Goal: Task Accomplishment & Management: Manage account settings

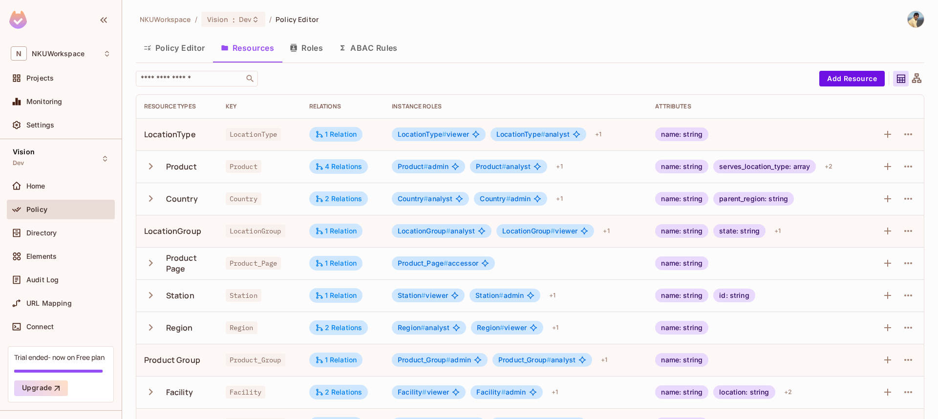
scroll to position [22, 0]
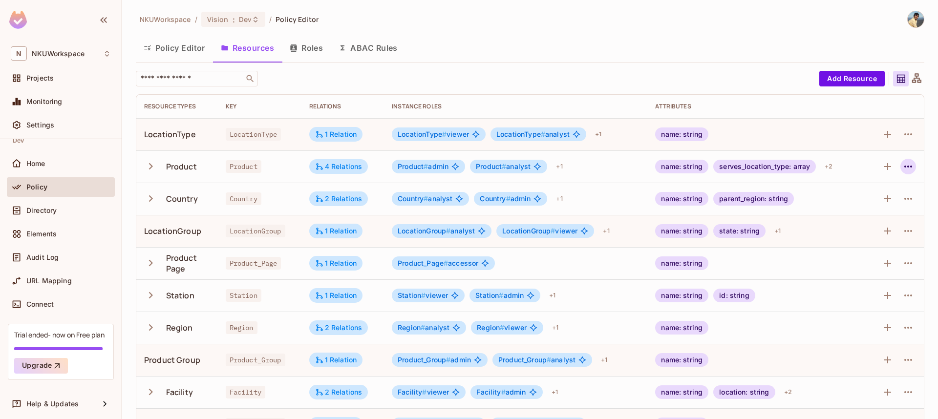
click at [909, 165] on icon "button" at bounding box center [909, 167] width 12 height 12
click at [879, 204] on div "Edit Resource" at bounding box center [866, 205] width 46 height 10
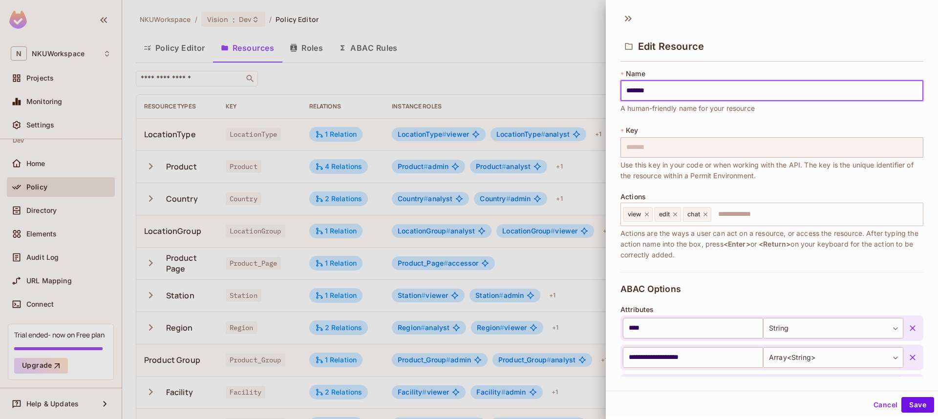
scroll to position [17, 0]
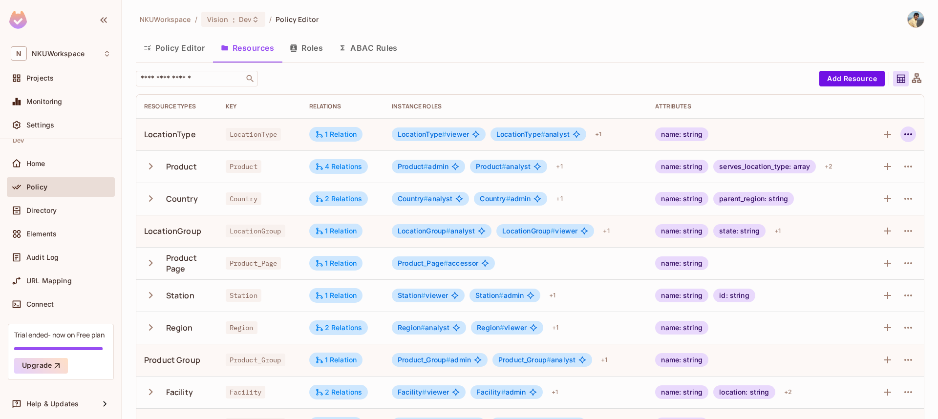
click at [911, 131] on icon "button" at bounding box center [909, 135] width 12 height 12
click at [867, 166] on span "Edit Resource" at bounding box center [866, 173] width 52 height 16
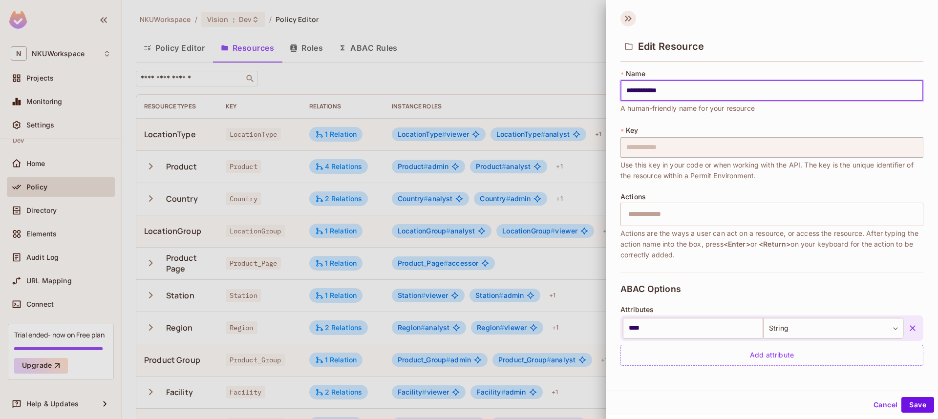
click at [630, 18] on icon at bounding box center [629, 19] width 16 height 16
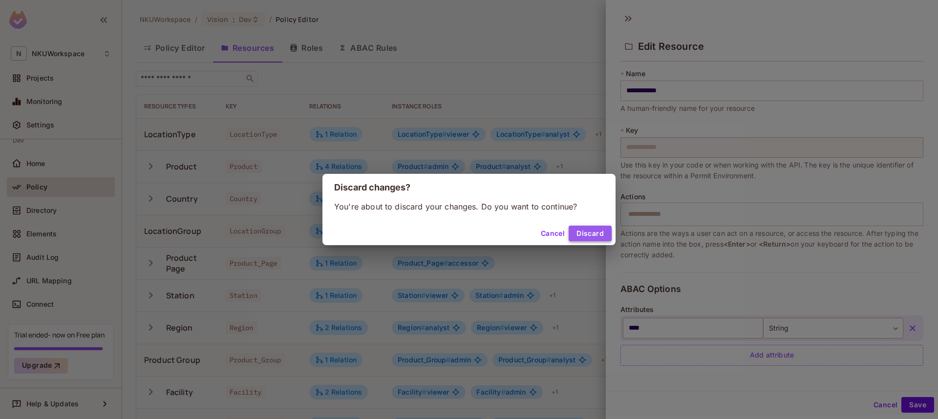
click at [587, 233] on button "Discard" at bounding box center [590, 234] width 43 height 16
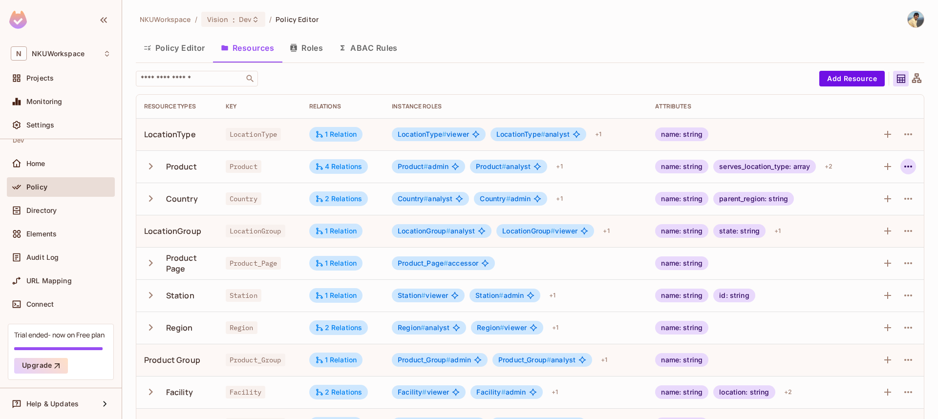
click at [907, 165] on icon "button" at bounding box center [909, 167] width 12 height 12
click at [870, 205] on div "Edit Resource" at bounding box center [866, 205] width 46 height 10
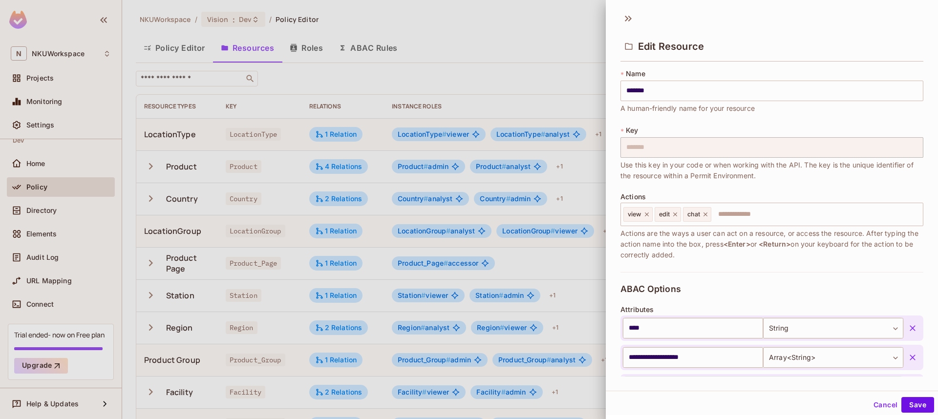
click at [707, 260] on span "Actions are the ways a user can act on a resource, or access the resource. Afte…" at bounding box center [772, 244] width 303 height 32
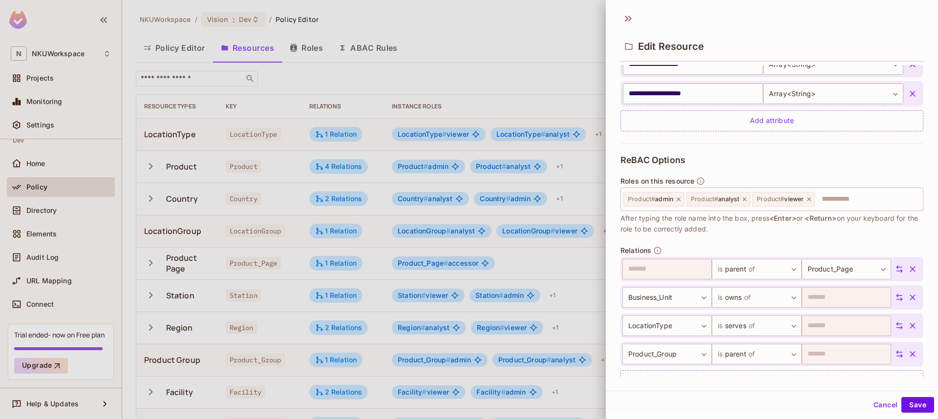
scroll to position [329, 0]
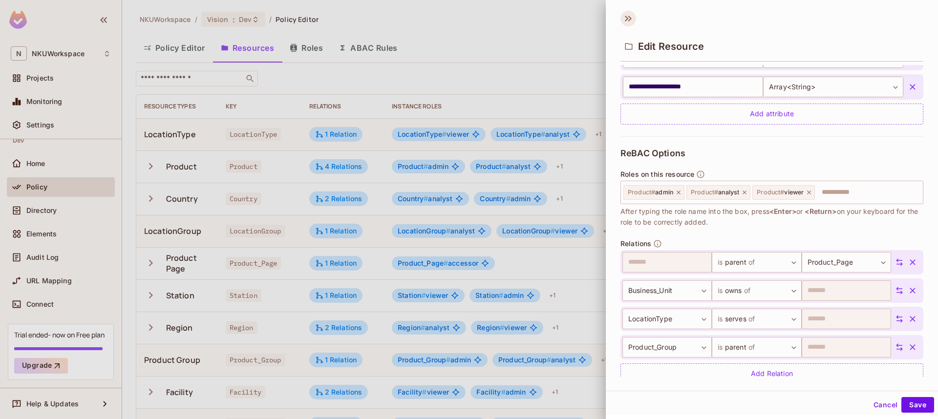
click at [629, 20] on icon at bounding box center [629, 19] width 3 height 6
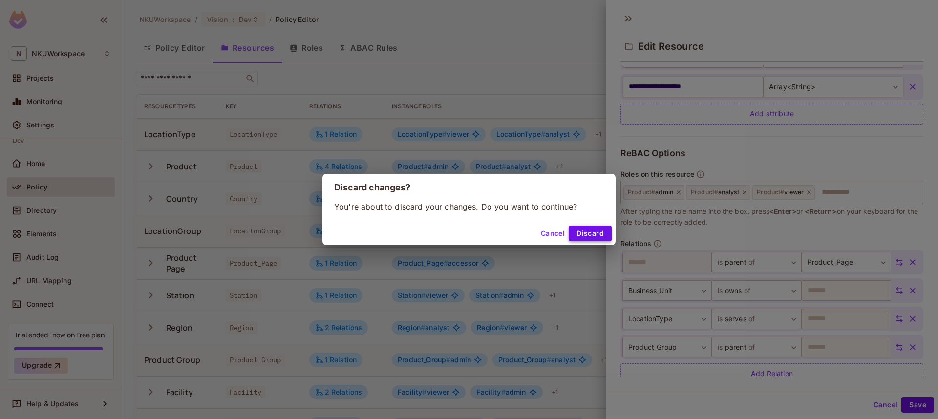
click at [582, 230] on button "Discard" at bounding box center [590, 234] width 43 height 16
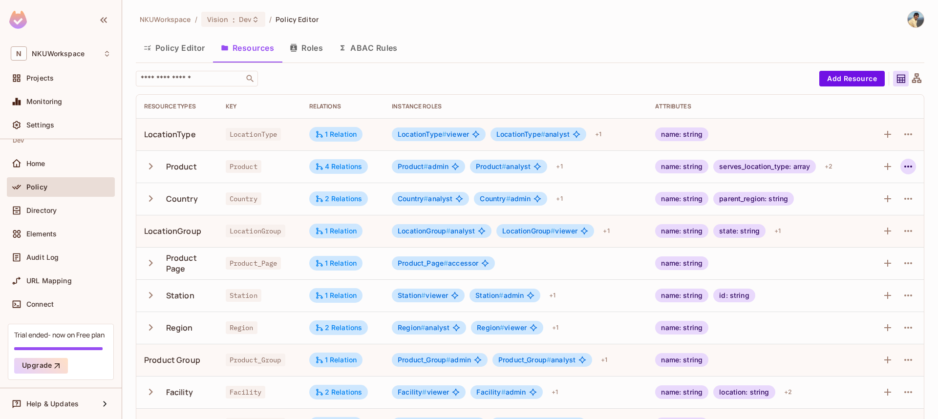
click at [909, 168] on icon "button" at bounding box center [909, 167] width 12 height 12
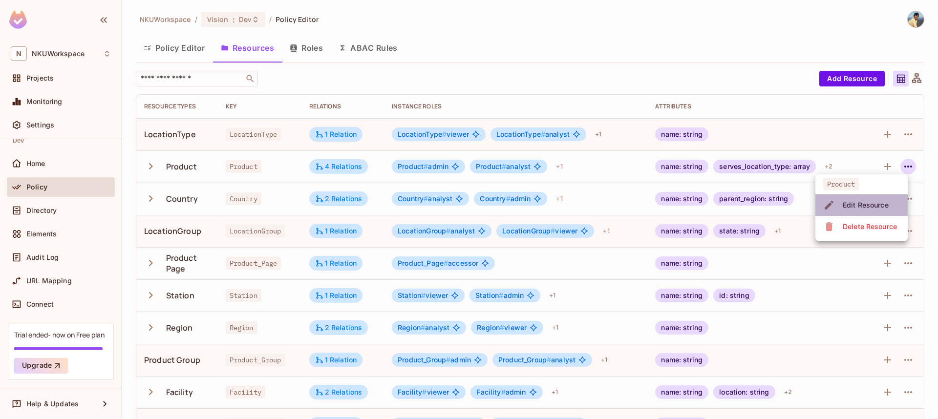
click at [885, 203] on div "Edit Resource" at bounding box center [866, 205] width 46 height 10
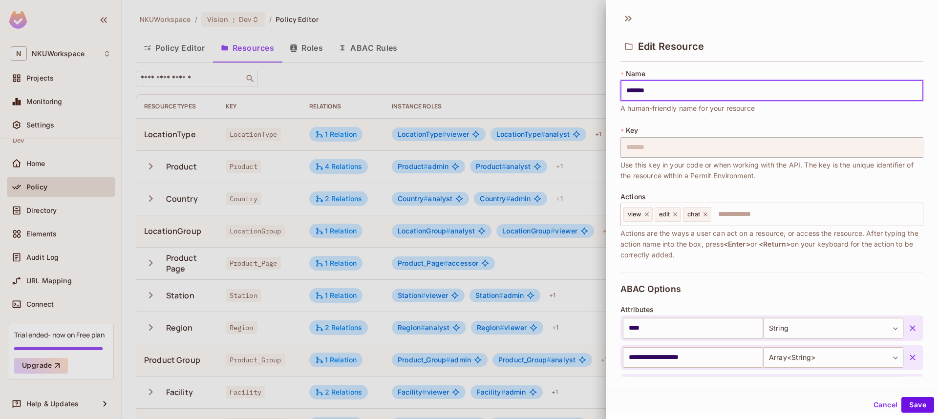
scroll to position [33, 0]
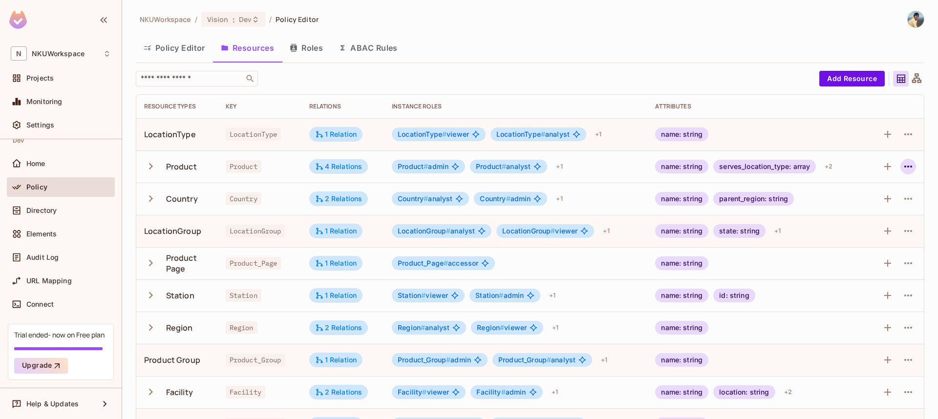
click at [910, 168] on icon "button" at bounding box center [909, 167] width 12 height 12
click at [867, 198] on span "Edit Resource" at bounding box center [866, 205] width 52 height 16
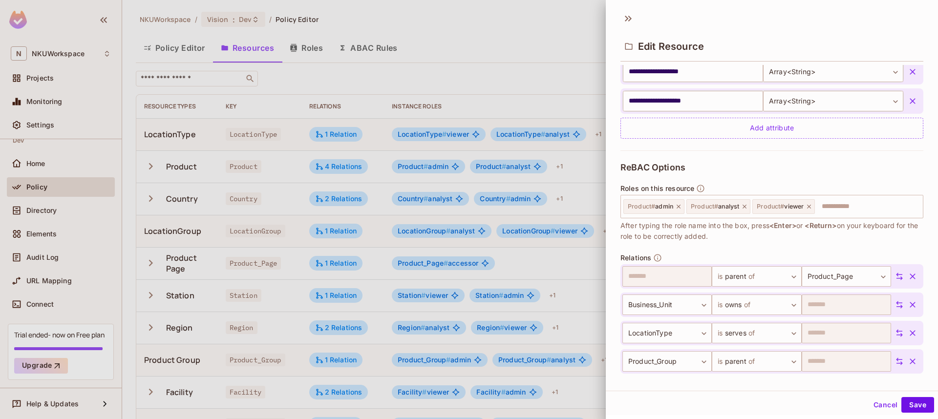
scroll to position [316, 0]
click at [624, 18] on icon at bounding box center [629, 19] width 16 height 16
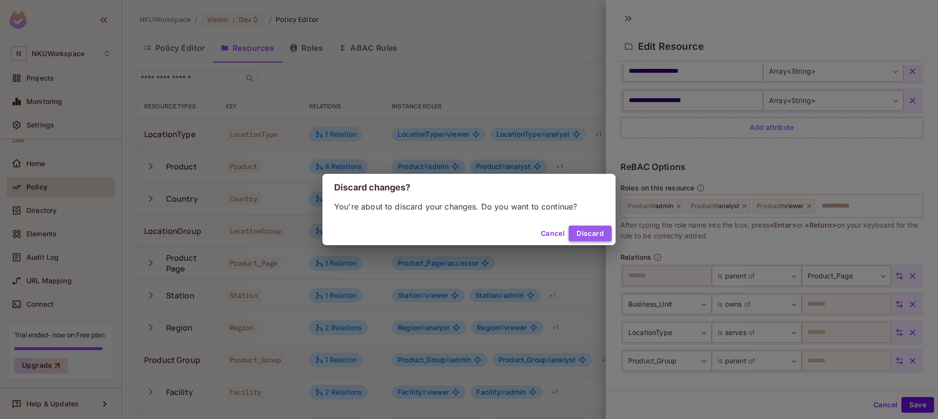
click at [592, 236] on button "Discard" at bounding box center [590, 234] width 43 height 16
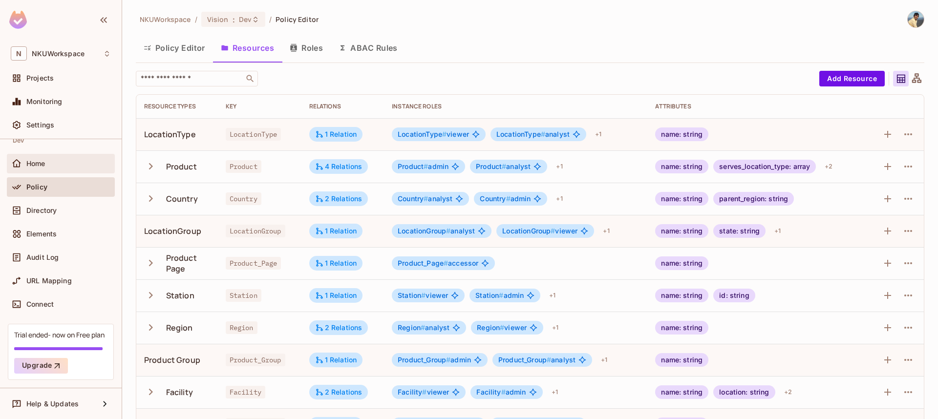
scroll to position [0, 0]
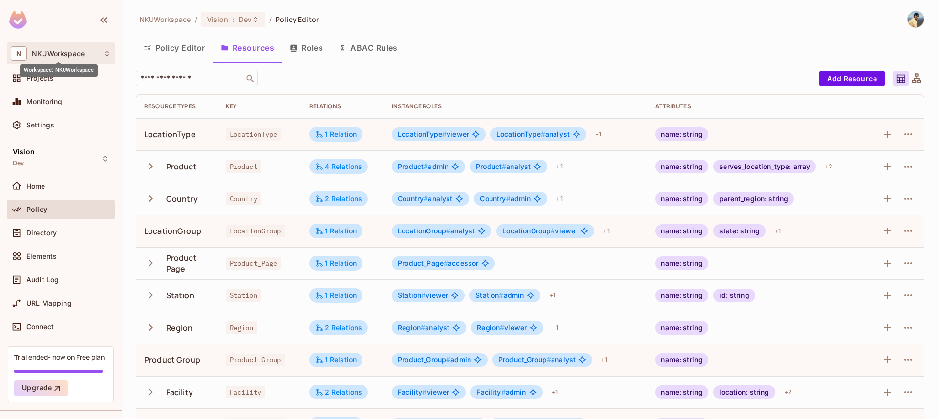
click at [68, 56] on span "NKUWorkspace" at bounding box center [58, 54] width 53 height 8
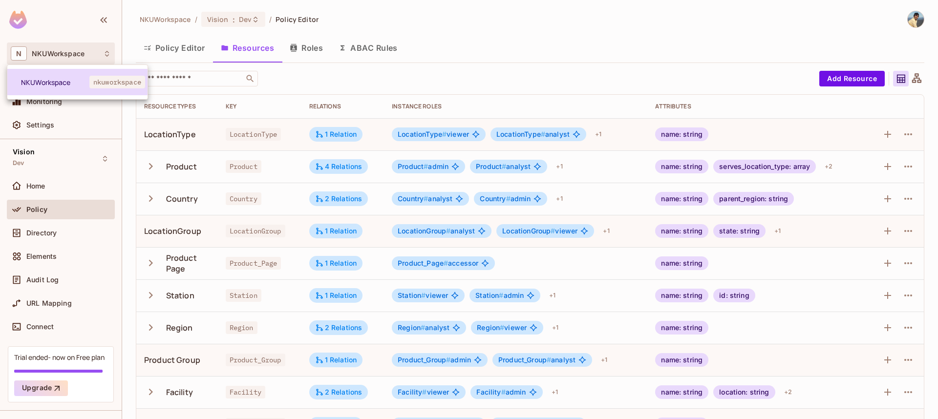
click at [93, 80] on span "nkuworkspace" at bounding box center [117, 82] width 56 height 13
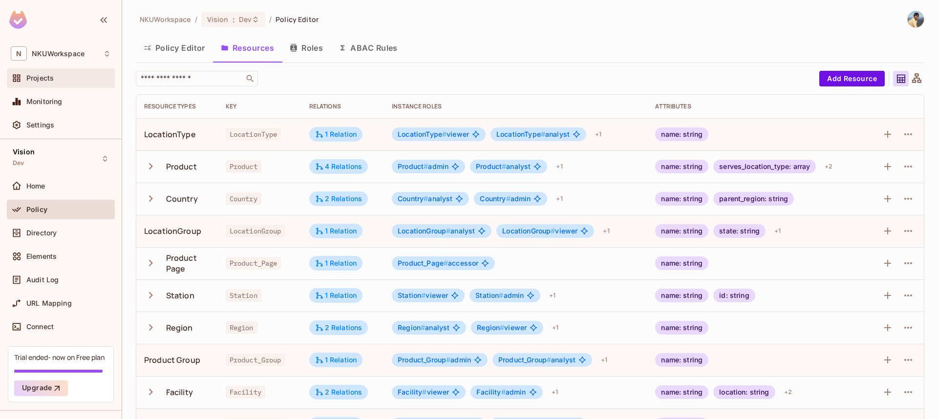
click at [41, 79] on span "Projects" at bounding box center [39, 78] width 27 height 8
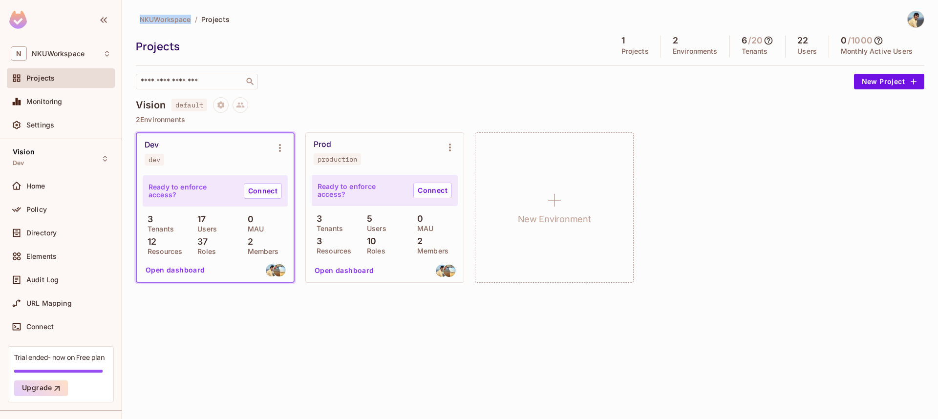
drag, startPoint x: 190, startPoint y: 20, endPoint x: 137, endPoint y: 21, distance: 52.8
click at [137, 21] on div "NKUWorkspace / Projects" at bounding box center [183, 19] width 94 height 17
click at [180, 272] on button "Open dashboard" at bounding box center [175, 270] width 67 height 16
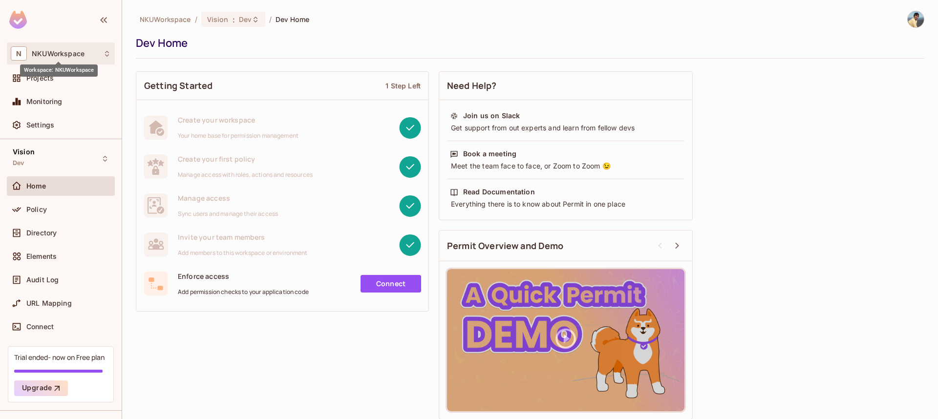
click at [59, 54] on span "NKUWorkspace" at bounding box center [58, 54] width 53 height 8
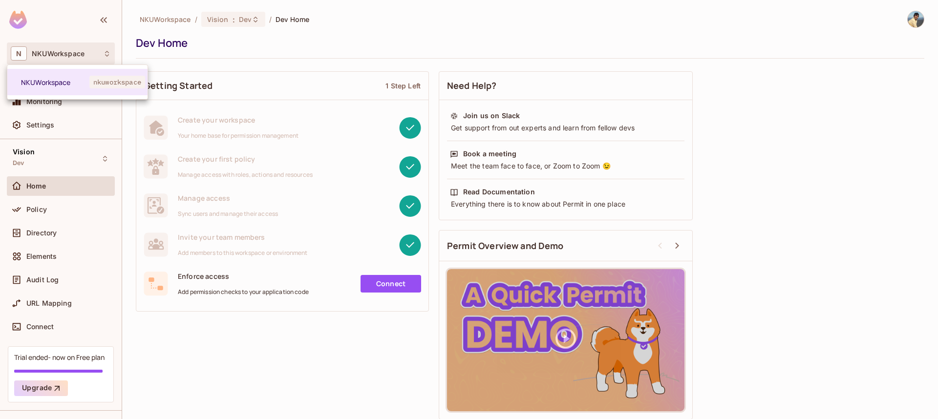
click at [232, 26] on div at bounding box center [469, 209] width 938 height 419
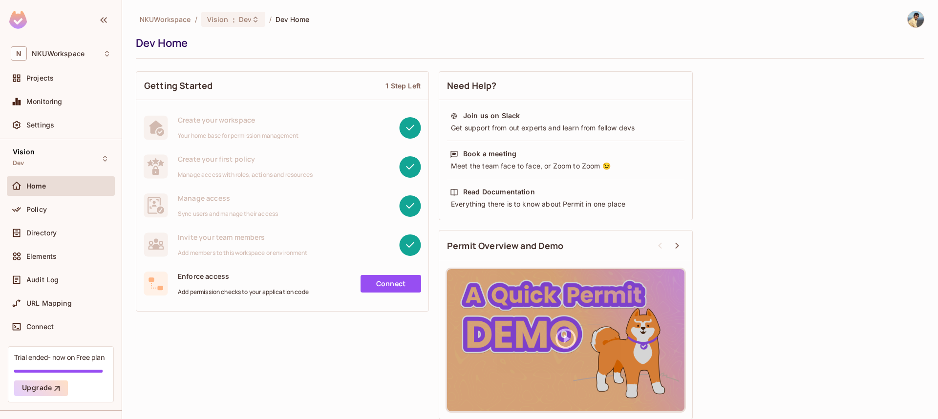
click at [38, 185] on span "Home" at bounding box center [36, 186] width 20 height 8
click at [34, 208] on span "Policy" at bounding box center [36, 210] width 21 height 8
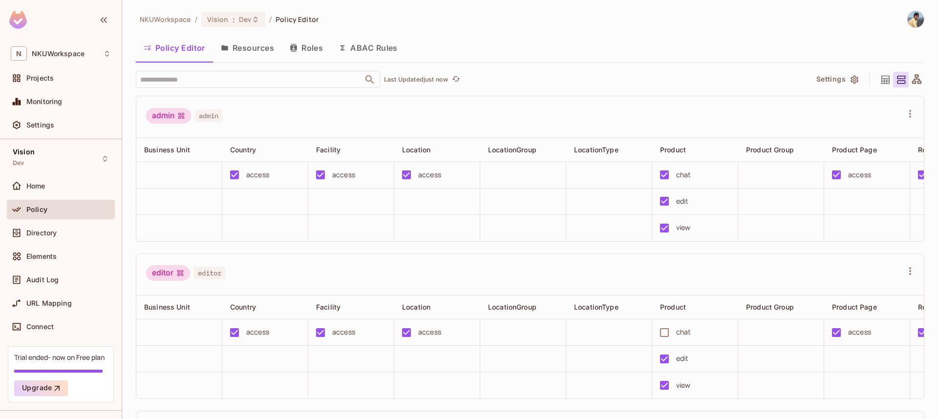
click at [250, 48] on button "Resources" at bounding box center [247, 48] width 69 height 24
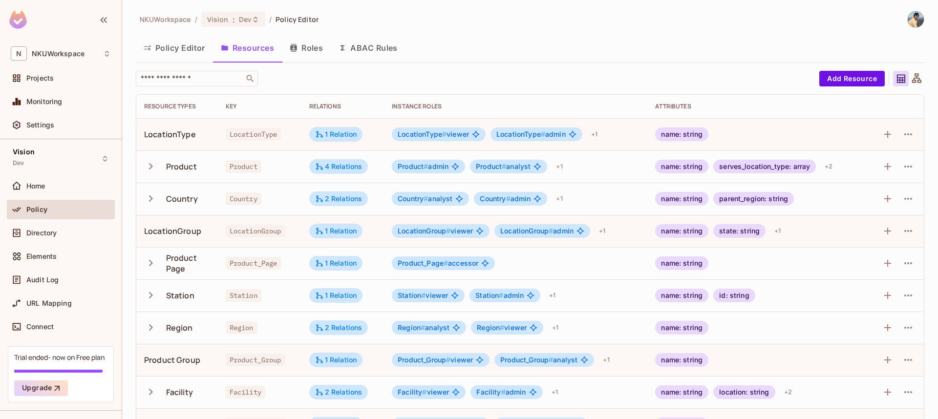
click at [918, 78] on icon at bounding box center [916, 77] width 9 height 9
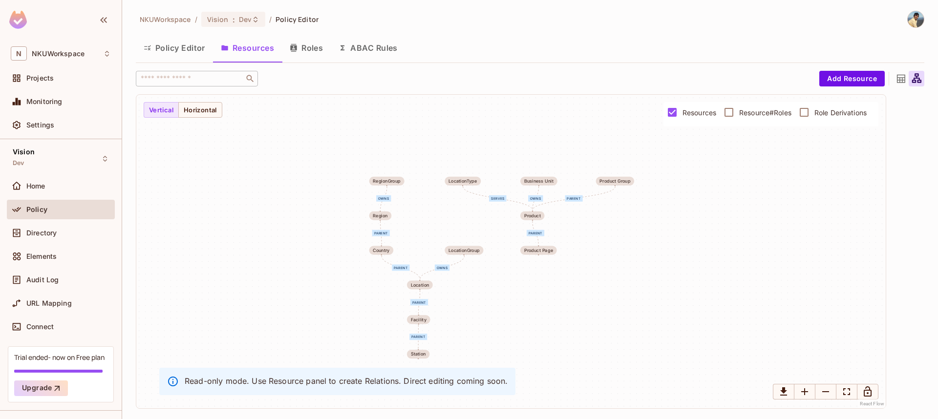
click at [253, 50] on button "Resources" at bounding box center [247, 48] width 69 height 24
click at [250, 49] on button "Resources" at bounding box center [247, 48] width 69 height 24
click at [34, 214] on div "Policy" at bounding box center [61, 210] width 100 height 12
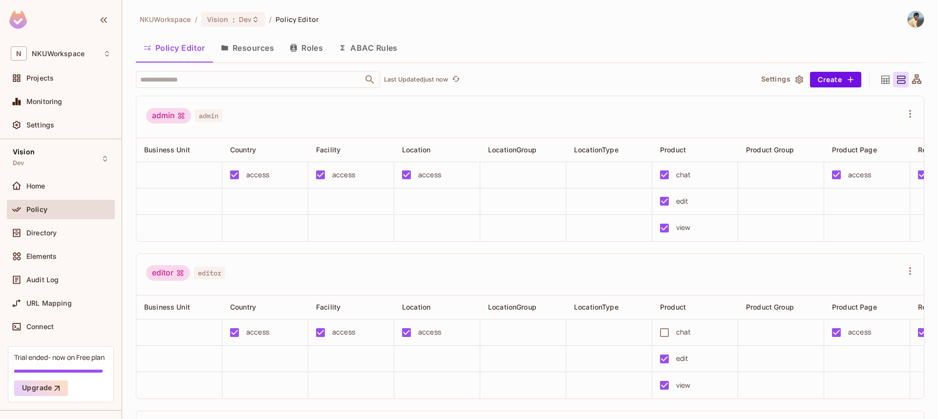
click at [245, 51] on button "Resources" at bounding box center [247, 48] width 69 height 24
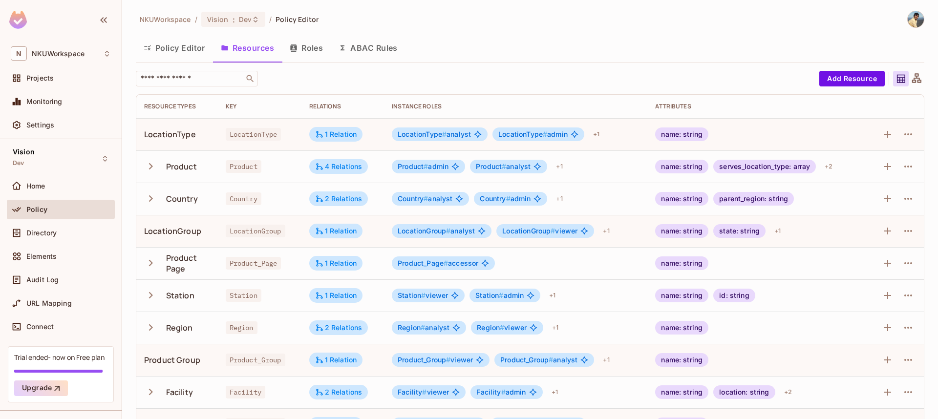
click at [316, 43] on button "Roles" at bounding box center [306, 48] width 49 height 24
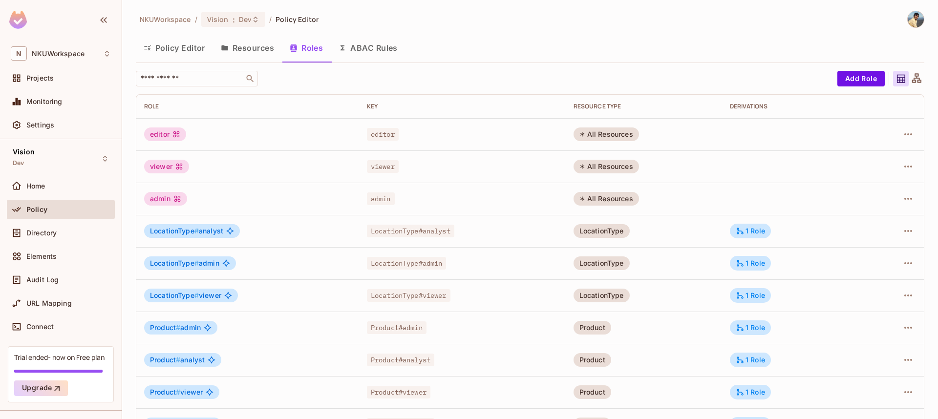
click at [242, 49] on button "Resources" at bounding box center [247, 48] width 69 height 24
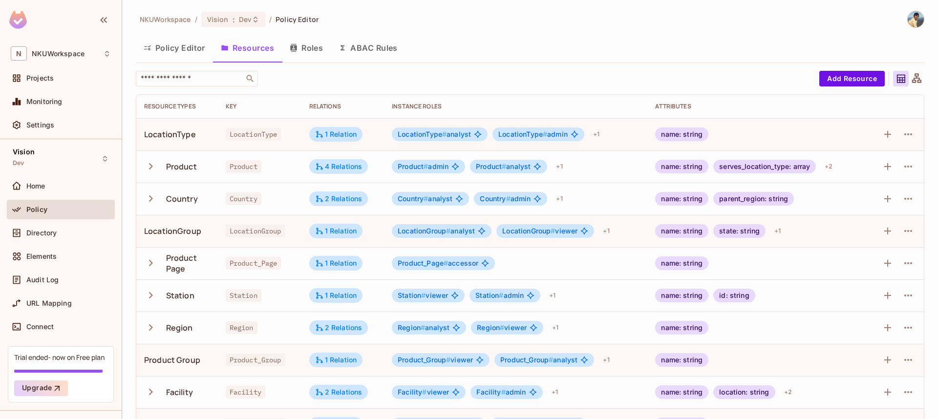
click at [918, 78] on icon at bounding box center [916, 77] width 9 height 9
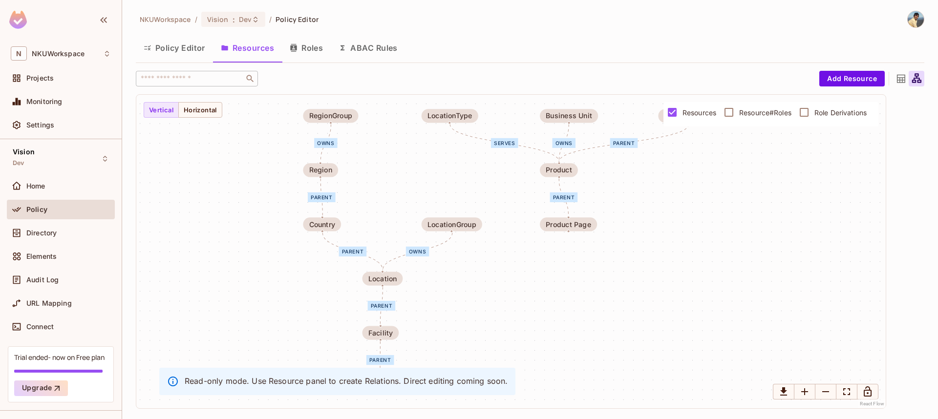
click at [311, 49] on button "Roles" at bounding box center [306, 48] width 49 height 24
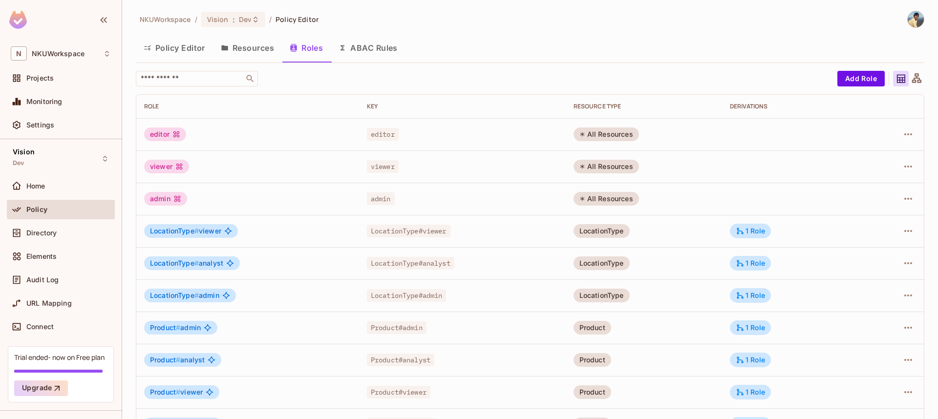
click at [262, 49] on button "Resources" at bounding box center [247, 48] width 69 height 24
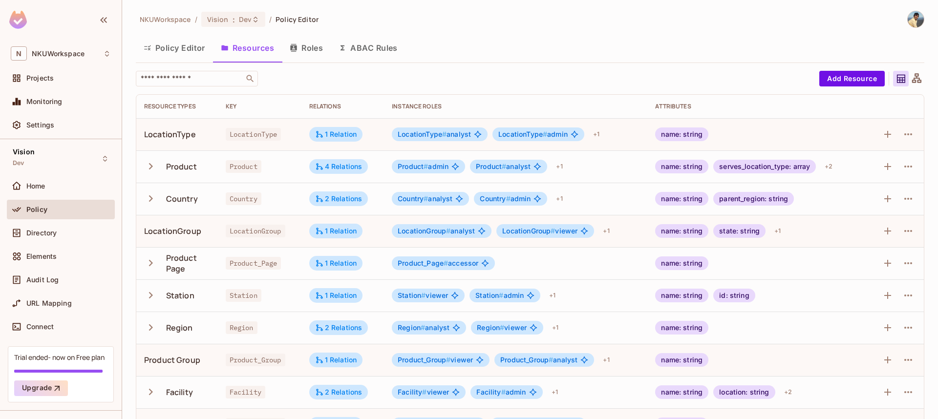
click at [367, 49] on button "ABAC Rules" at bounding box center [368, 48] width 75 height 24
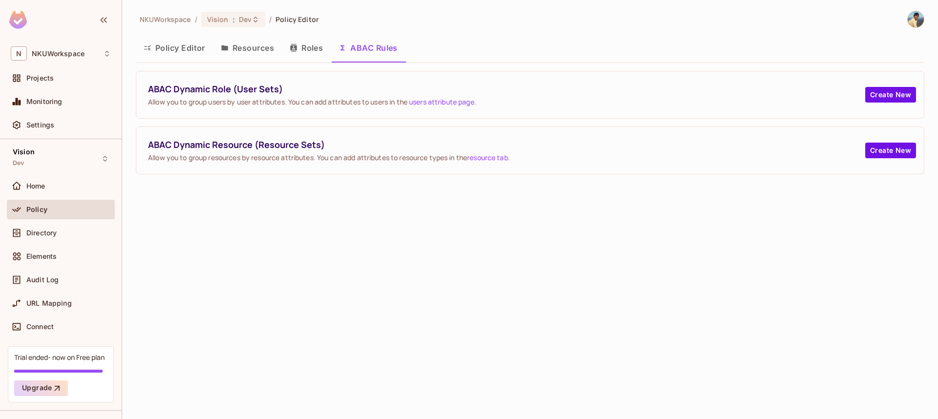
click at [313, 49] on button "Roles" at bounding box center [306, 48] width 49 height 24
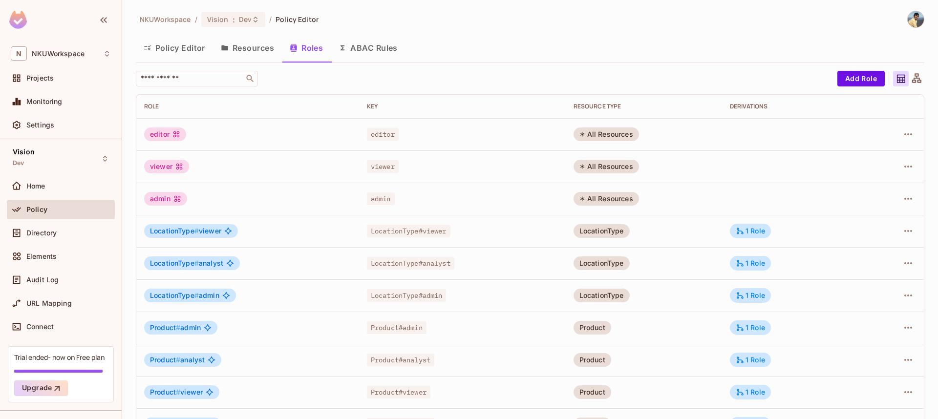
click at [241, 47] on button "Resources" at bounding box center [247, 48] width 69 height 24
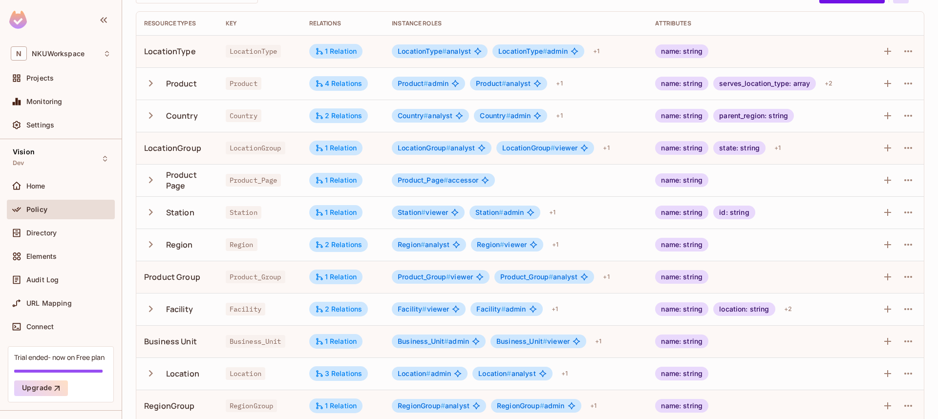
scroll to position [94, 0]
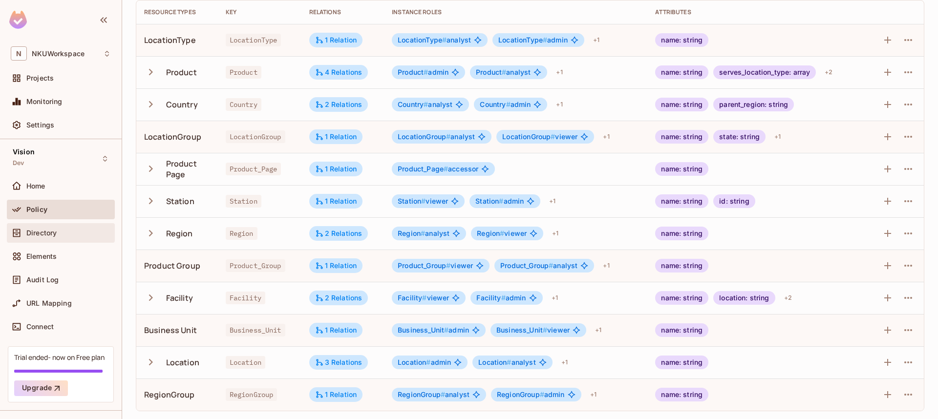
click at [40, 230] on span "Directory" at bounding box center [41, 233] width 30 height 8
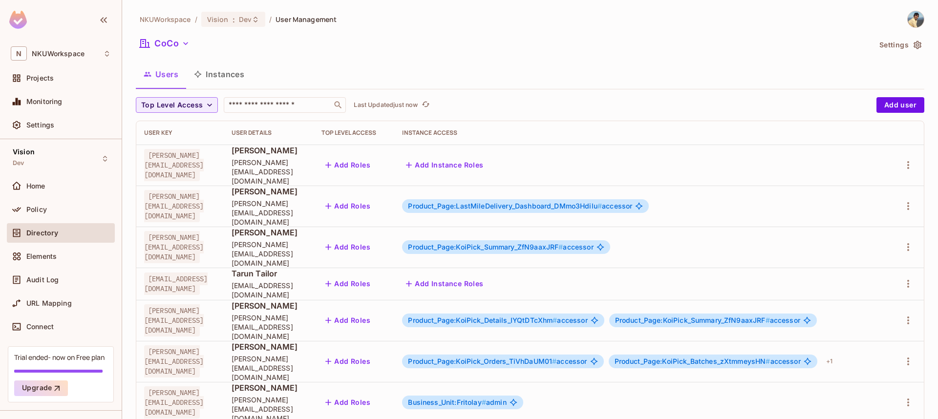
click at [232, 74] on button "Instances" at bounding box center [219, 74] width 66 height 24
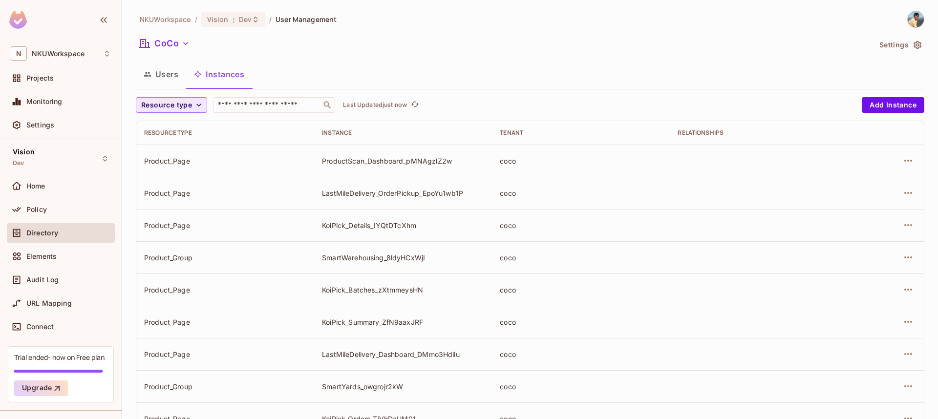
click at [198, 103] on icon "button" at bounding box center [199, 105] width 10 height 10
click at [168, 151] on span "Product" at bounding box center [168, 148] width 48 height 9
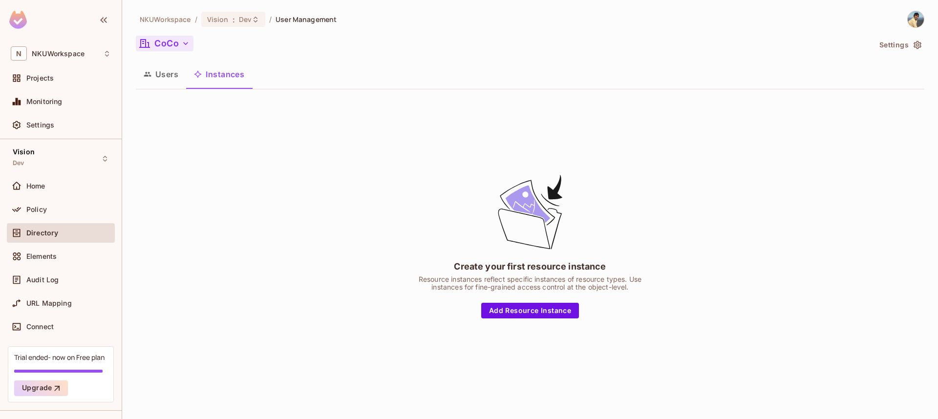
click at [186, 50] on button "CoCo" at bounding box center [165, 44] width 58 height 16
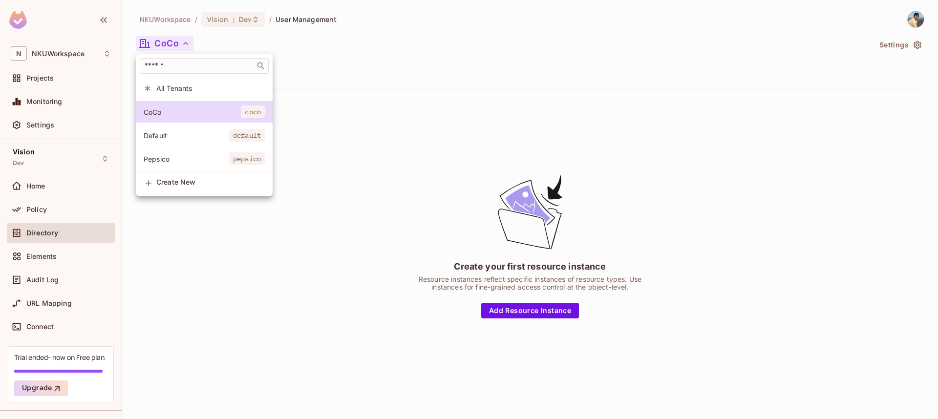
click at [166, 153] on li "Pepsico pepsico" at bounding box center [204, 159] width 137 height 21
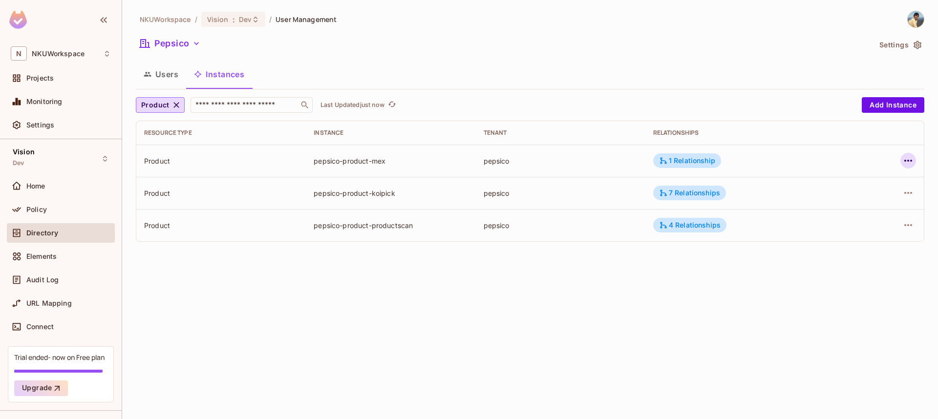
click at [905, 158] on icon "button" at bounding box center [909, 161] width 12 height 12
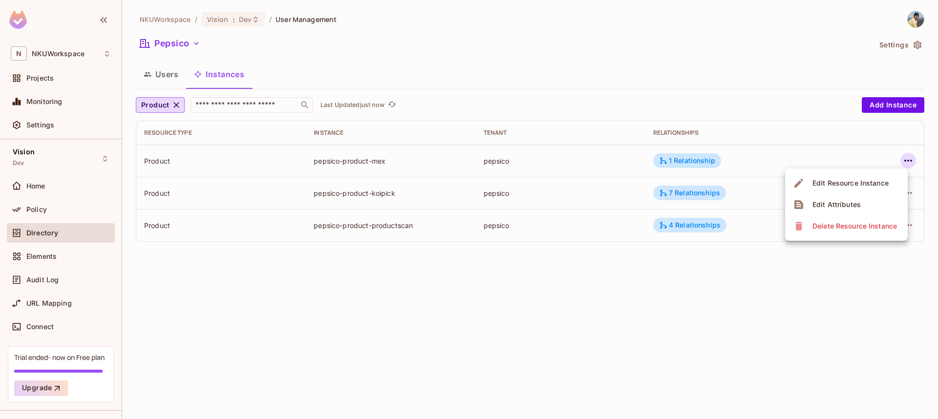
click at [842, 204] on div "Edit Attributes" at bounding box center [837, 205] width 48 height 10
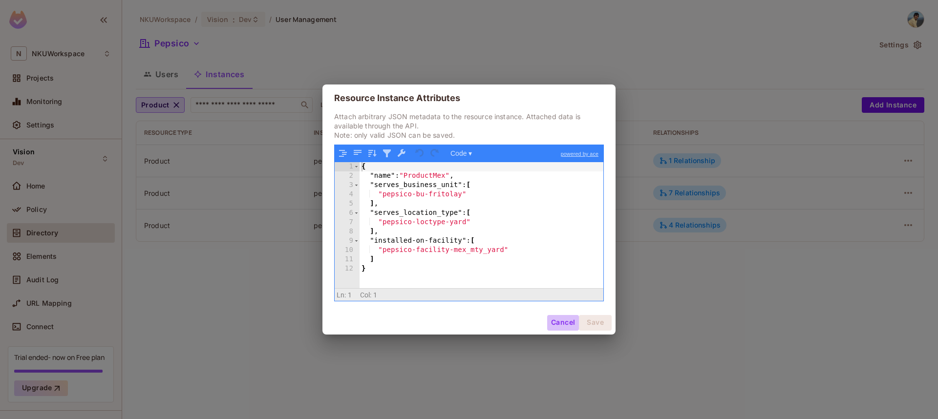
click at [562, 325] on button "Cancel" at bounding box center [563, 323] width 32 height 16
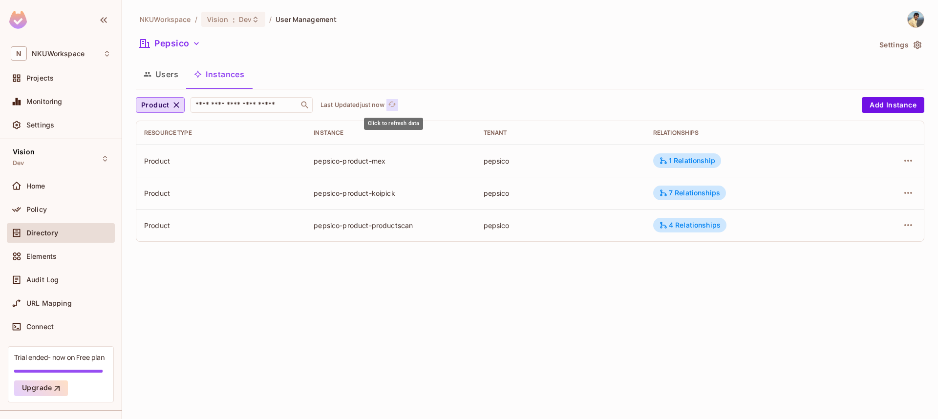
click at [396, 101] on icon "refresh" at bounding box center [392, 104] width 8 height 8
click at [164, 74] on button "Users" at bounding box center [161, 74] width 50 height 24
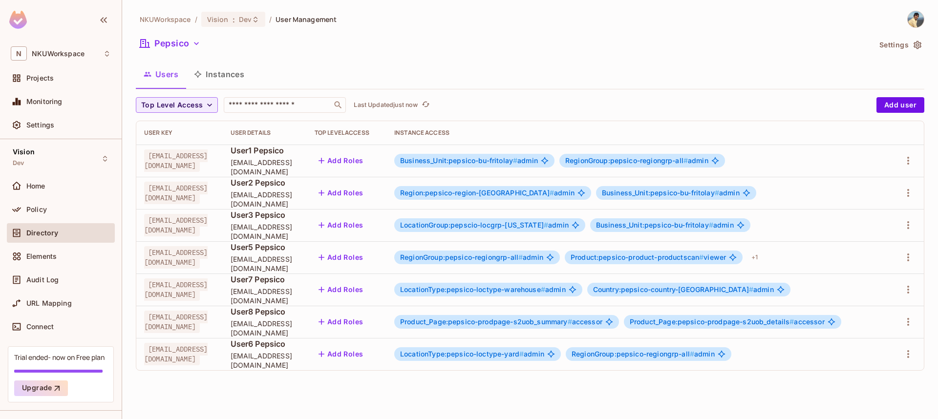
click at [223, 75] on button "Instances" at bounding box center [219, 74] width 66 height 24
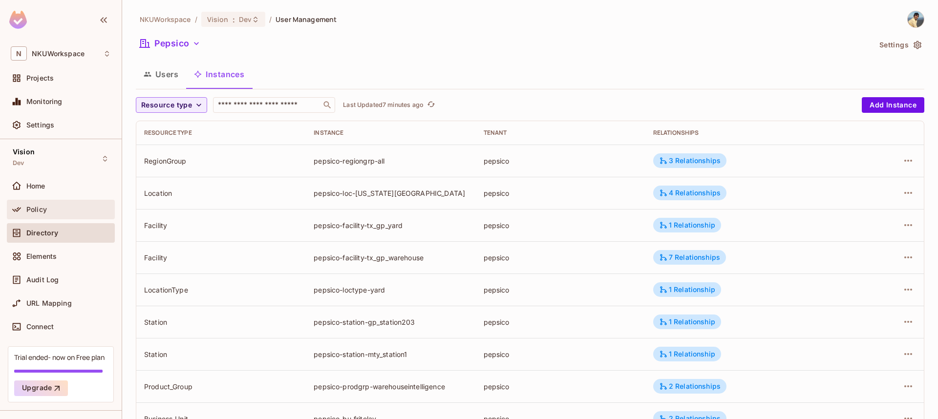
click at [40, 210] on span "Policy" at bounding box center [36, 210] width 21 height 8
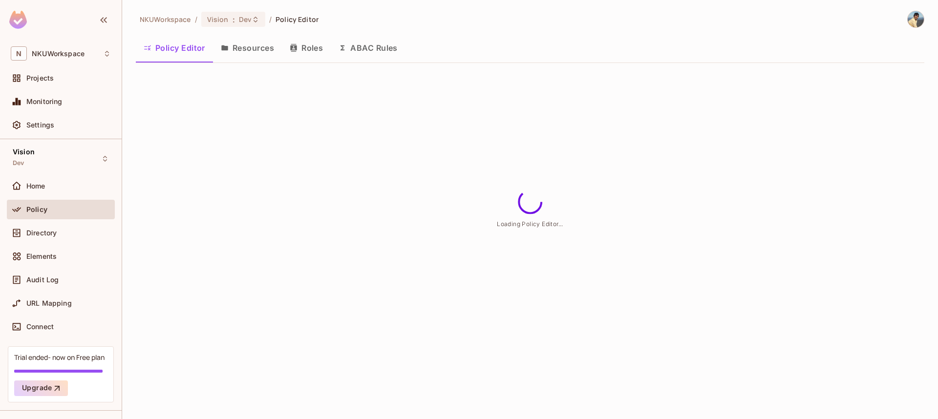
click at [259, 48] on button "Resources" at bounding box center [247, 48] width 69 height 24
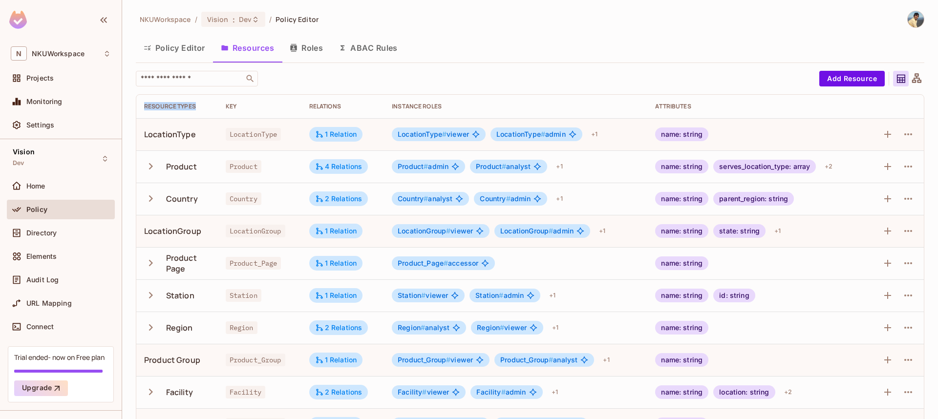
drag, startPoint x: 197, startPoint y: 106, endPoint x: 144, endPoint y: 108, distance: 53.4
click at [144, 108] on div "Resource Types" at bounding box center [177, 107] width 66 height 8
click at [149, 165] on icon "button" at bounding box center [150, 166] width 13 height 13
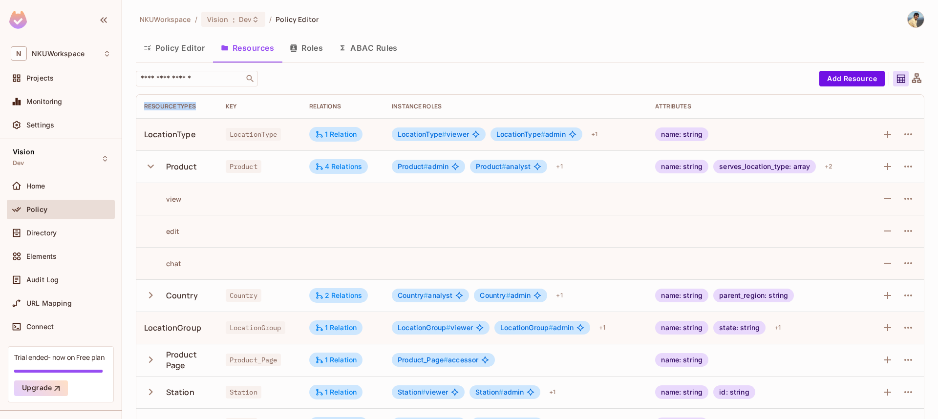
click at [150, 167] on icon "button" at bounding box center [151, 167] width 6 height 4
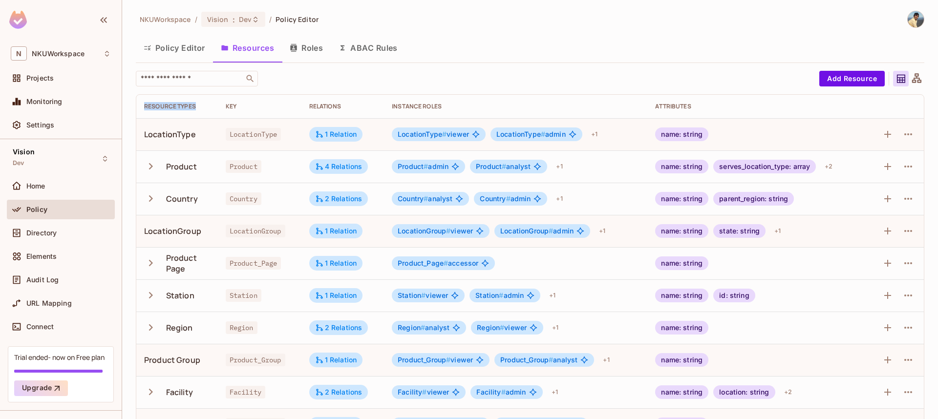
click at [149, 199] on icon "button" at bounding box center [150, 198] width 13 height 13
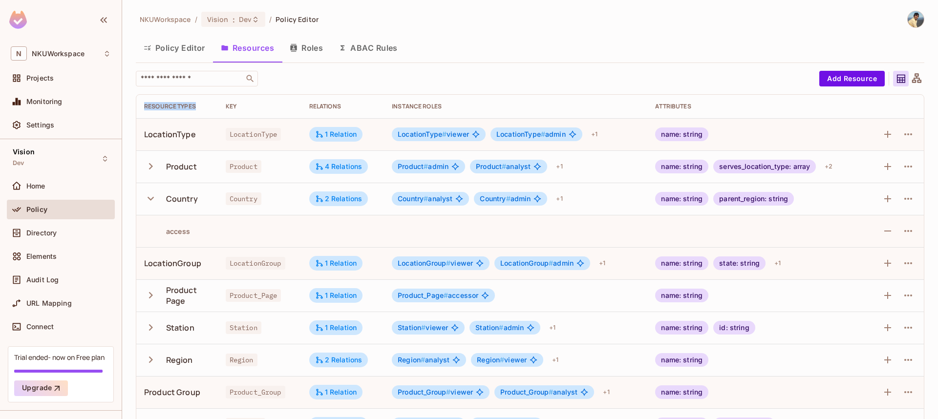
click at [149, 199] on icon "button" at bounding box center [150, 198] width 13 height 13
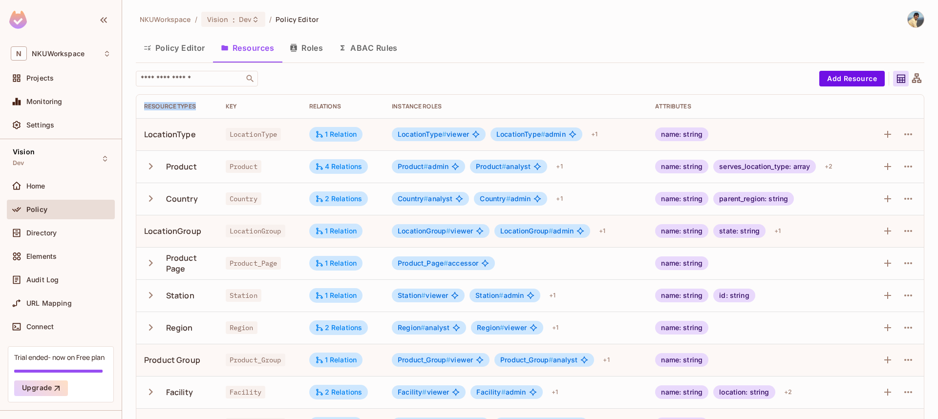
click at [150, 260] on icon "button" at bounding box center [150, 263] width 13 height 13
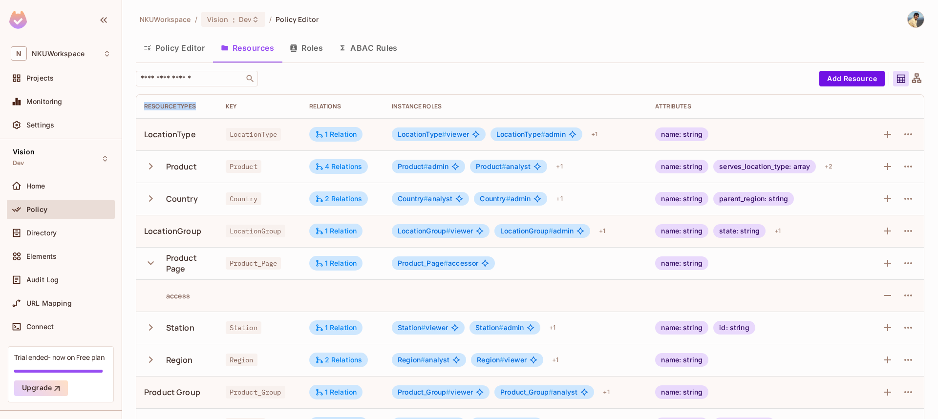
click at [150, 260] on icon "button" at bounding box center [150, 263] width 13 height 13
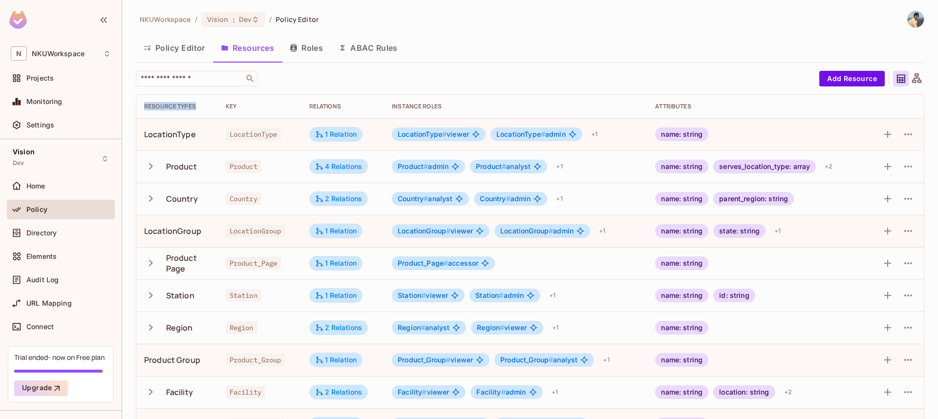
click at [151, 165] on icon "button" at bounding box center [151, 166] width 4 height 6
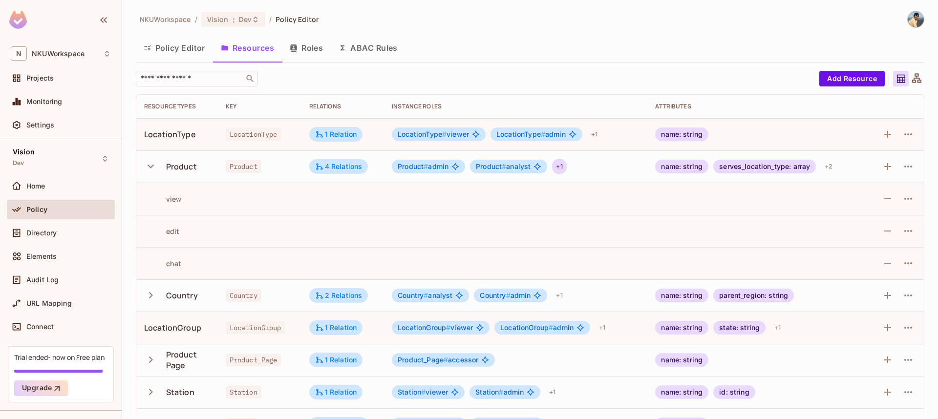
click at [564, 163] on div "+ 1" at bounding box center [559, 167] width 14 height 16
click at [185, 47] on div at bounding box center [469, 209] width 938 height 419
click at [193, 47] on button "Policy Editor" at bounding box center [174, 48] width 77 height 24
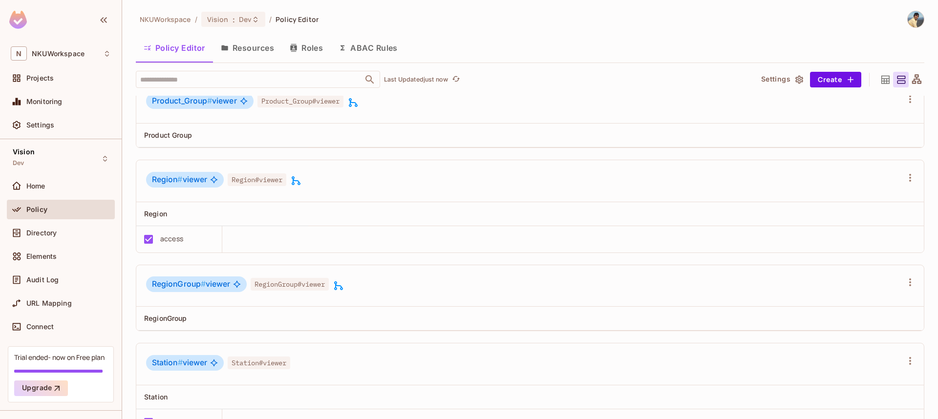
scroll to position [3188, 0]
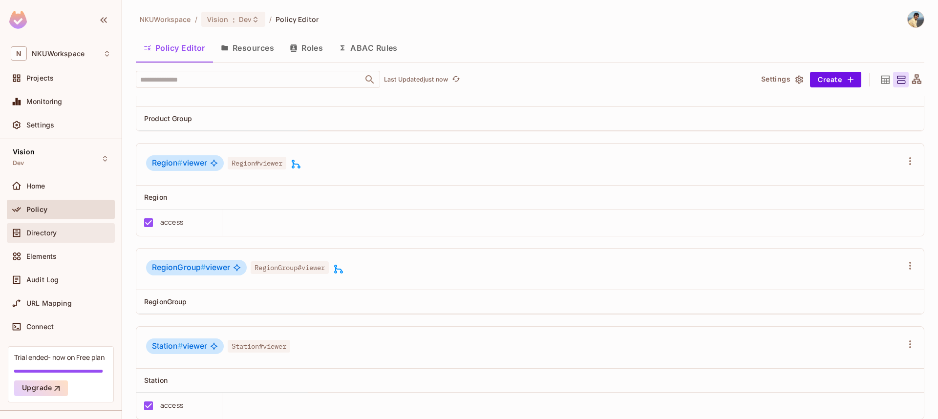
click at [41, 229] on span "Directory" at bounding box center [41, 233] width 30 height 8
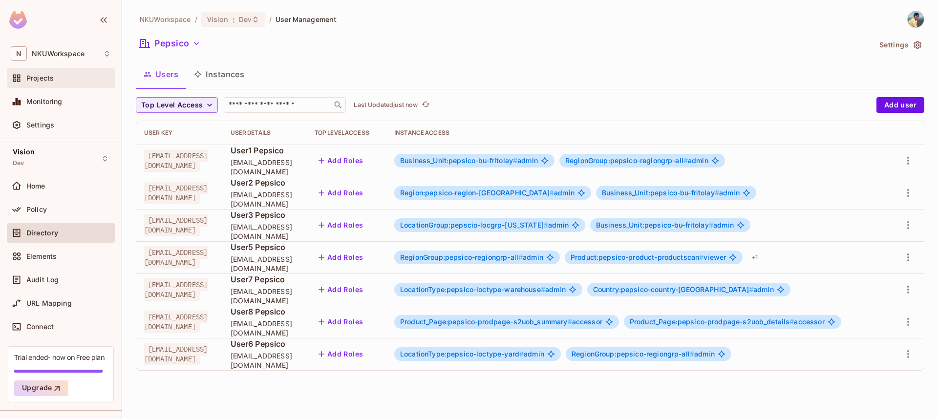
click at [49, 81] on span "Projects" at bounding box center [39, 78] width 27 height 8
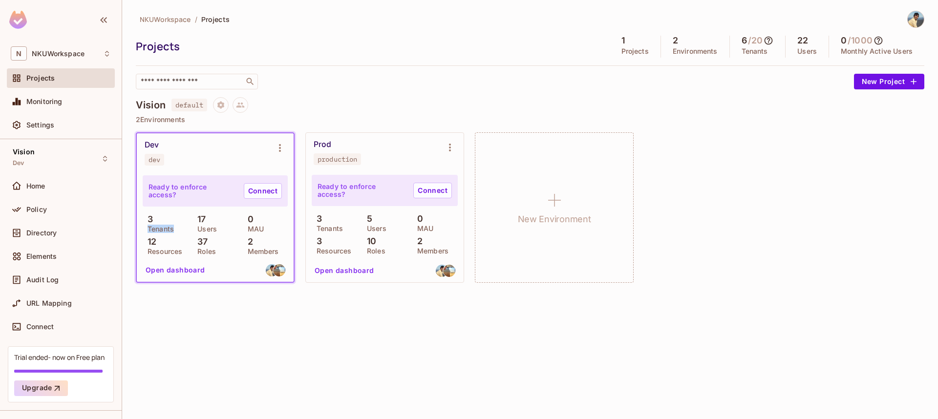
drag, startPoint x: 173, startPoint y: 230, endPoint x: 148, endPoint y: 232, distance: 25.0
click at [148, 232] on p "Tenants" at bounding box center [158, 229] width 31 height 8
click at [164, 252] on p "Resources" at bounding box center [163, 252] width 40 height 8
click at [36, 202] on div "Policy" at bounding box center [61, 210] width 108 height 20
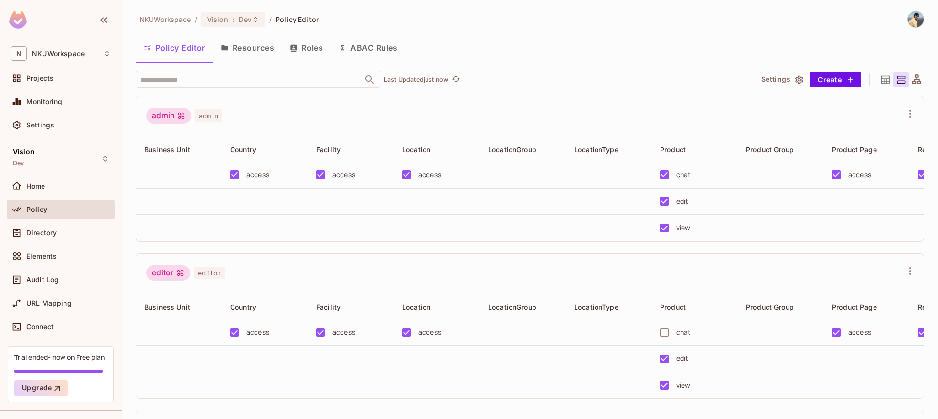
click at [258, 50] on button "Resources" at bounding box center [247, 48] width 69 height 24
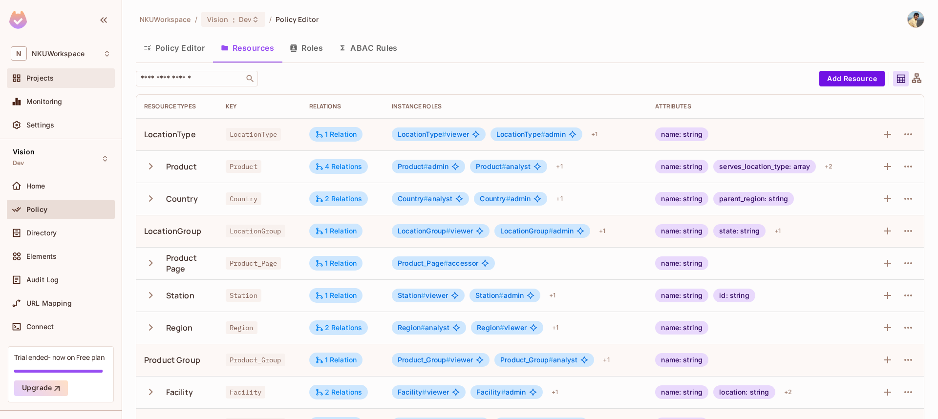
click at [47, 81] on span "Projects" at bounding box center [39, 78] width 27 height 8
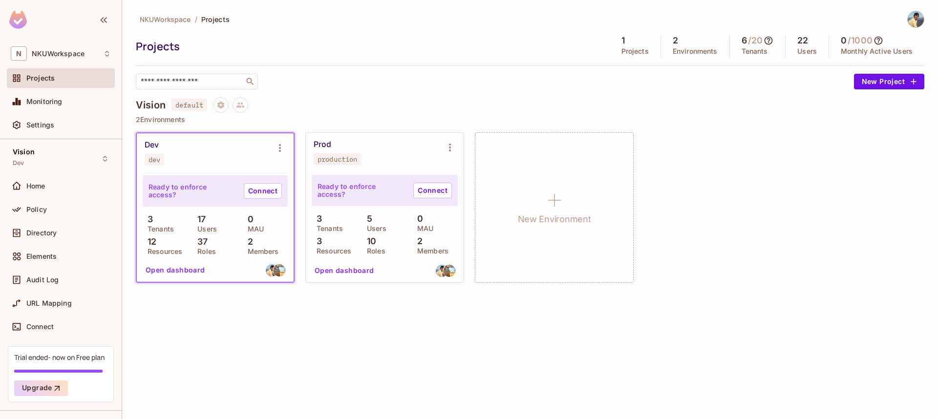
click at [212, 252] on p "Roles" at bounding box center [204, 252] width 23 height 8
click at [42, 184] on span "Home" at bounding box center [35, 186] width 19 height 8
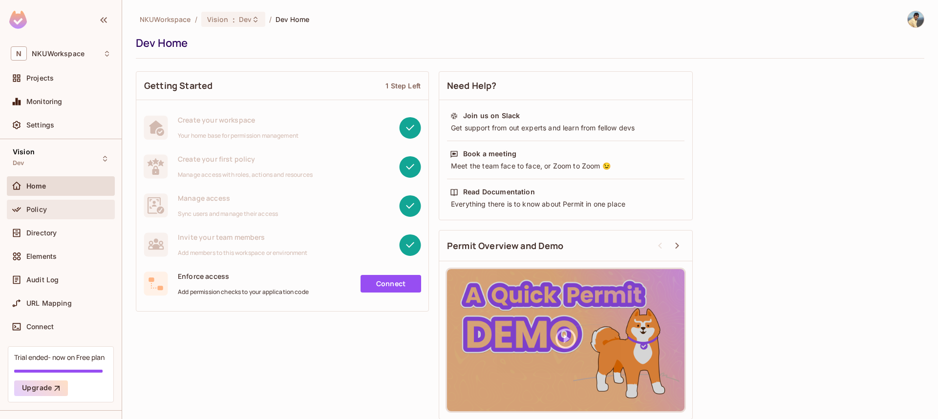
click at [34, 215] on div "Policy" at bounding box center [61, 210] width 100 height 12
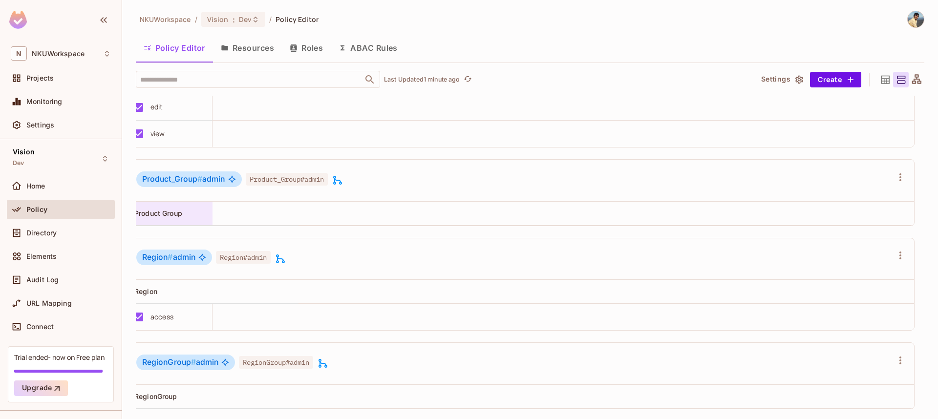
scroll to position [1212, 0]
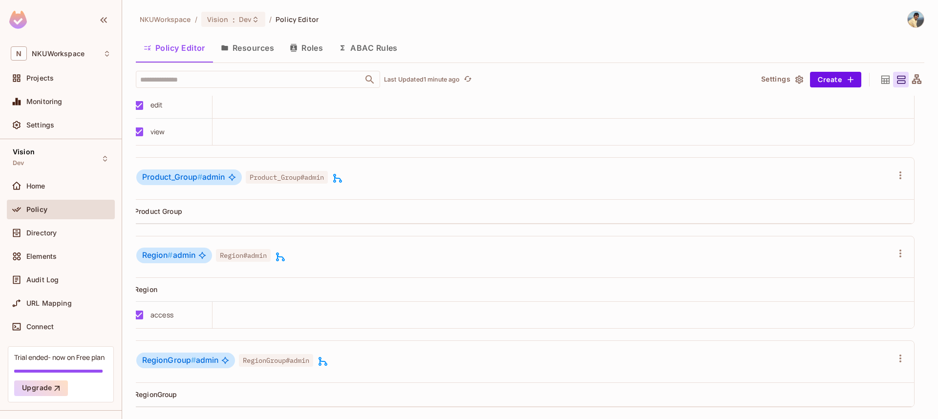
click at [248, 49] on button "Resources" at bounding box center [247, 48] width 69 height 24
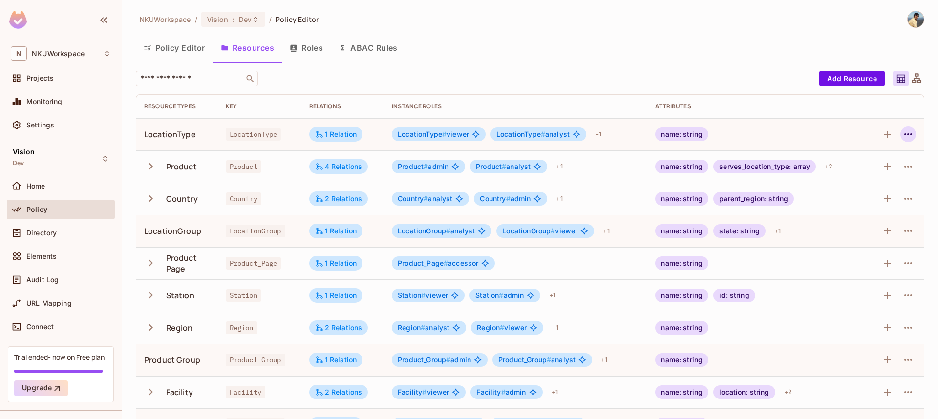
click at [908, 136] on icon "button" at bounding box center [909, 135] width 12 height 12
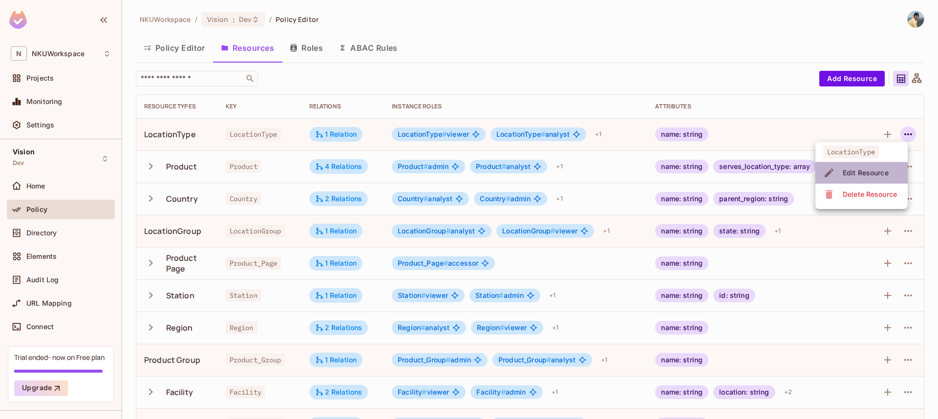
click at [867, 168] on div "Edit Resource" at bounding box center [866, 173] width 46 height 10
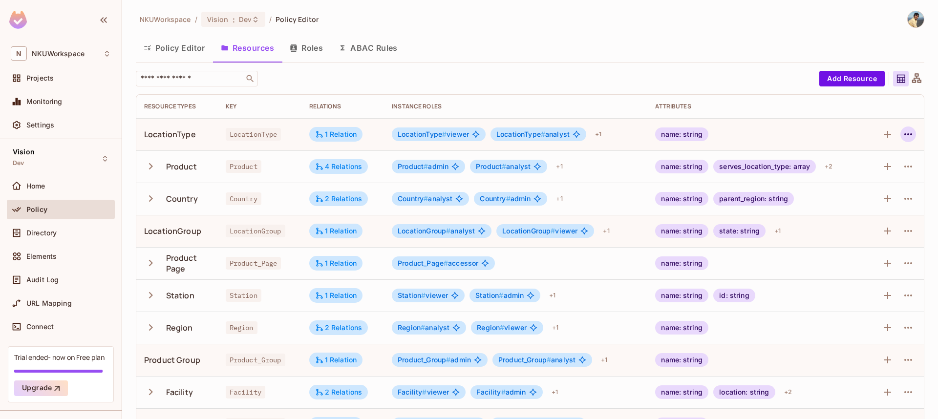
click at [915, 132] on button "button" at bounding box center [909, 135] width 16 height 16
click at [874, 171] on div "Edit Resource" at bounding box center [866, 173] width 46 height 10
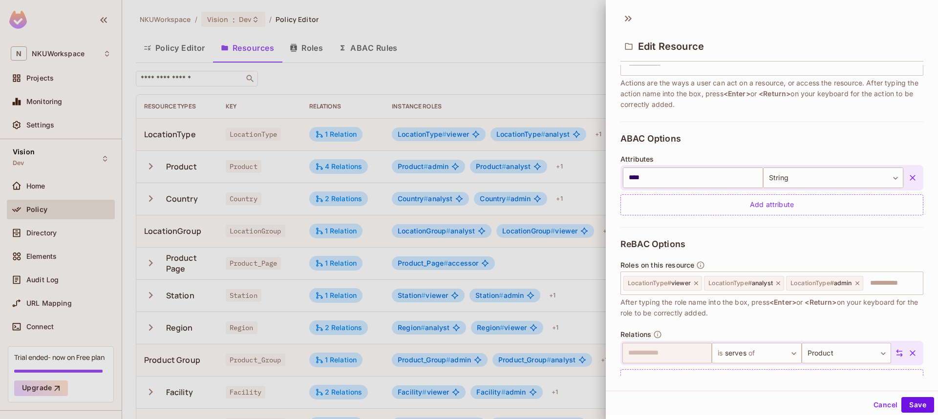
scroll to position [157, 0]
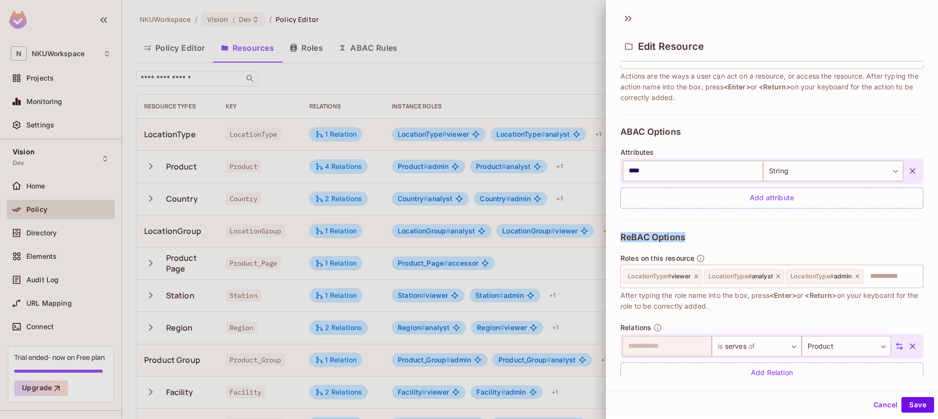
drag, startPoint x: 685, startPoint y: 238, endPoint x: 620, endPoint y: 236, distance: 64.5
click at [621, 236] on span "ReBAC Options" at bounding box center [653, 238] width 65 height 10
click at [627, 22] on icon at bounding box center [629, 19] width 16 height 16
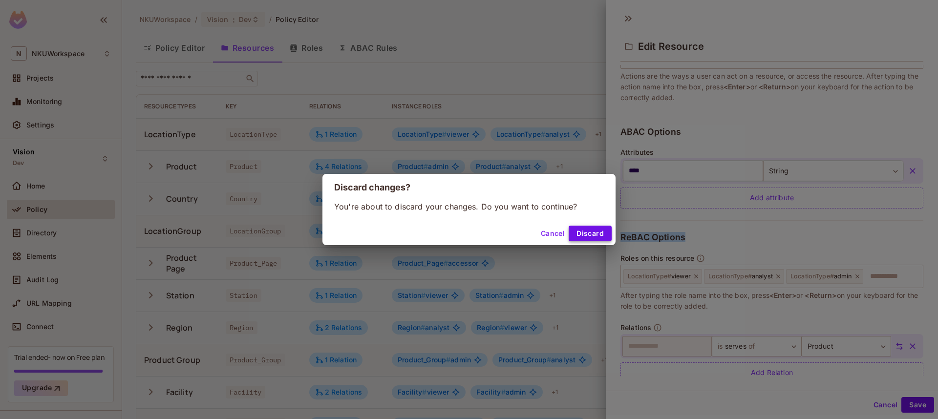
click at [585, 229] on button "Discard" at bounding box center [590, 234] width 43 height 16
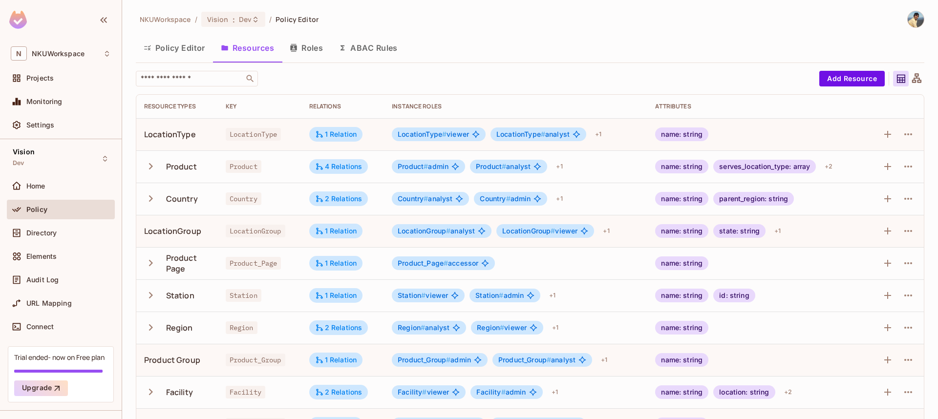
click at [919, 79] on icon at bounding box center [917, 79] width 12 height 12
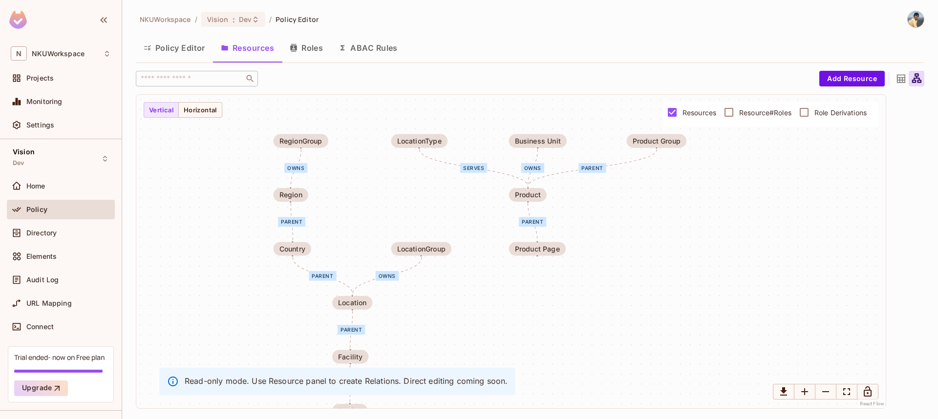
click at [170, 51] on button "Policy Editor" at bounding box center [174, 48] width 77 height 24
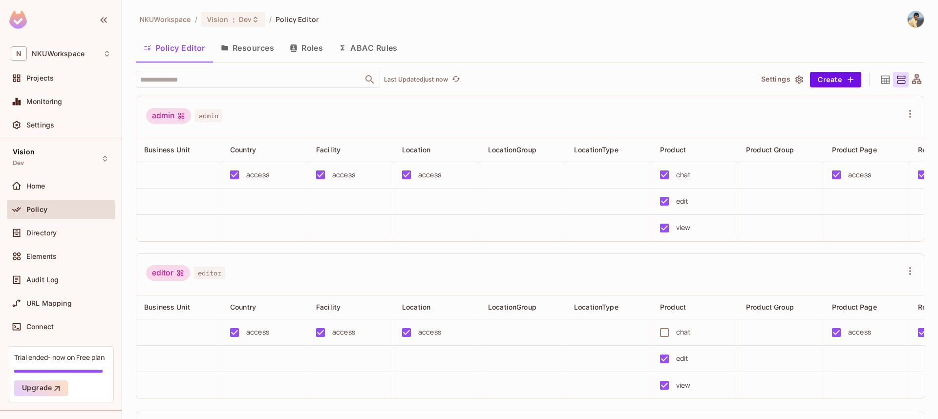
click at [44, 215] on div "Policy" at bounding box center [61, 210] width 100 height 12
click at [266, 54] on button "Resources" at bounding box center [247, 48] width 69 height 24
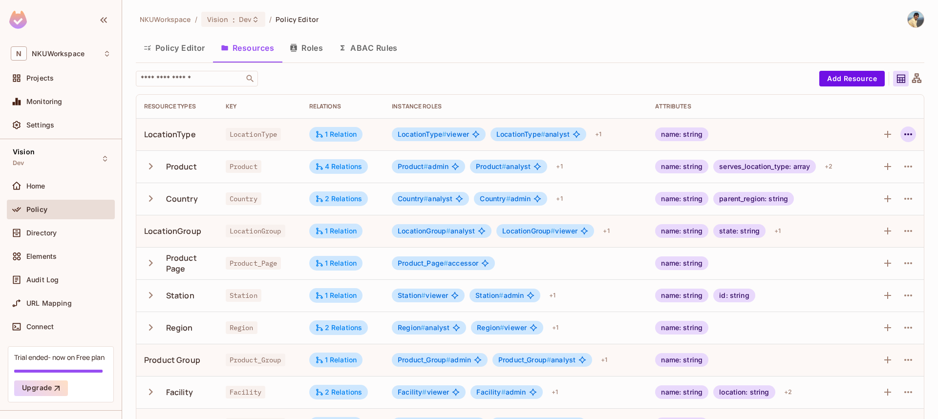
click at [911, 132] on icon "button" at bounding box center [909, 135] width 12 height 12
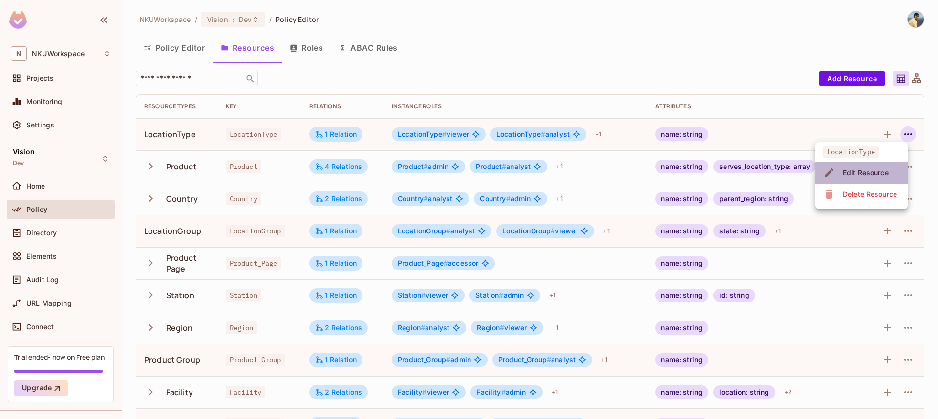
click at [869, 170] on div "Edit Resource" at bounding box center [866, 173] width 46 height 10
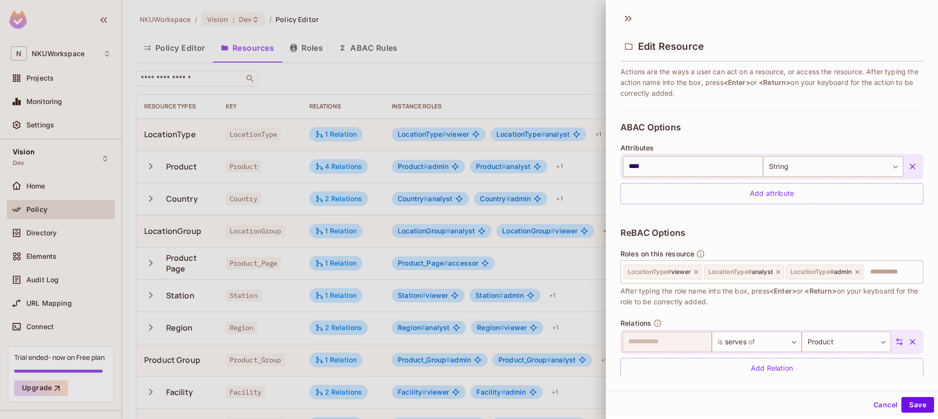
scroll to position [176, 0]
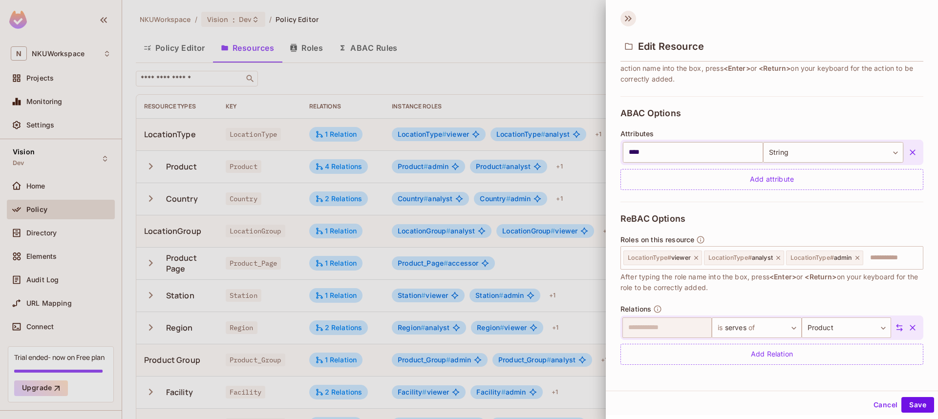
click at [629, 16] on icon at bounding box center [629, 19] width 16 height 16
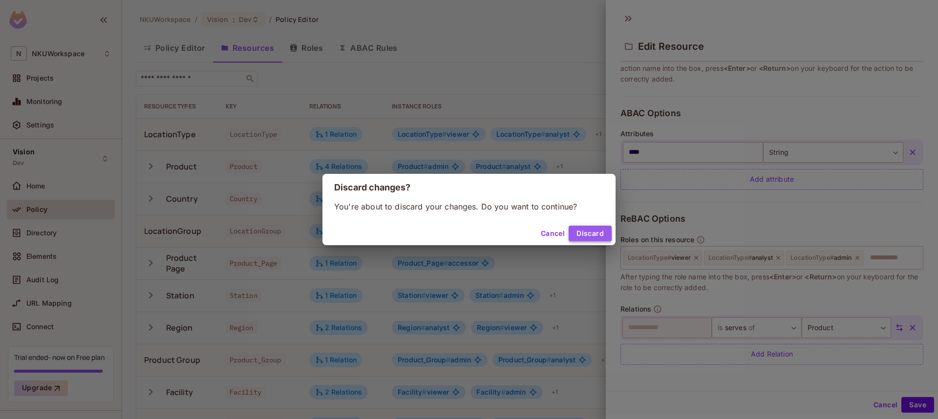
click at [591, 234] on button "Discard" at bounding box center [590, 234] width 43 height 16
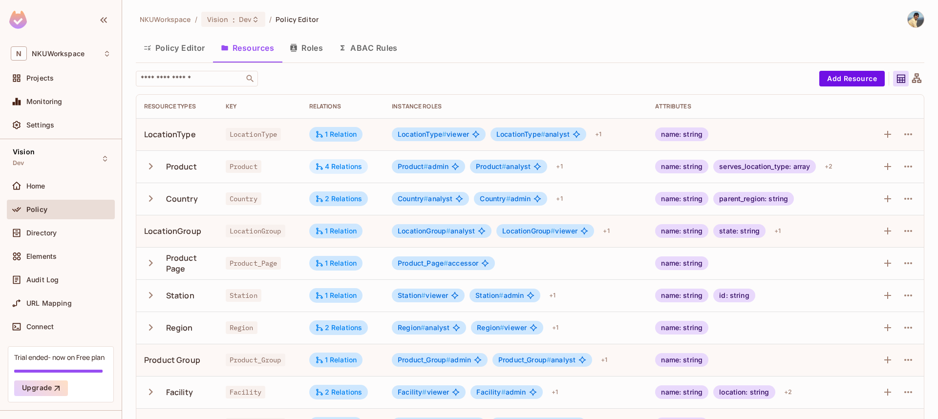
click at [341, 167] on div "4 Relations" at bounding box center [338, 166] width 47 height 9
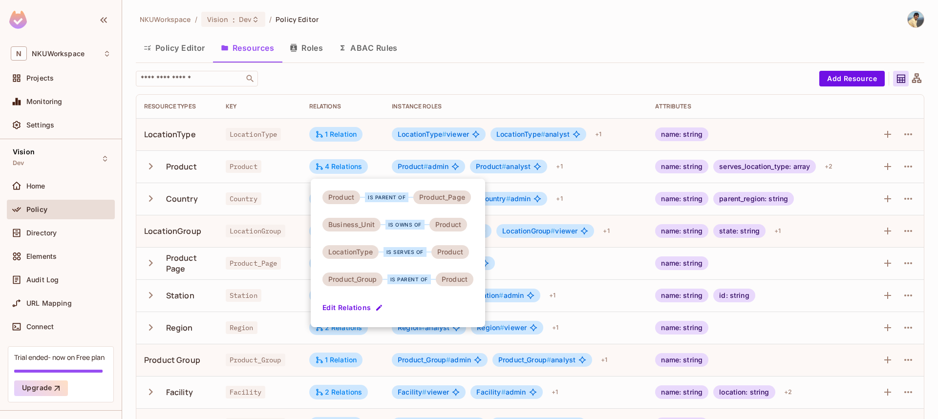
click at [504, 86] on div at bounding box center [469, 209] width 938 height 419
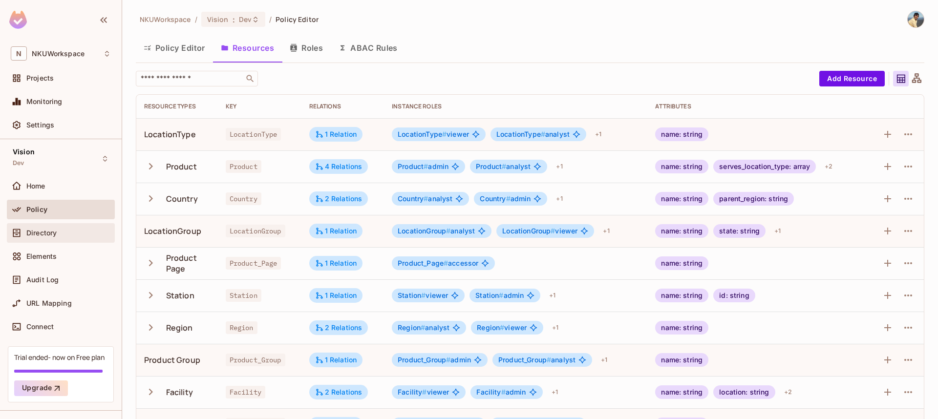
click at [41, 236] on span "Directory" at bounding box center [41, 233] width 30 height 8
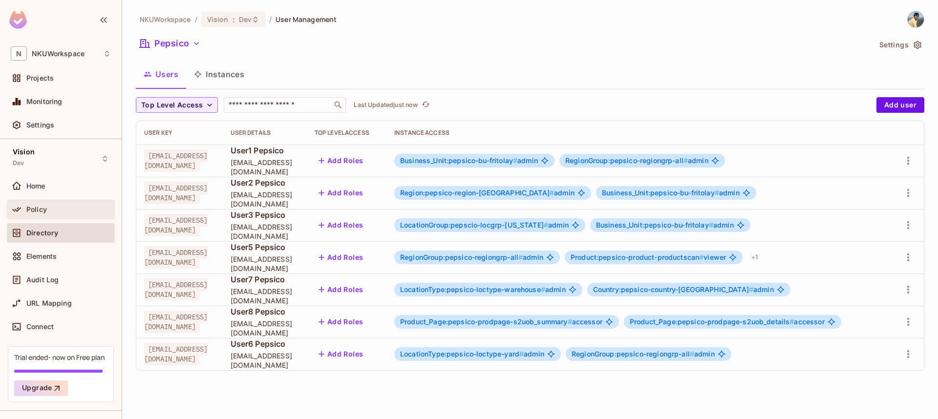
click at [32, 207] on span "Policy" at bounding box center [36, 210] width 21 height 8
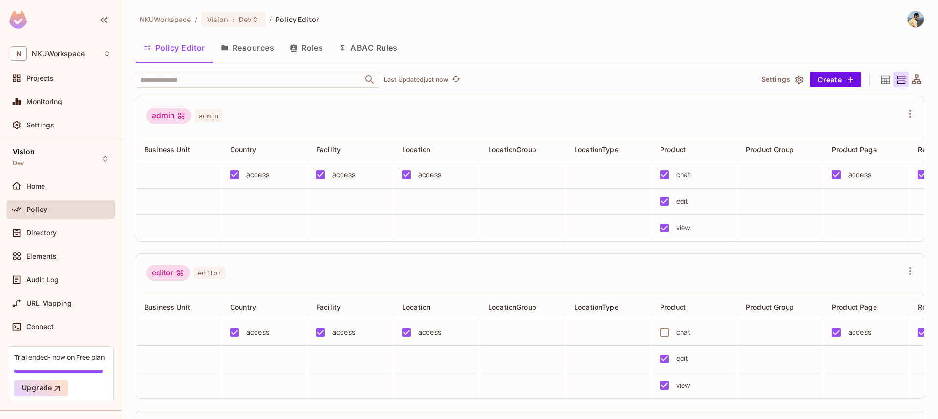
click at [313, 49] on button "Roles" at bounding box center [306, 48] width 49 height 24
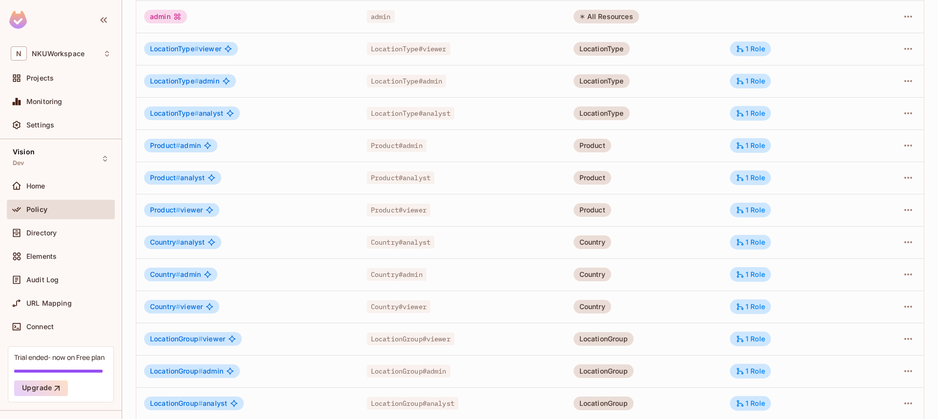
scroll to position [208, 0]
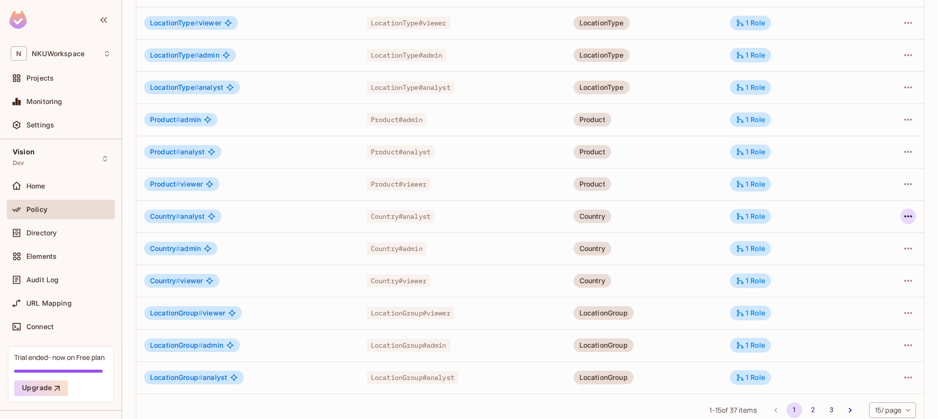
click at [909, 215] on icon "button" at bounding box center [909, 217] width 12 height 12
click at [872, 241] on div "Edit Role" at bounding box center [864, 239] width 29 height 10
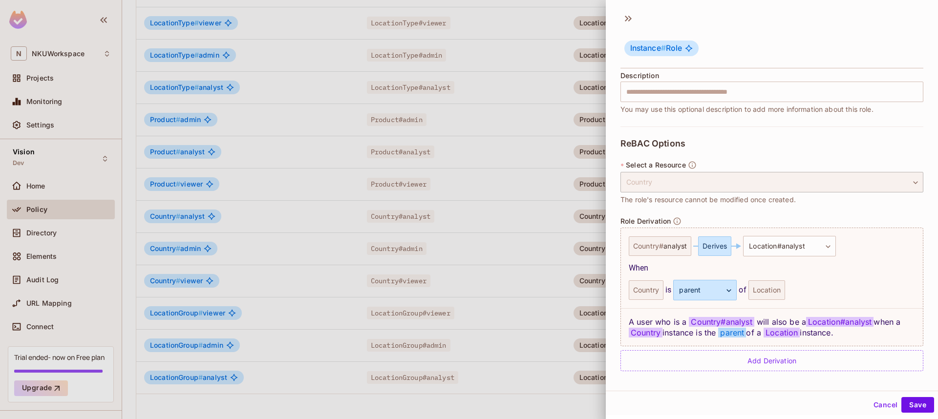
scroll to position [1, 0]
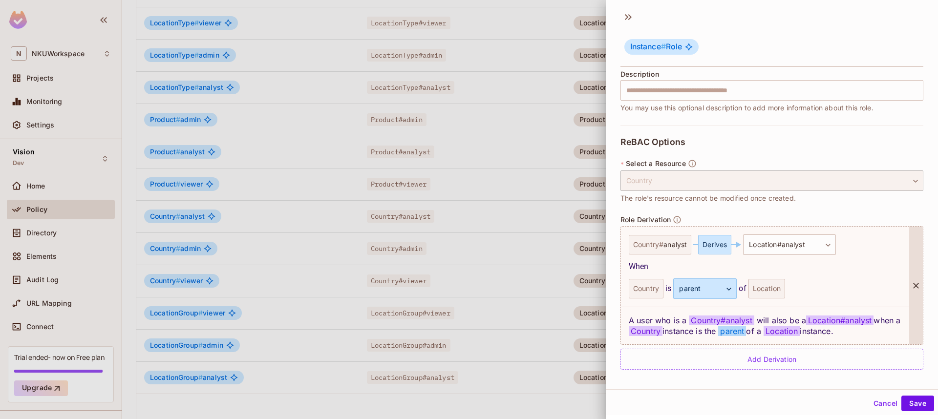
drag, startPoint x: 859, startPoint y: 333, endPoint x: 642, endPoint y: 312, distance: 218.5
click at [642, 312] on div "A user who is a Country # analyst will also be a Location#analyst when a Countr…" at bounding box center [765, 326] width 288 height 38
click at [628, 17] on icon at bounding box center [629, 17] width 16 height 16
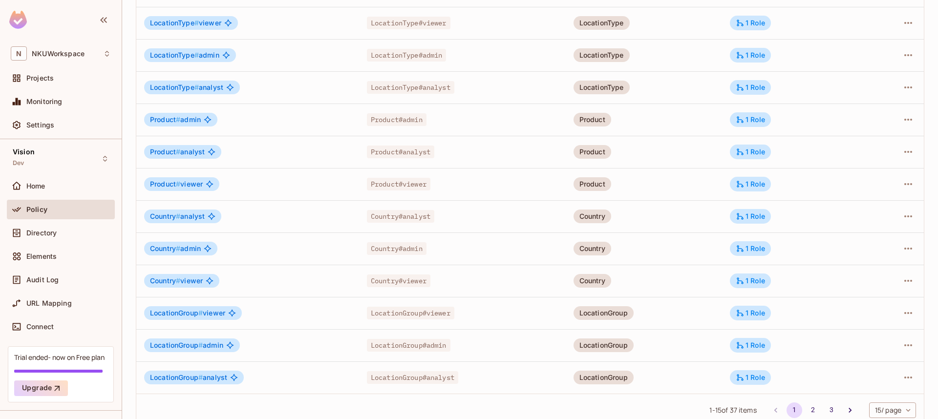
scroll to position [223, 0]
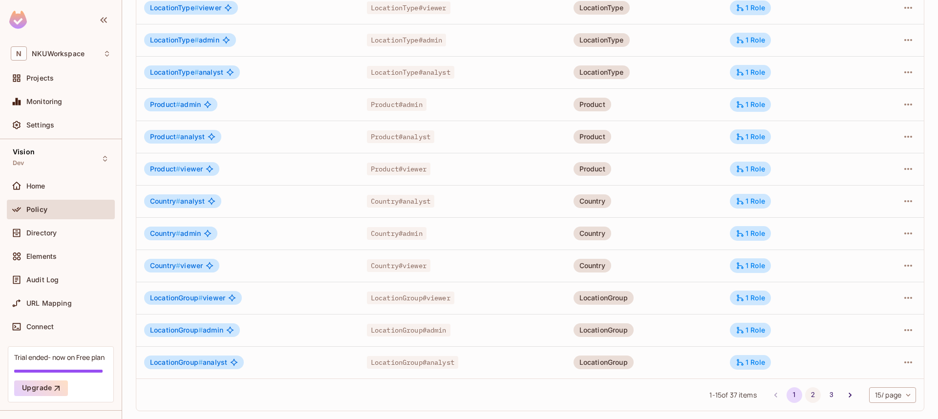
click at [809, 396] on button "2" at bounding box center [813, 396] width 16 height 16
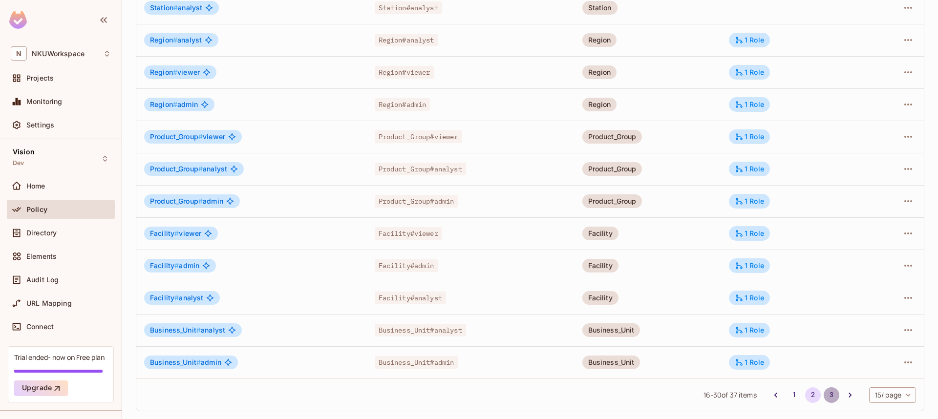
click at [824, 393] on button "3" at bounding box center [832, 396] width 16 height 16
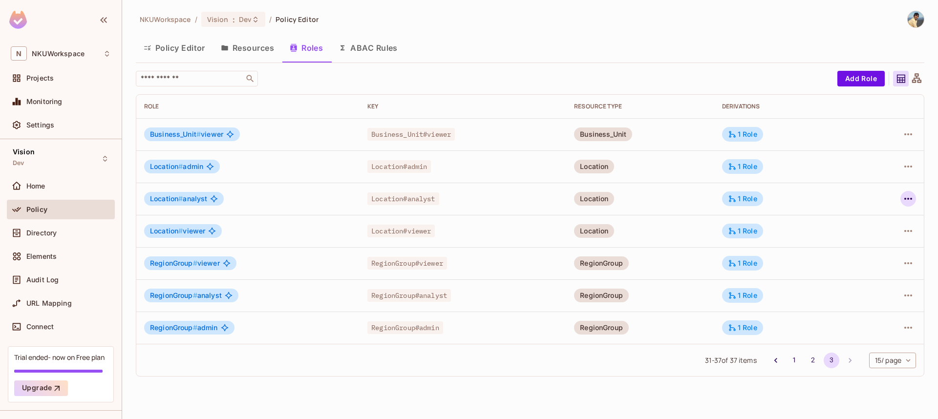
click at [905, 199] on icon "button" at bounding box center [909, 199] width 12 height 12
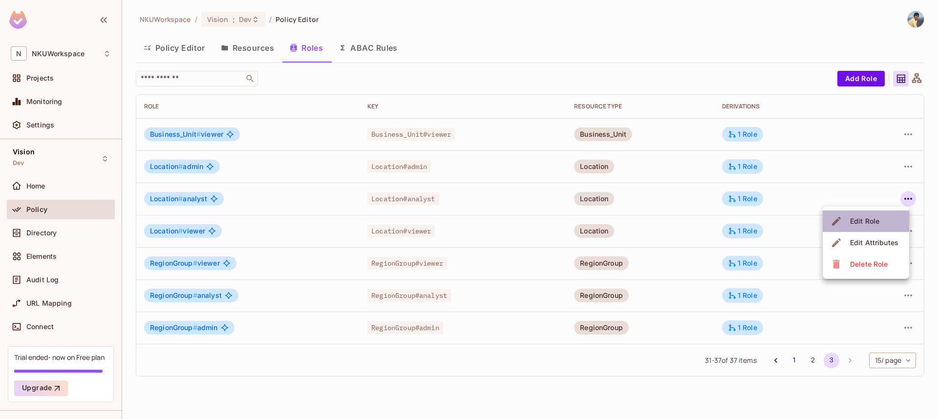
click at [880, 219] on span "Edit Role" at bounding box center [864, 222] width 35 height 16
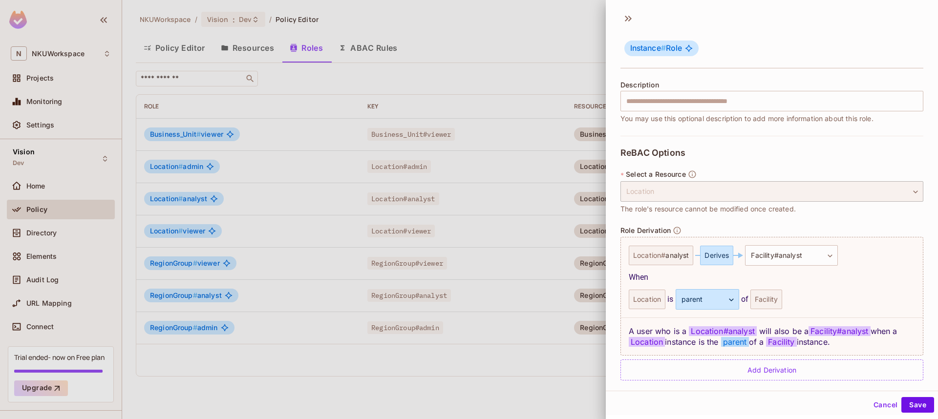
scroll to position [128, 0]
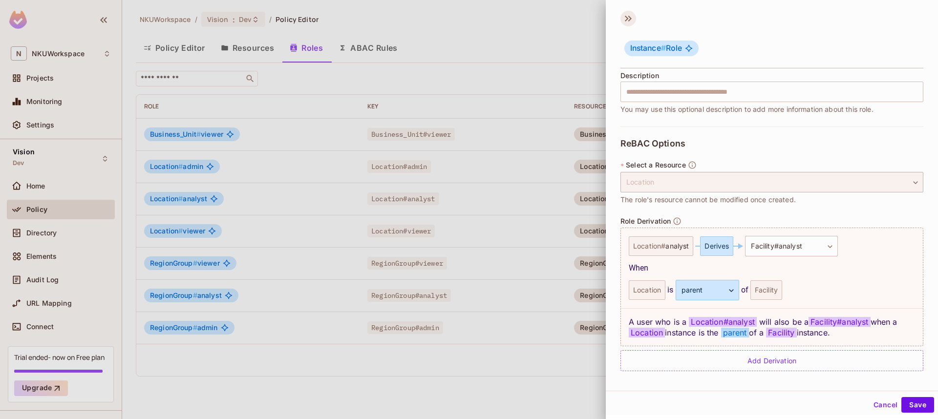
click at [629, 18] on icon at bounding box center [629, 19] width 16 height 16
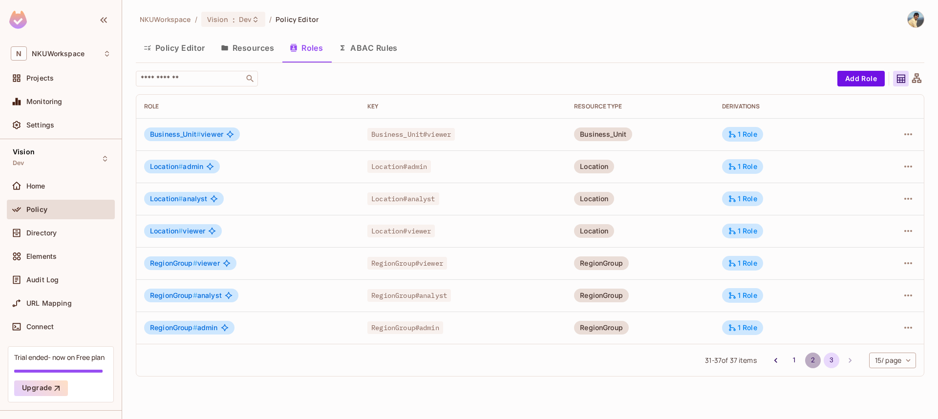
click at [809, 363] on button "2" at bounding box center [813, 361] width 16 height 16
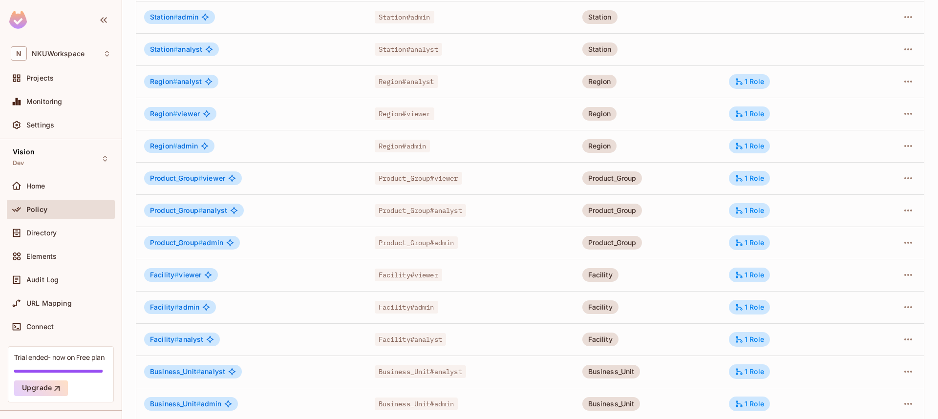
scroll to position [223, 0]
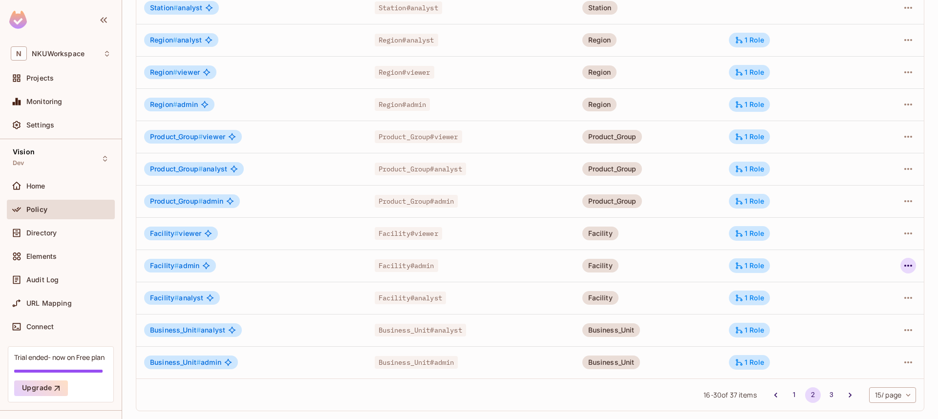
click at [911, 264] on icon "button" at bounding box center [909, 266] width 12 height 12
click at [869, 292] on div "Edit Role" at bounding box center [864, 288] width 29 height 10
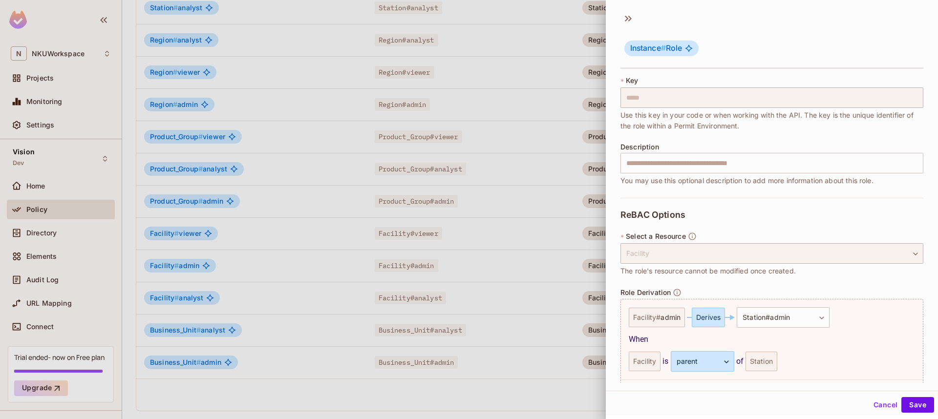
scroll to position [128, 0]
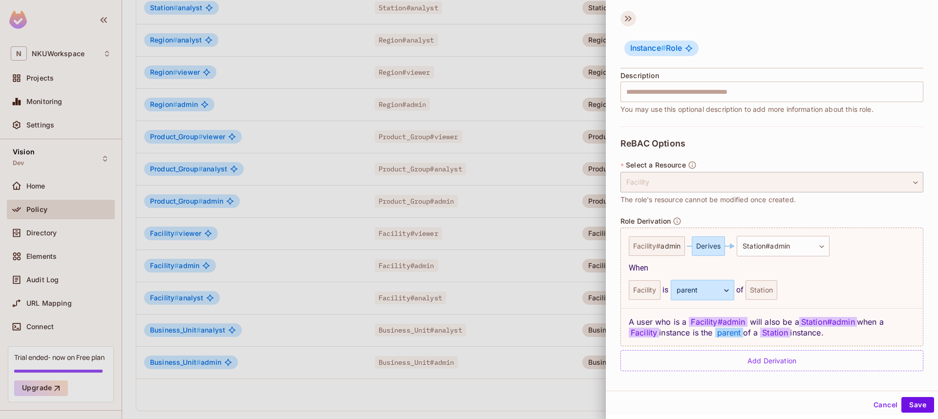
click at [631, 17] on icon at bounding box center [629, 19] width 16 height 16
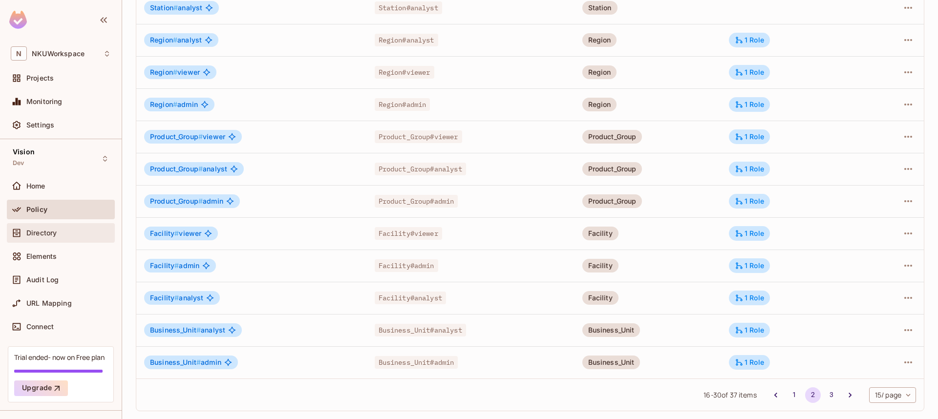
click at [40, 237] on div "Directory" at bounding box center [61, 233] width 100 height 12
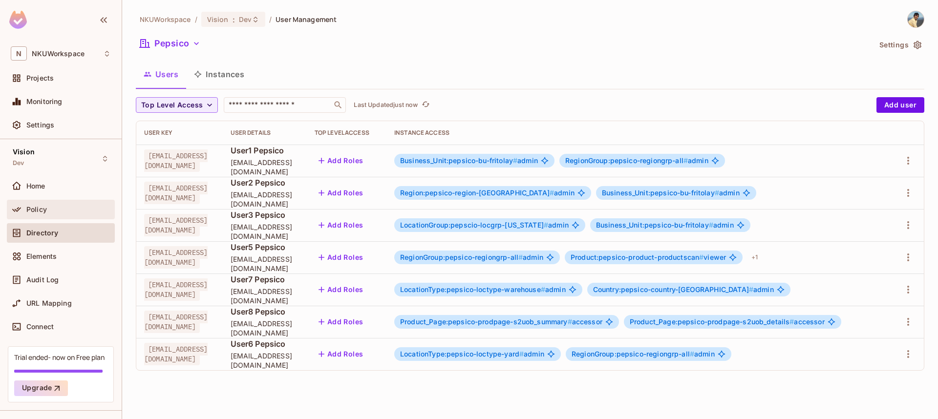
click at [39, 206] on span "Policy" at bounding box center [36, 210] width 21 height 8
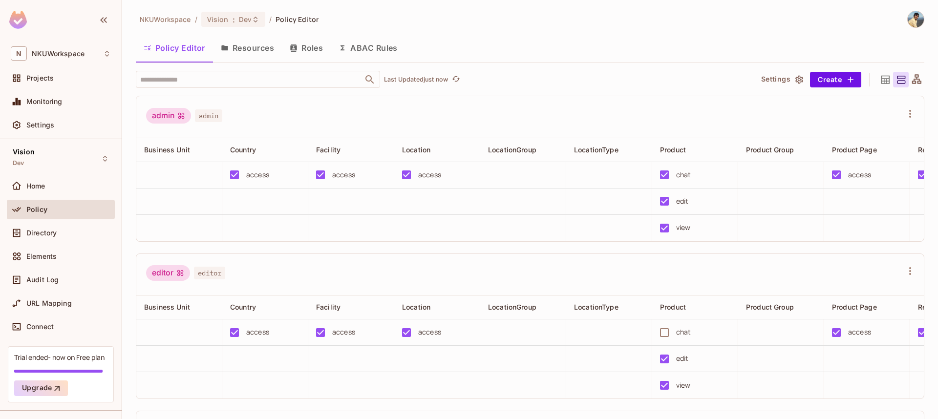
click at [319, 46] on button "Roles" at bounding box center [306, 48] width 49 height 24
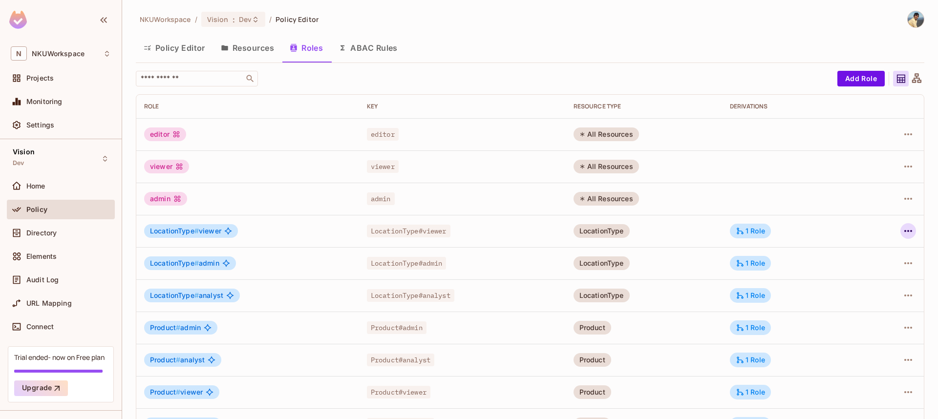
click at [910, 235] on icon "button" at bounding box center [909, 231] width 12 height 12
click at [882, 253] on span "Edit Role" at bounding box center [864, 254] width 35 height 16
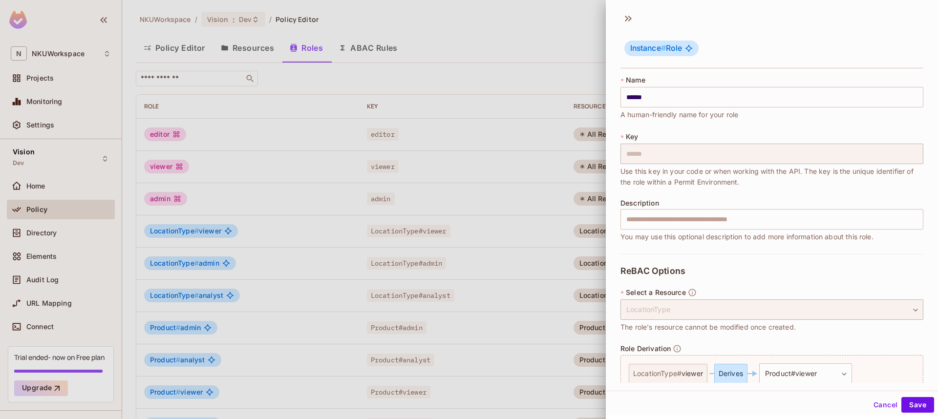
scroll to position [128, 0]
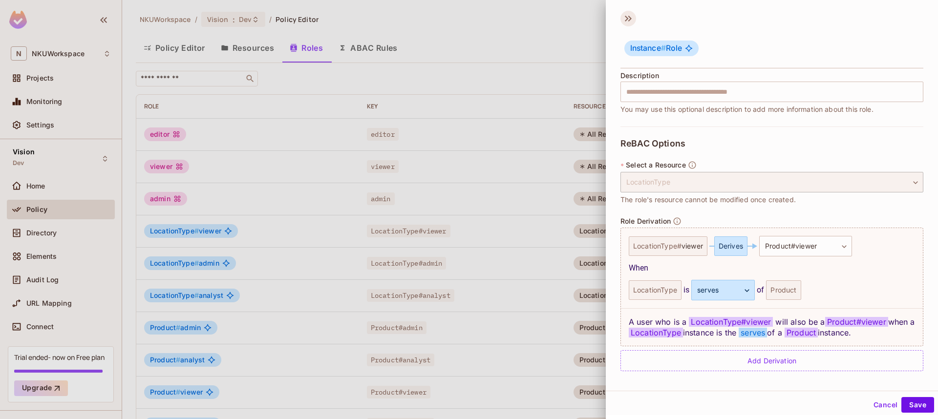
click at [627, 17] on icon at bounding box center [626, 19] width 3 height 6
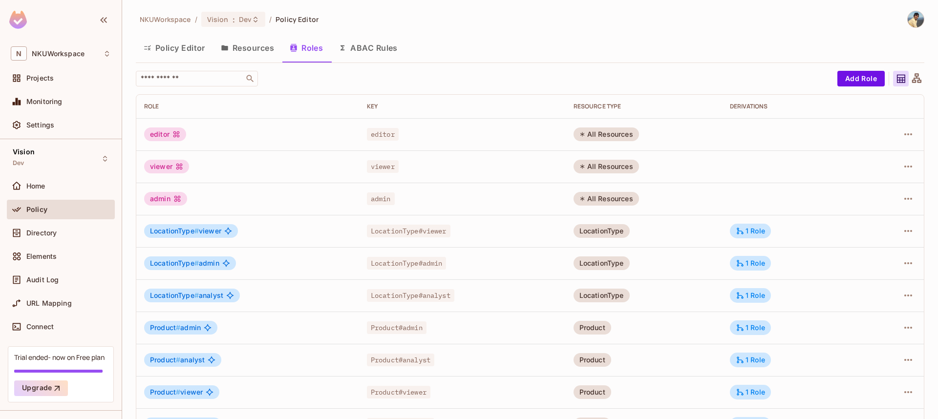
click at [188, 48] on button "Policy Editor" at bounding box center [174, 48] width 77 height 24
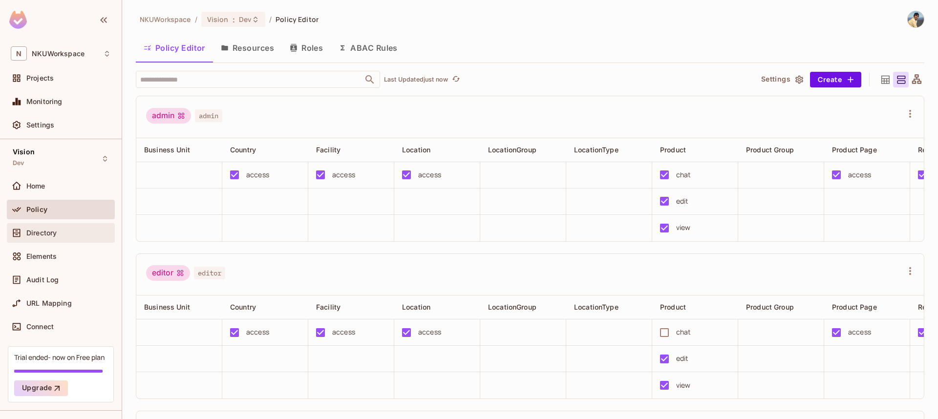
click at [38, 236] on span "Directory" at bounding box center [41, 233] width 30 height 8
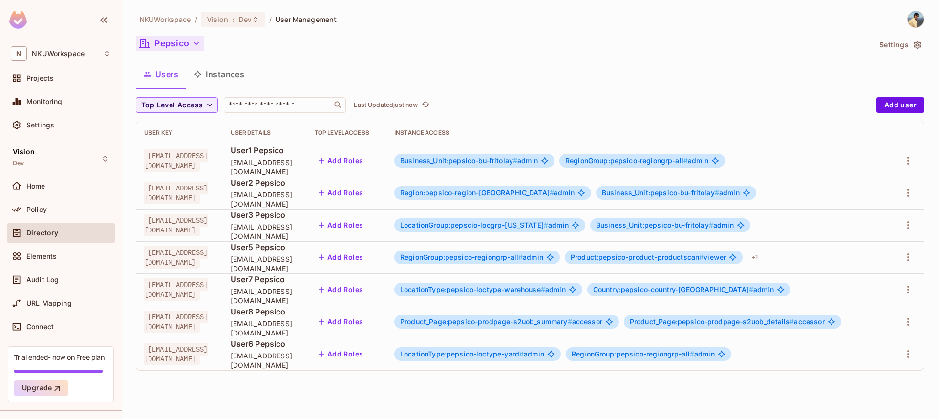
click at [165, 41] on button "Pepsico" at bounding box center [170, 44] width 68 height 16
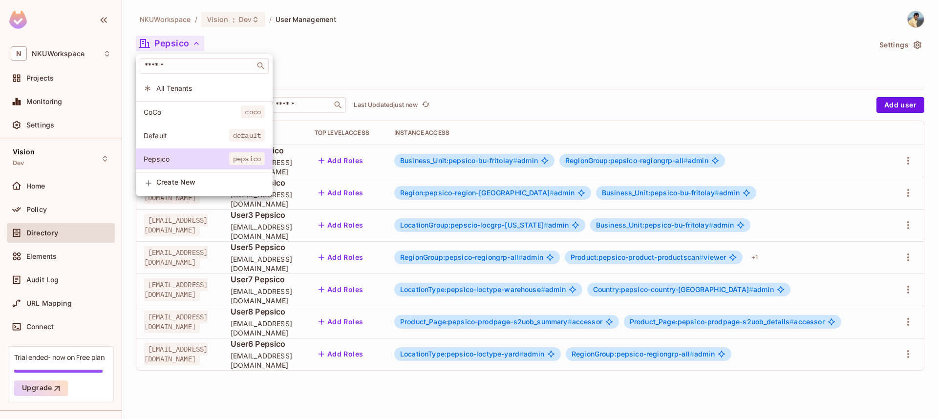
click at [347, 49] on div at bounding box center [469, 209] width 938 height 419
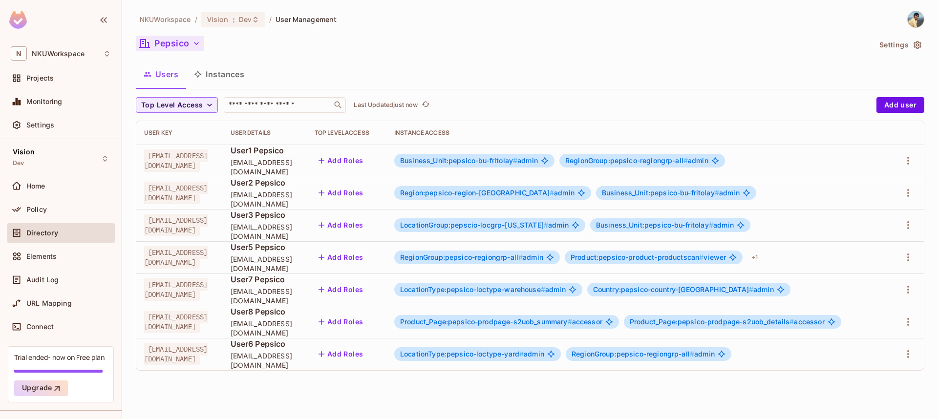
click at [173, 46] on button "Pepsico" at bounding box center [170, 44] width 68 height 16
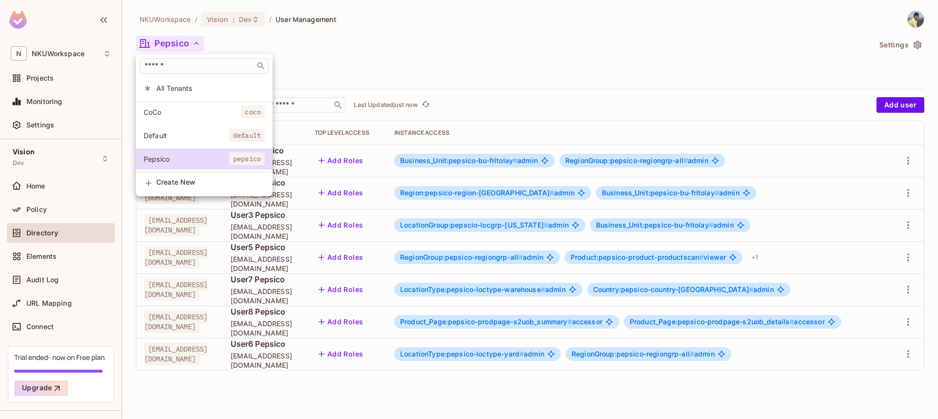
click at [379, 67] on div at bounding box center [469, 209] width 938 height 419
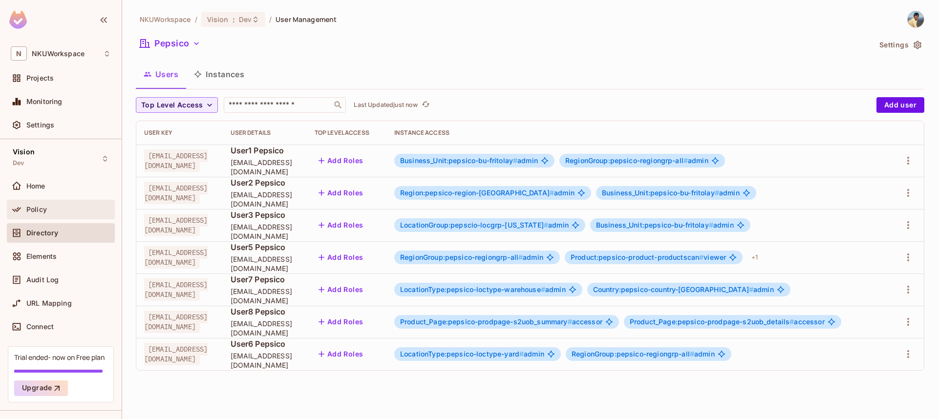
click at [29, 211] on span "Policy" at bounding box center [36, 210] width 21 height 8
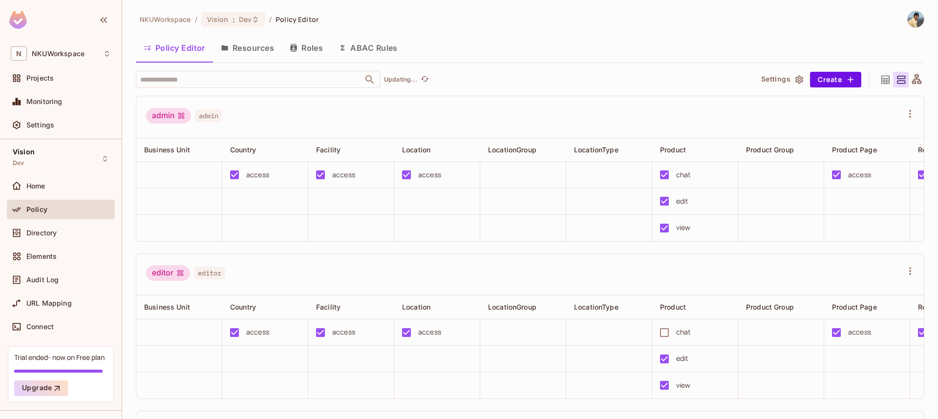
click at [253, 49] on button "Resources" at bounding box center [247, 48] width 69 height 24
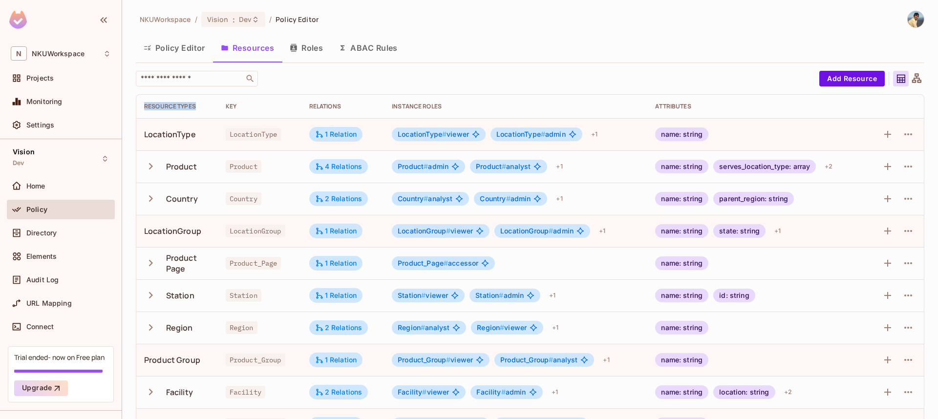
drag, startPoint x: 198, startPoint y: 105, endPoint x: 137, endPoint y: 103, distance: 60.6
click at [137, 103] on th "Resource Types" at bounding box center [177, 106] width 82 height 23
click at [186, 168] on div "Product" at bounding box center [181, 166] width 31 height 11
click at [152, 167] on icon "button" at bounding box center [151, 166] width 4 height 6
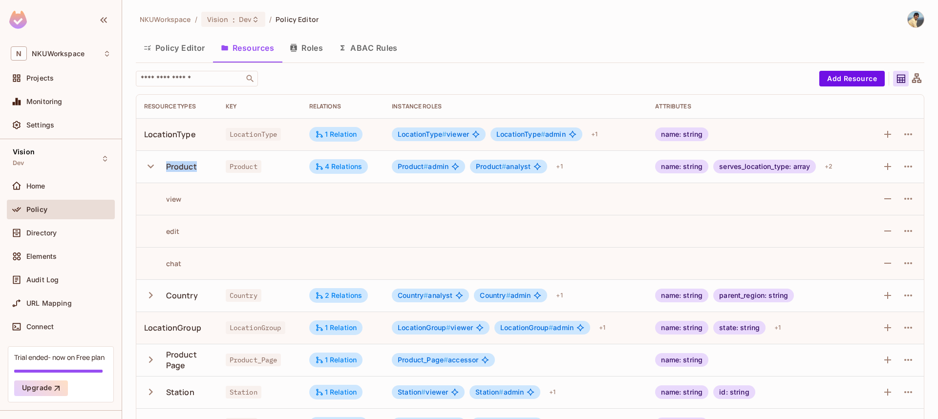
click at [152, 167] on icon "button" at bounding box center [151, 167] width 6 height 4
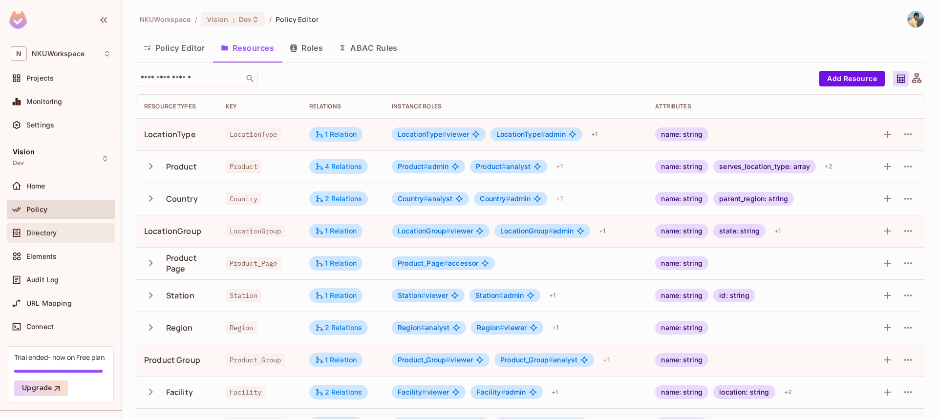
click at [53, 232] on span "Directory" at bounding box center [41, 233] width 30 height 8
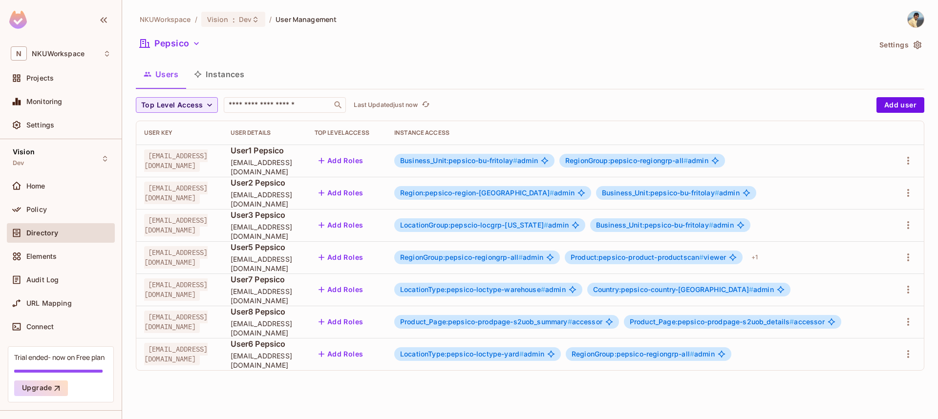
click at [219, 76] on button "Instances" at bounding box center [219, 74] width 66 height 24
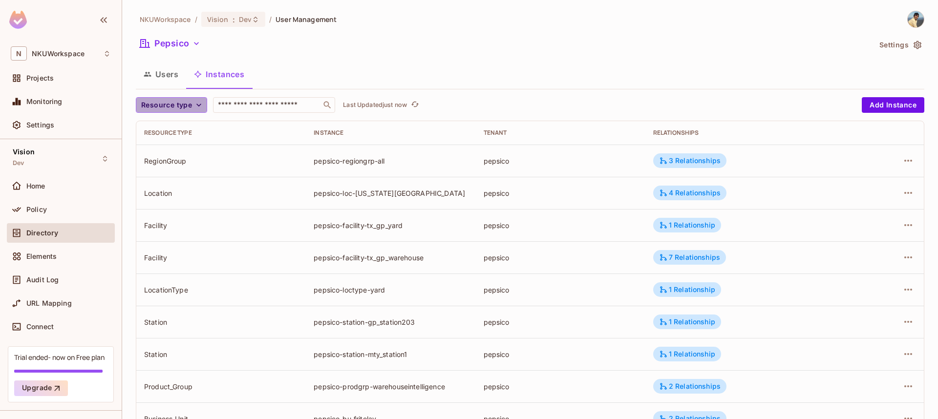
click at [196, 107] on icon "button" at bounding box center [199, 105] width 10 height 10
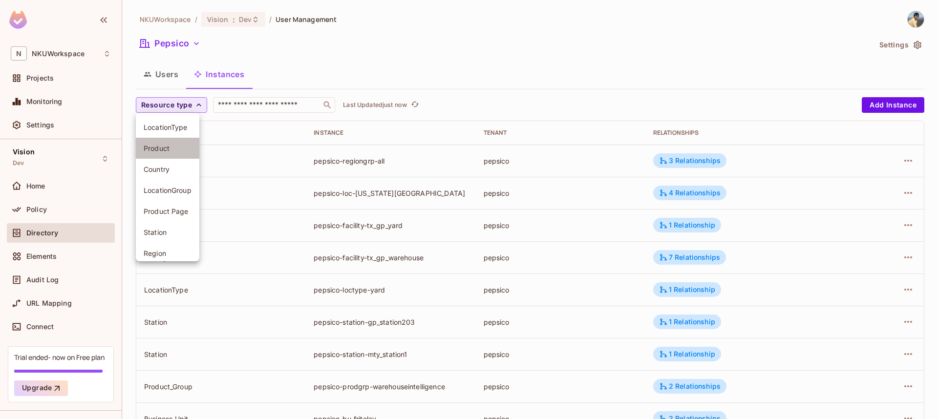
click at [163, 150] on span "Product" at bounding box center [168, 148] width 48 height 9
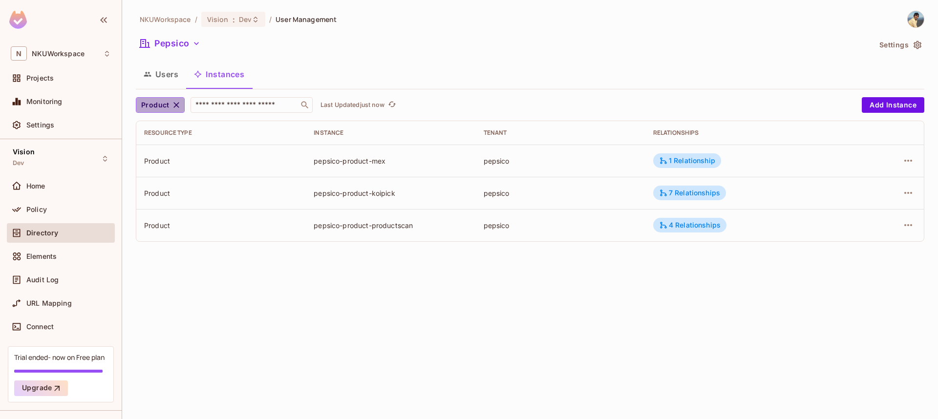
click at [174, 105] on icon "button" at bounding box center [176, 105] width 6 height 6
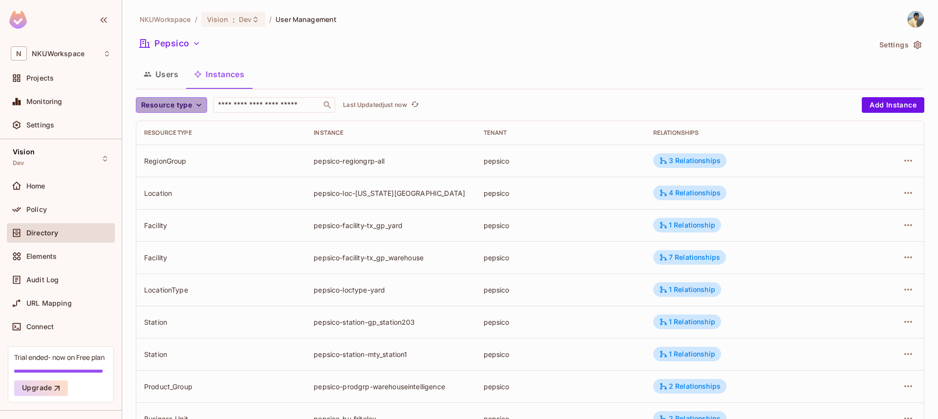
click at [198, 108] on icon "button" at bounding box center [199, 105] width 10 height 10
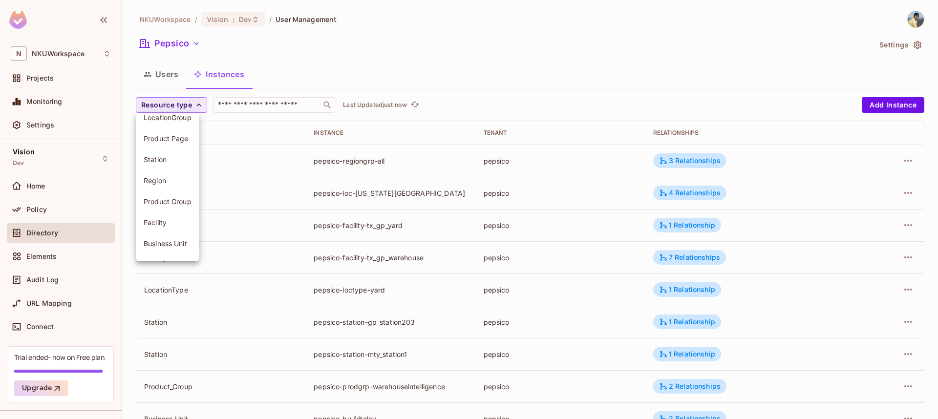
scroll to position [73, 0]
click at [163, 238] on span "Business Unit" at bounding box center [168, 242] width 48 height 9
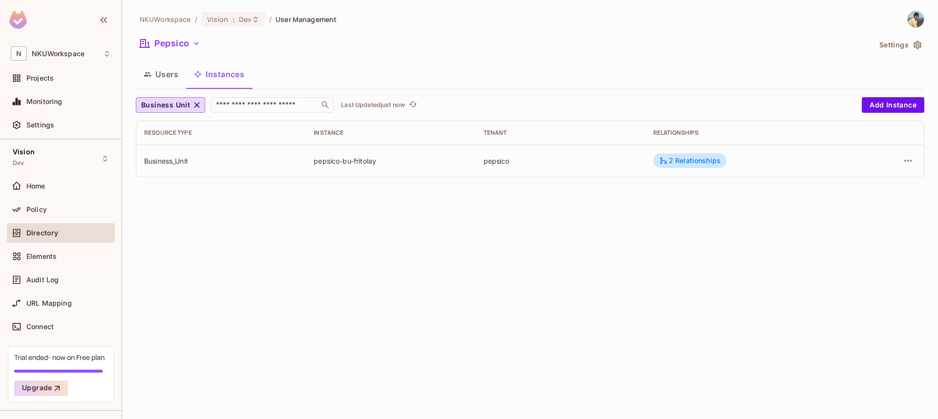
click at [367, 162] on div "pepsico-bu-fritolay" at bounding box center [391, 160] width 154 height 9
click at [683, 161] on div "2 Relationships" at bounding box center [690, 160] width 62 height 9
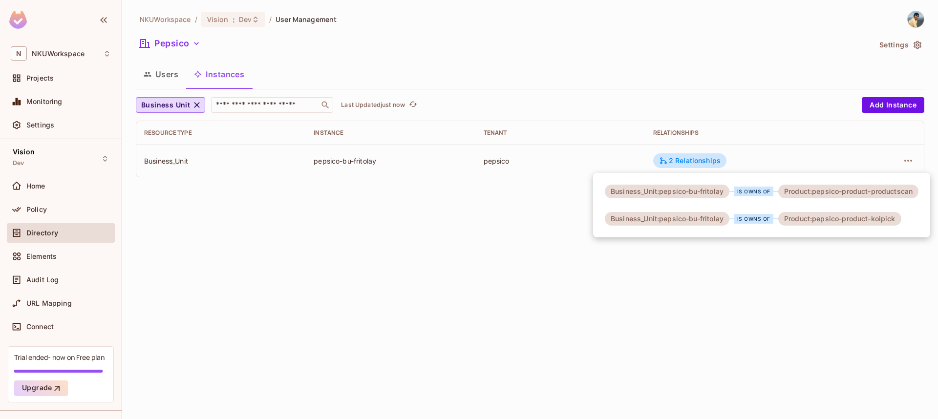
click at [478, 243] on div at bounding box center [469, 209] width 938 height 419
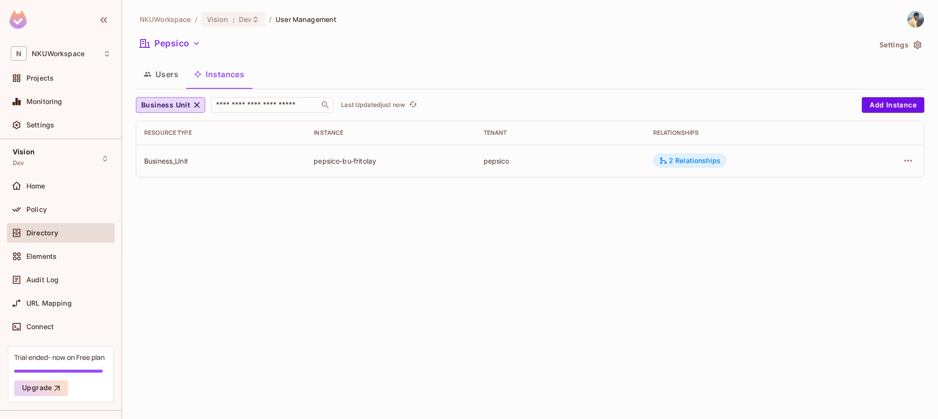
click at [700, 162] on div "2 Relationships" at bounding box center [690, 160] width 62 height 9
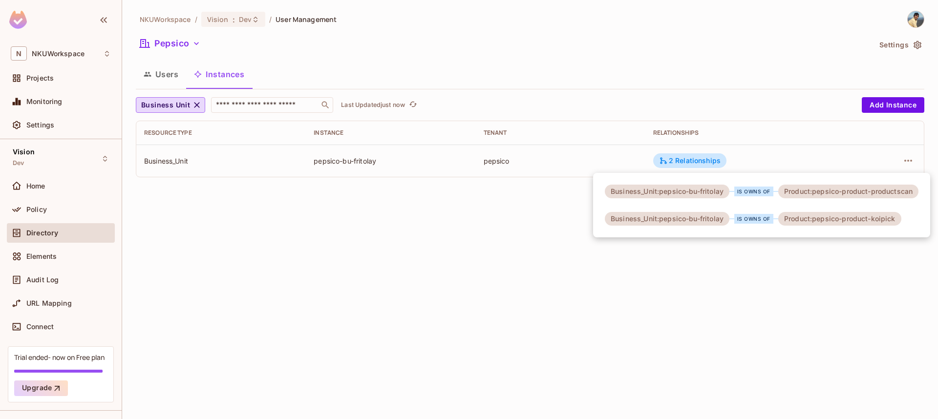
click at [197, 103] on div at bounding box center [469, 209] width 938 height 419
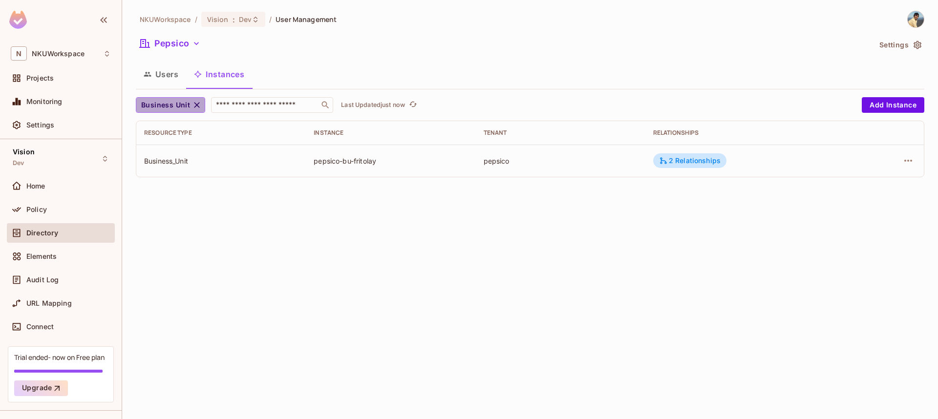
click at [195, 106] on icon "button" at bounding box center [197, 105] width 6 height 6
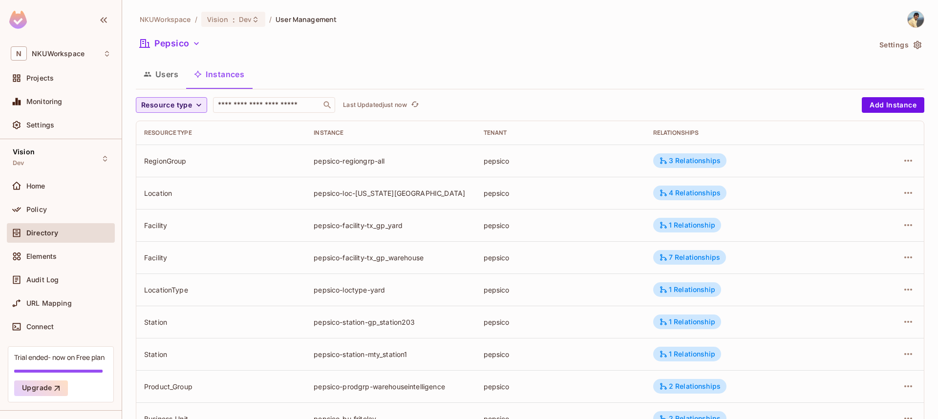
click at [197, 104] on icon "button" at bounding box center [199, 105] width 10 height 10
click at [164, 149] on span "Product" at bounding box center [168, 148] width 48 height 9
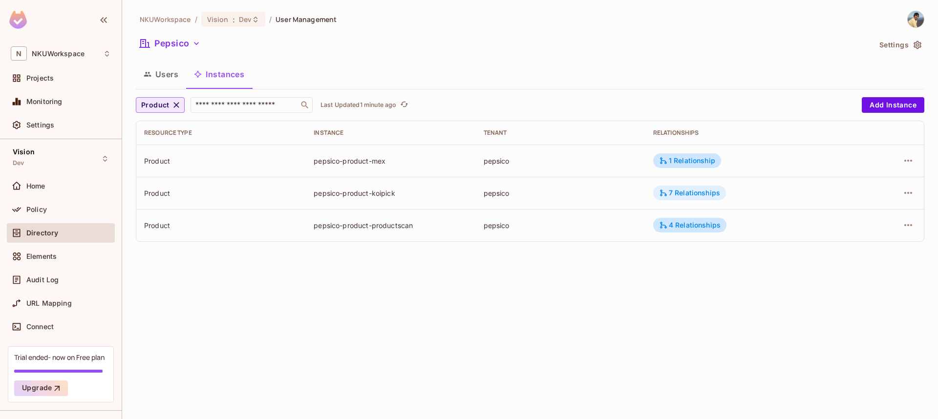
click at [687, 193] on div "7 Relationships" at bounding box center [689, 193] width 61 height 9
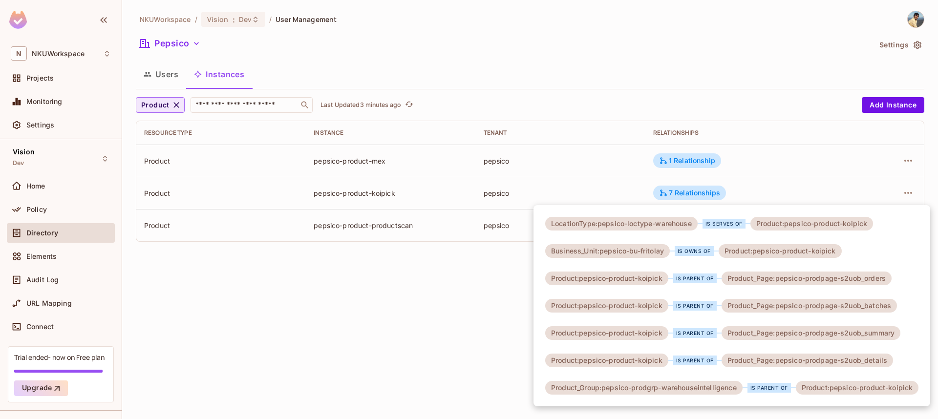
click at [356, 235] on div at bounding box center [469, 209] width 938 height 419
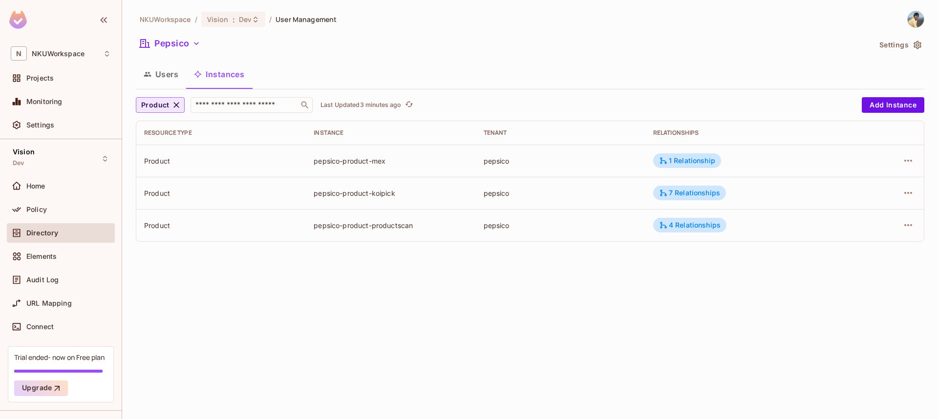
click at [164, 76] on button "Users" at bounding box center [161, 74] width 50 height 24
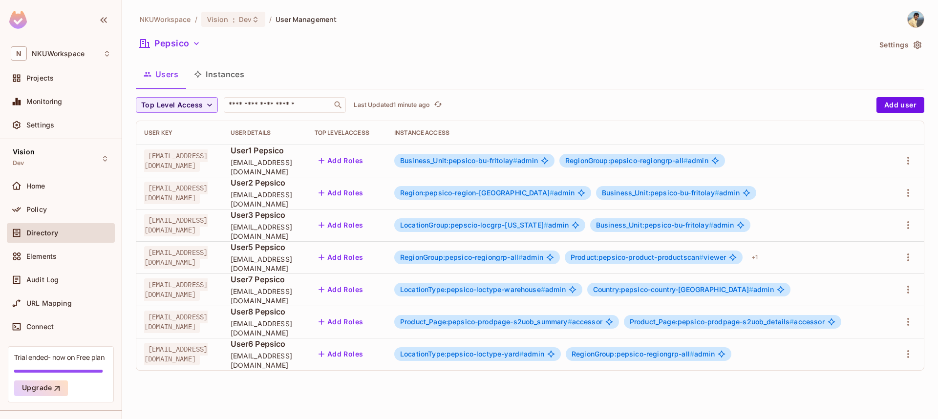
click at [225, 76] on button "Instances" at bounding box center [219, 74] width 66 height 24
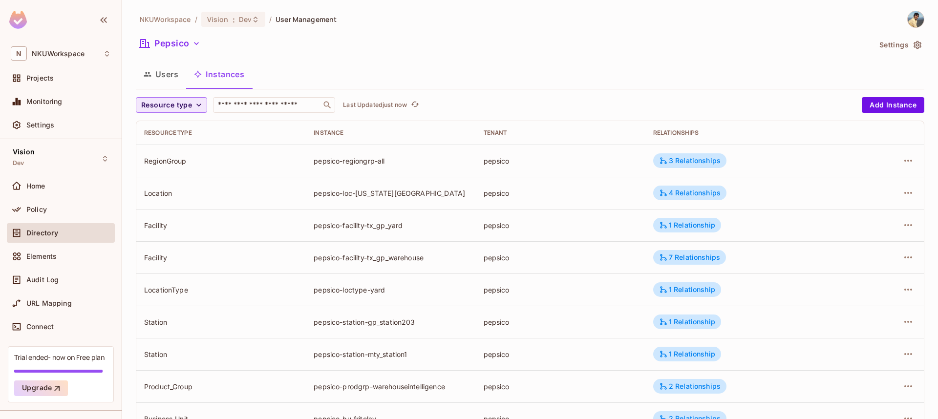
click at [197, 107] on icon "button" at bounding box center [199, 105] width 10 height 10
click at [169, 243] on span "RegionGroup" at bounding box center [168, 246] width 48 height 9
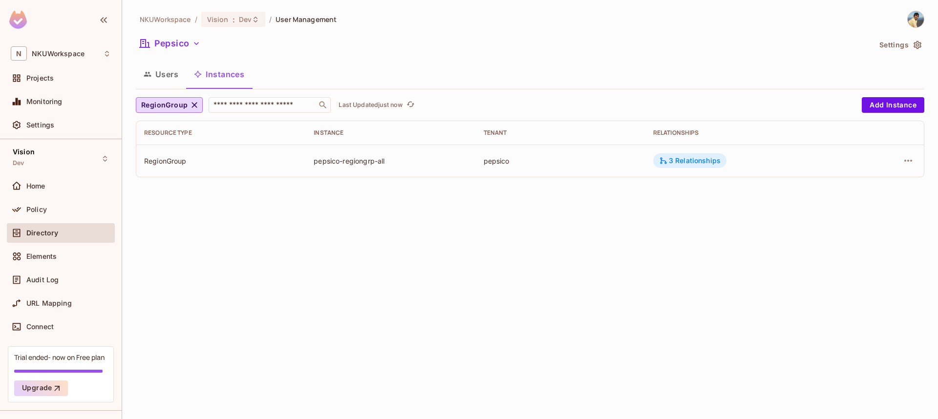
click at [688, 161] on div "3 Relationships" at bounding box center [690, 160] width 62 height 9
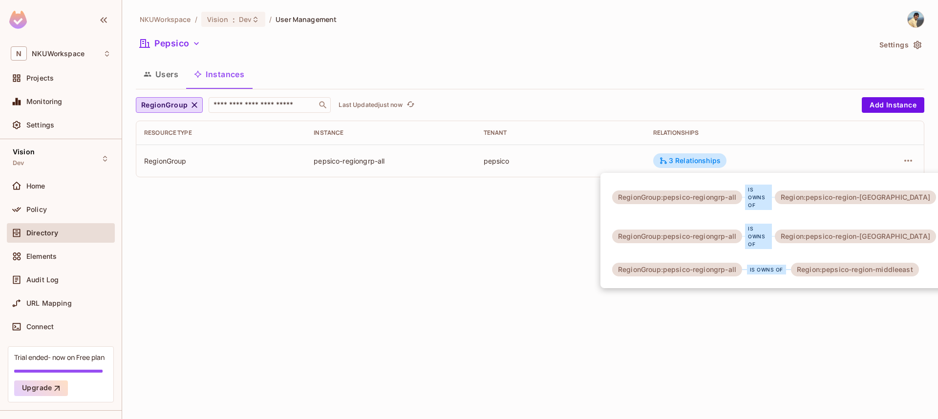
click at [169, 75] on div at bounding box center [469, 209] width 938 height 419
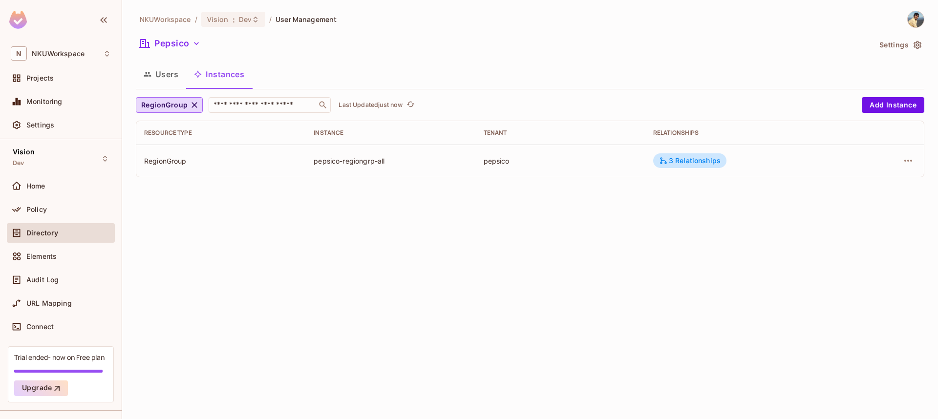
click at [162, 73] on button "Users" at bounding box center [161, 74] width 50 height 24
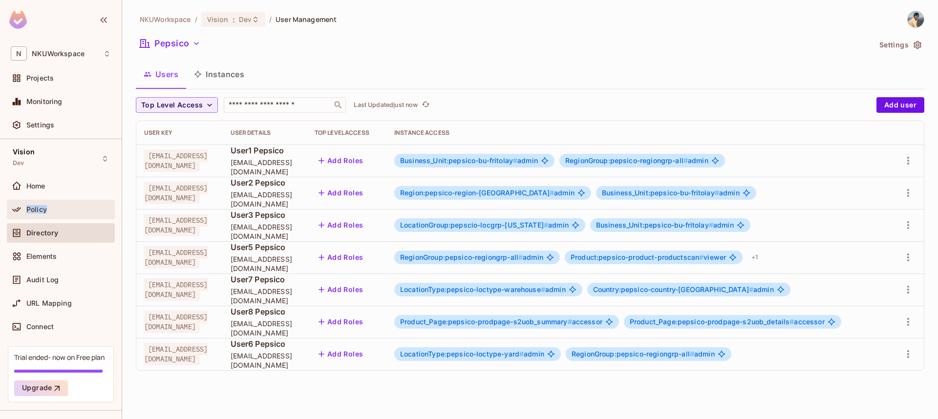
click at [44, 208] on span "Policy" at bounding box center [36, 210] width 21 height 8
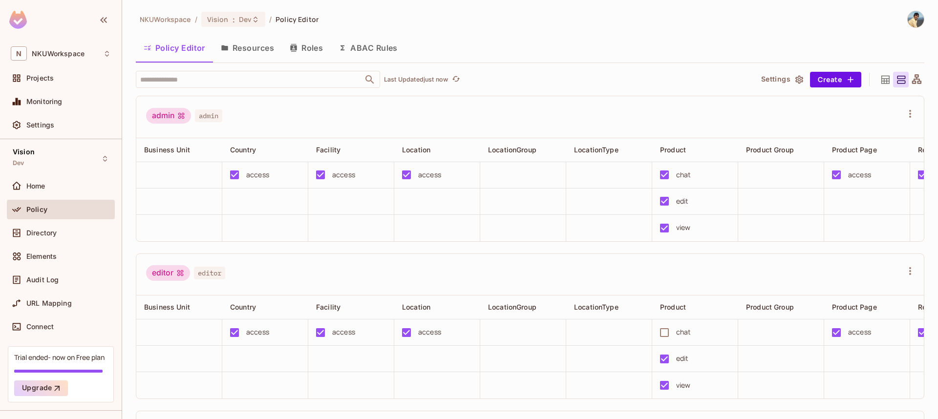
click at [267, 45] on button "Resources" at bounding box center [247, 48] width 69 height 24
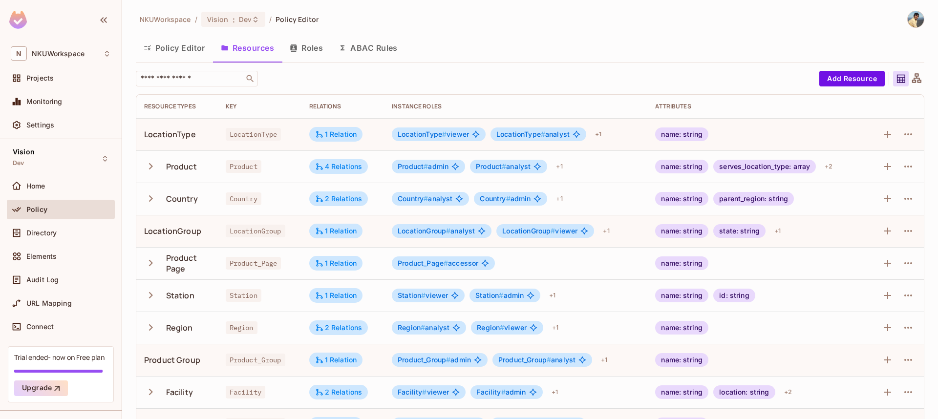
click at [916, 78] on icon at bounding box center [916, 77] width 9 height 9
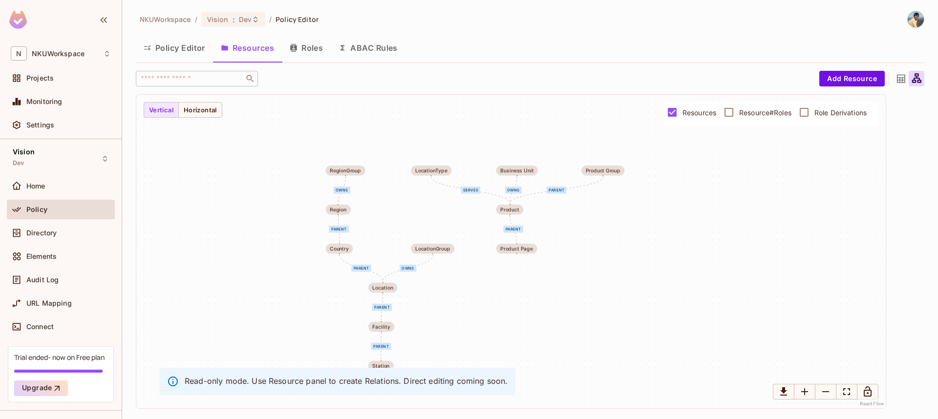
click at [650, 230] on div "serves owns parent parent parent parent owns parent owns parent LocationType Pr…" at bounding box center [511, 252] width 750 height 314
click at [53, 232] on span "Directory" at bounding box center [41, 233] width 30 height 8
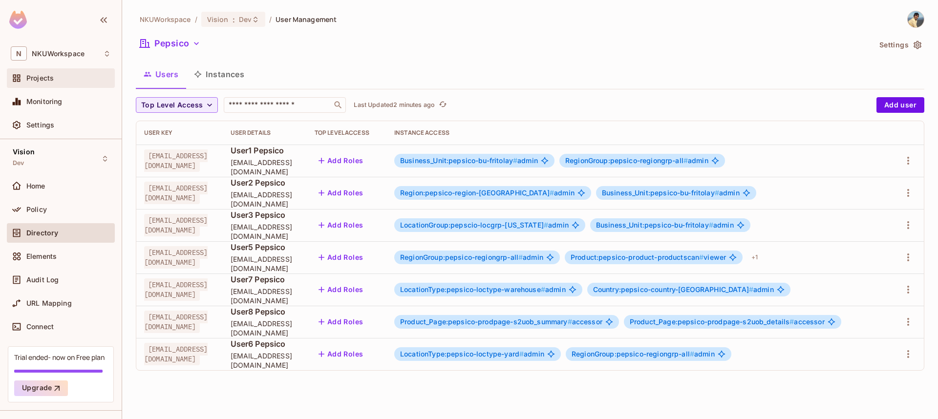
click at [47, 76] on span "Projects" at bounding box center [39, 78] width 27 height 8
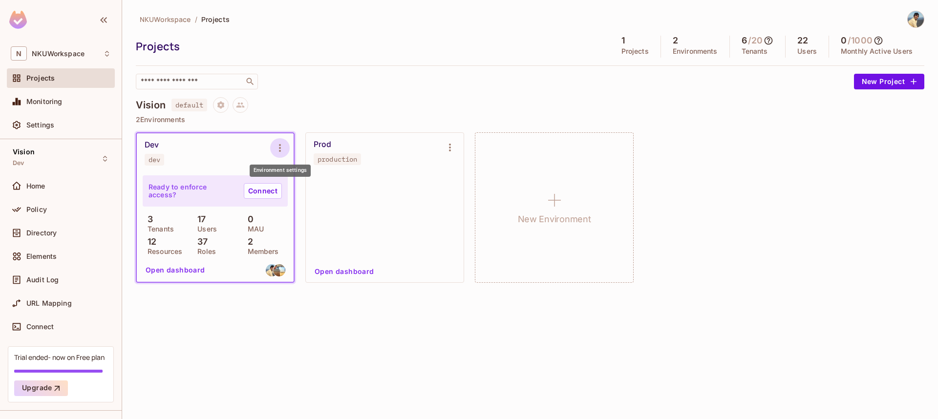
click at [280, 147] on icon "Environment settings" at bounding box center [280, 148] width 12 height 12
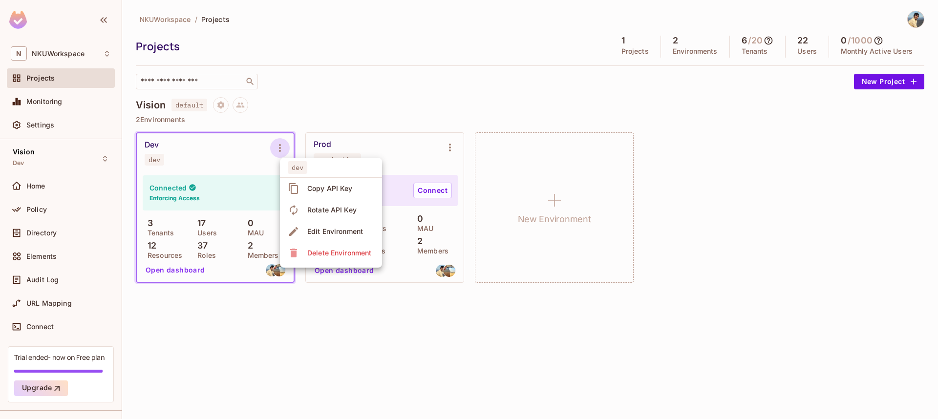
click at [247, 390] on div at bounding box center [469, 209] width 938 height 419
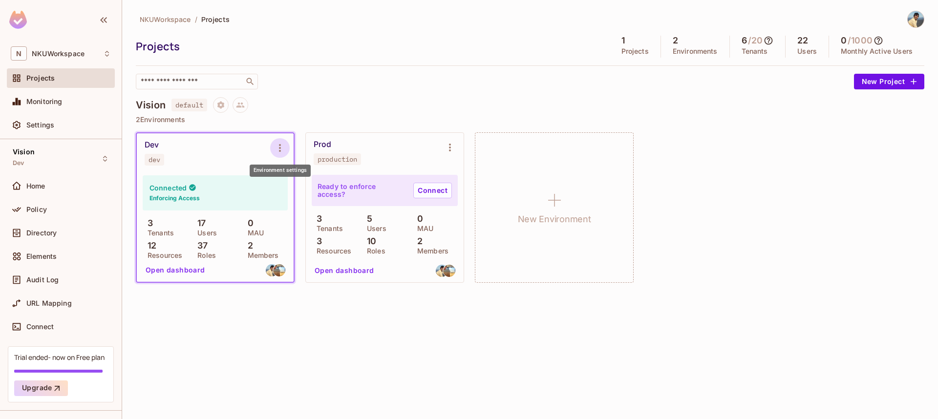
click at [279, 152] on icon "Environment settings" at bounding box center [280, 148] width 12 height 12
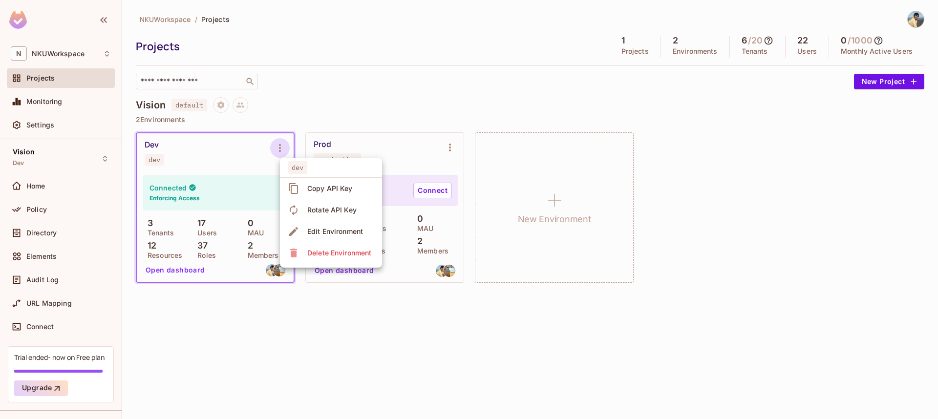
click at [433, 155] on div at bounding box center [469, 209] width 938 height 419
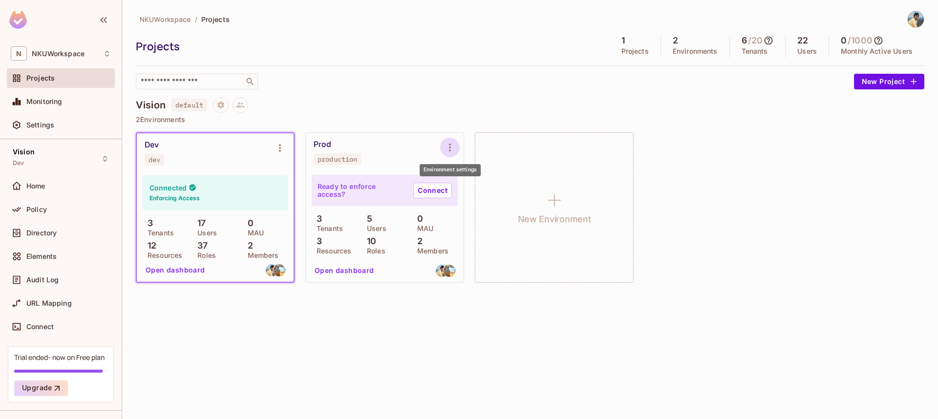
click at [452, 151] on icon "Environment settings" at bounding box center [450, 148] width 12 height 12
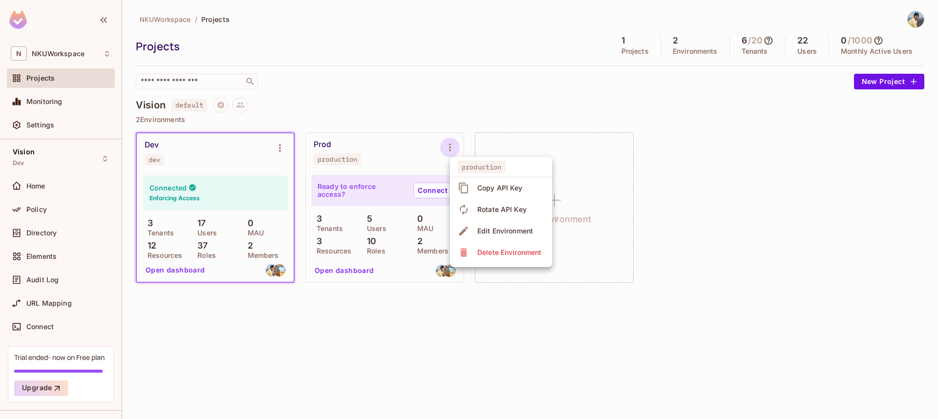
click at [39, 233] on div at bounding box center [469, 209] width 938 height 419
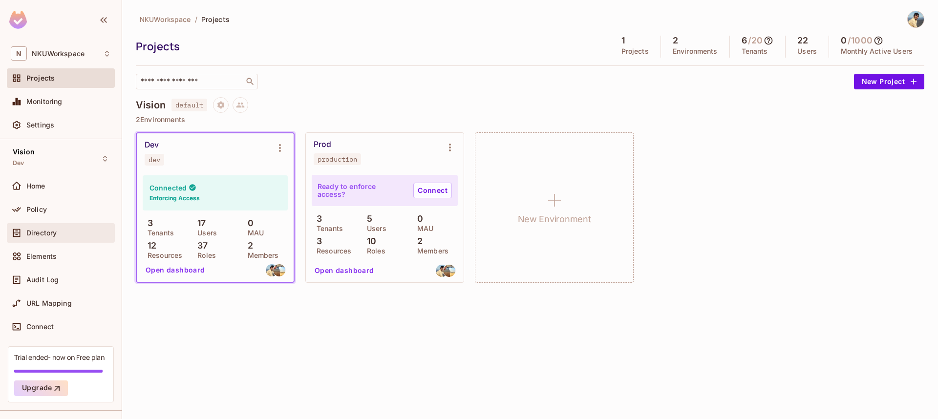
click at [45, 230] on span "Directory" at bounding box center [41, 233] width 30 height 8
click at [45, 186] on span "Home" at bounding box center [35, 186] width 19 height 8
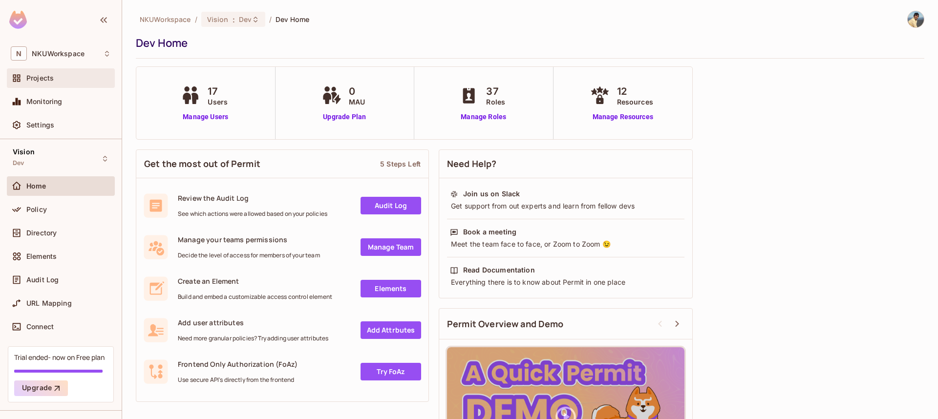
click at [57, 77] on div "Projects" at bounding box center [68, 78] width 85 height 8
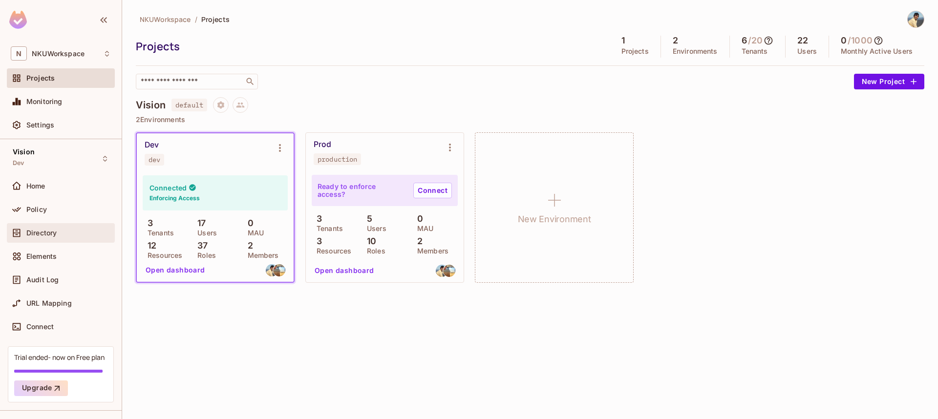
click at [41, 236] on span "Directory" at bounding box center [41, 233] width 30 height 8
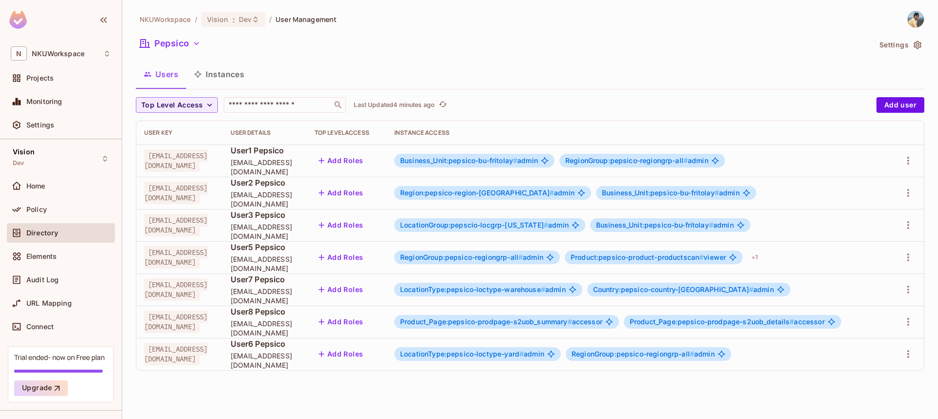
click at [218, 74] on button "Instances" at bounding box center [219, 74] width 66 height 24
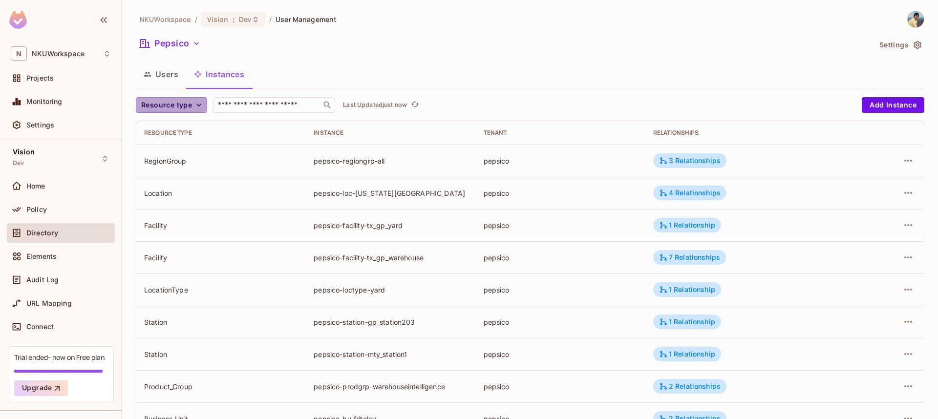
click at [197, 106] on icon "button" at bounding box center [198, 105] width 5 height 3
click at [168, 228] on span "Station" at bounding box center [168, 232] width 48 height 9
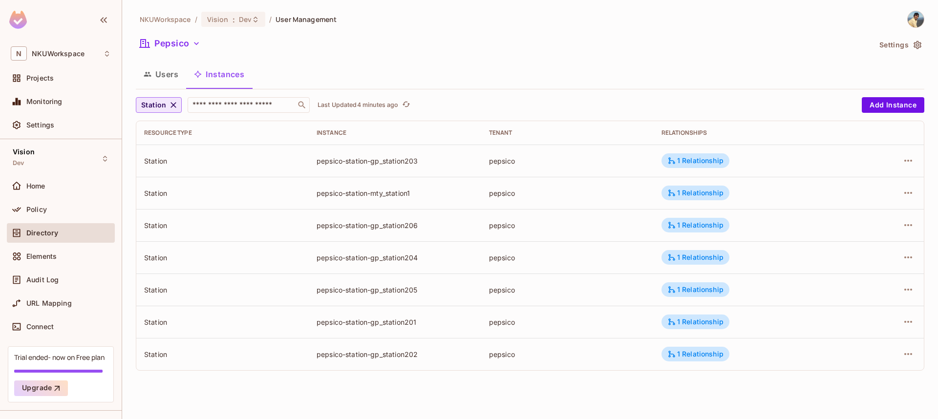
click at [173, 106] on icon "button" at bounding box center [174, 105] width 6 height 6
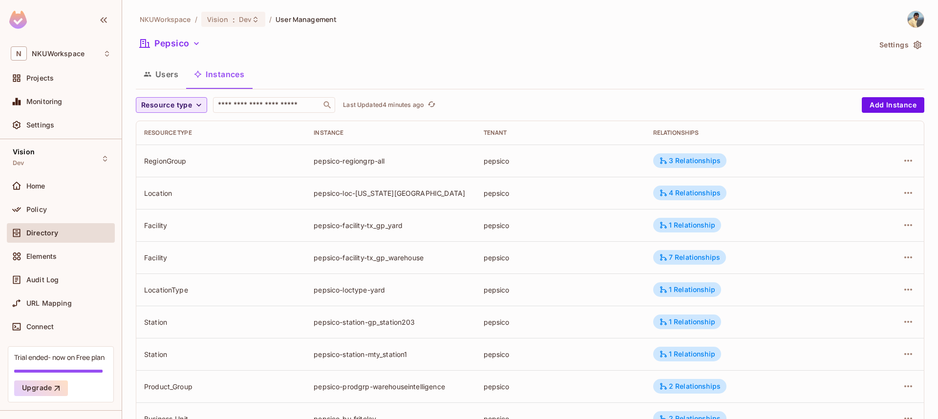
click at [197, 103] on icon "button" at bounding box center [199, 105] width 10 height 10
click at [318, 79] on div at bounding box center [469, 209] width 938 height 419
click at [167, 68] on button "Users" at bounding box center [161, 74] width 50 height 24
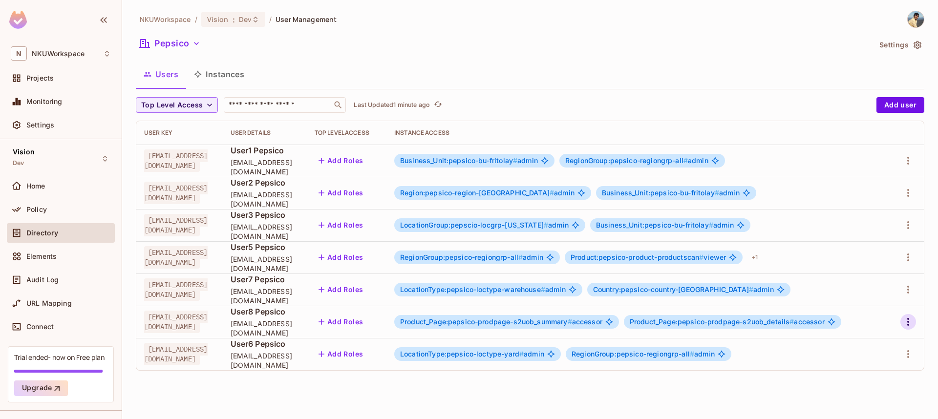
click at [909, 324] on icon "button" at bounding box center [909, 322] width 12 height 12
click at [866, 343] on li "Edit" at bounding box center [866, 345] width 87 height 22
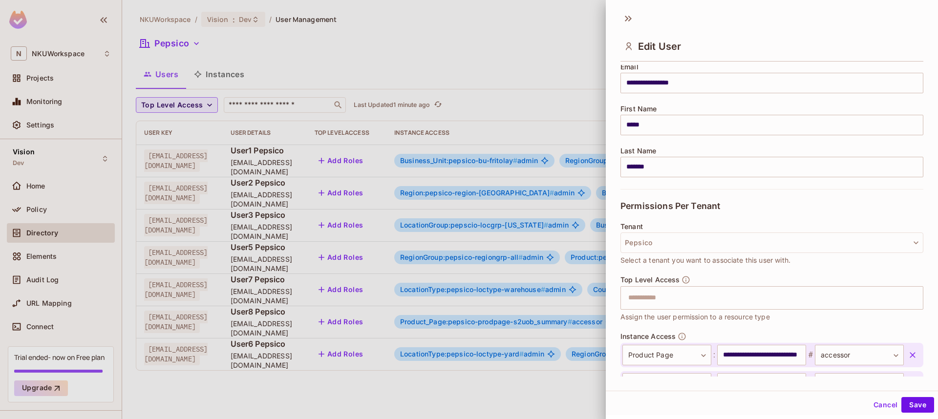
scroll to position [157, 0]
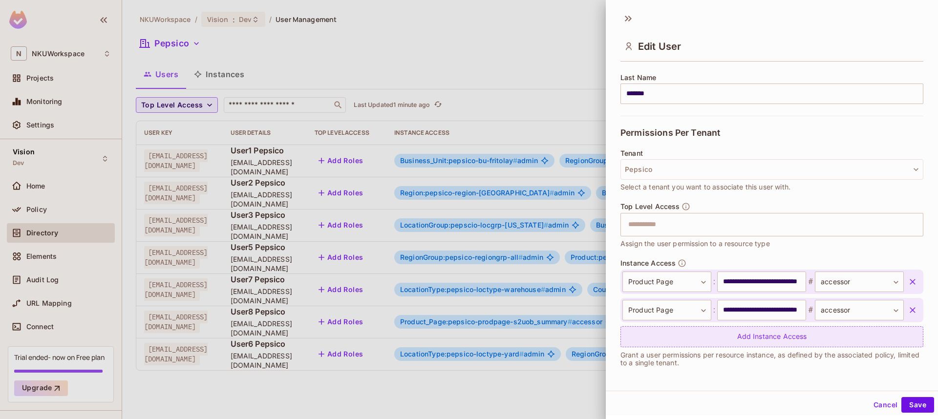
click at [756, 338] on div "Add Instance Access" at bounding box center [772, 336] width 303 height 21
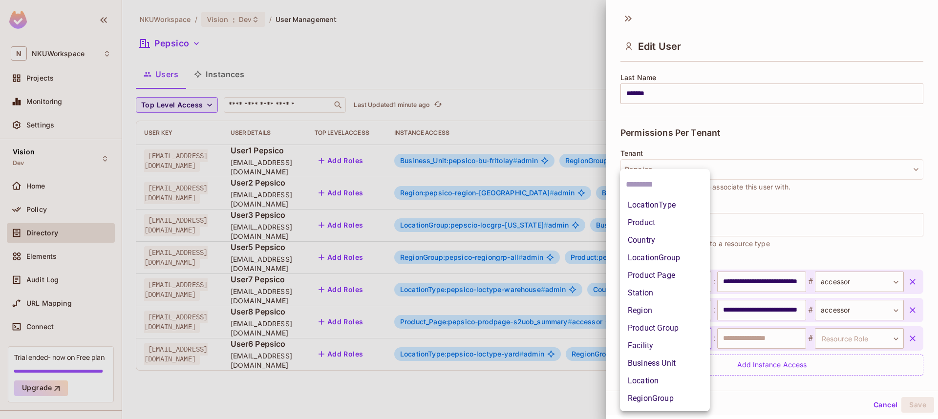
click at [705, 334] on body "N NKUWorkspace Projects Monitoring Settings Vision Dev Home Policy Directory El…" at bounding box center [469, 209] width 938 height 419
click at [646, 362] on li "Business Unit" at bounding box center [665, 364] width 90 height 18
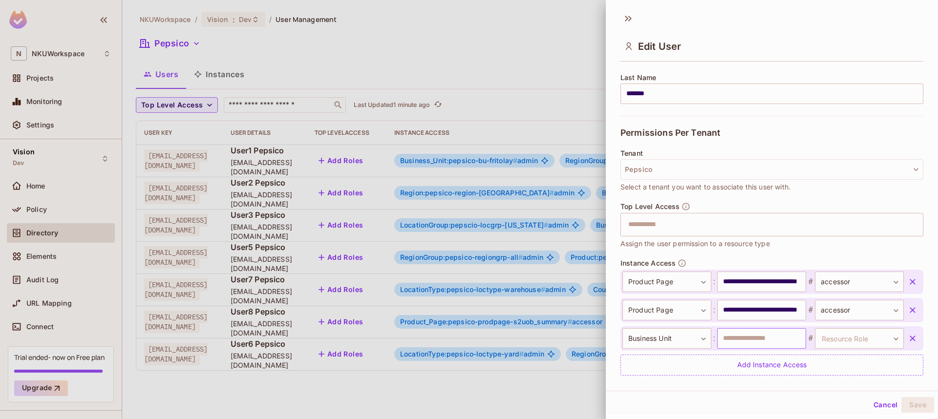
click at [730, 340] on input "text" at bounding box center [761, 338] width 89 height 21
type input "**********"
click at [841, 342] on body "N NKUWorkspace Projects Monitoring Settings Vision Dev Home Policy Directory El…" at bounding box center [469, 209] width 938 height 419
click at [835, 376] on li "viewer" at bounding box center [858, 381] width 90 height 18
click at [912, 405] on button "Save" at bounding box center [918, 405] width 33 height 16
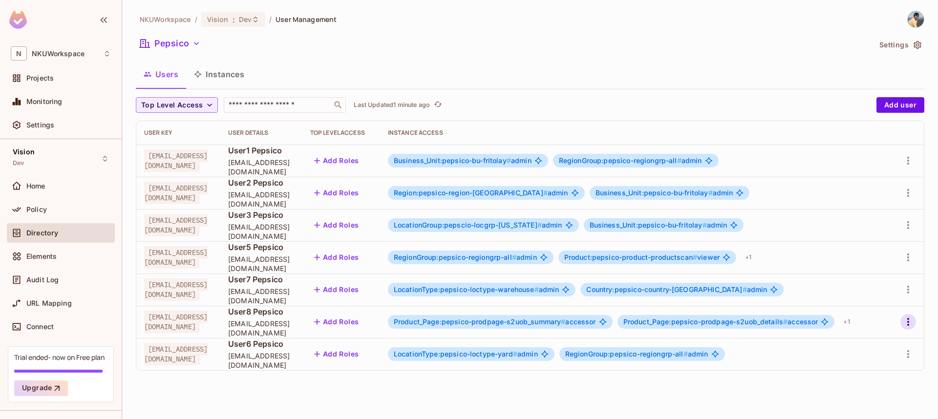
click at [913, 321] on icon "button" at bounding box center [909, 322] width 12 height 12
click at [852, 344] on div "Edit" at bounding box center [856, 345] width 13 height 10
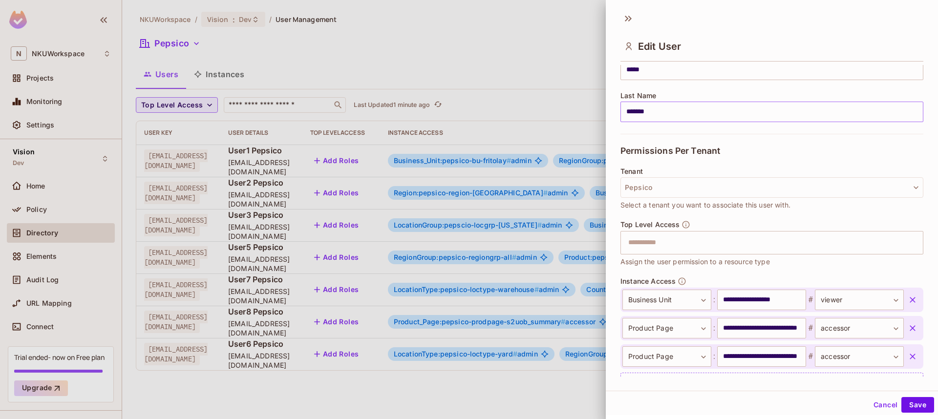
scroll to position [186, 0]
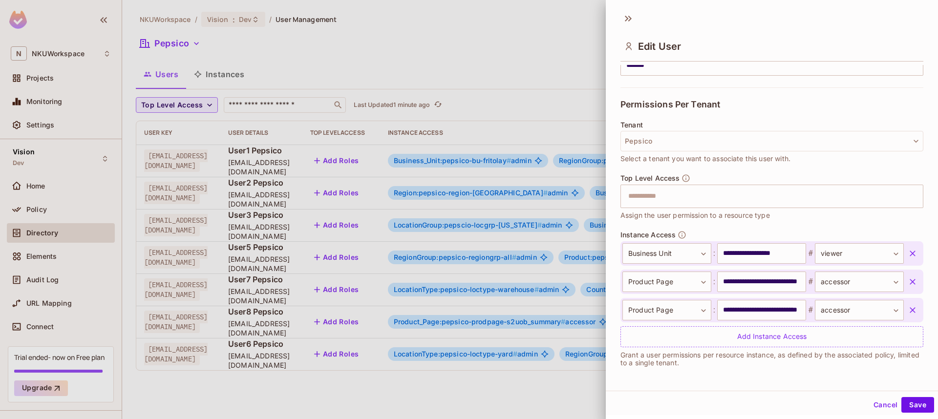
click at [914, 254] on icon "button" at bounding box center [913, 254] width 10 height 10
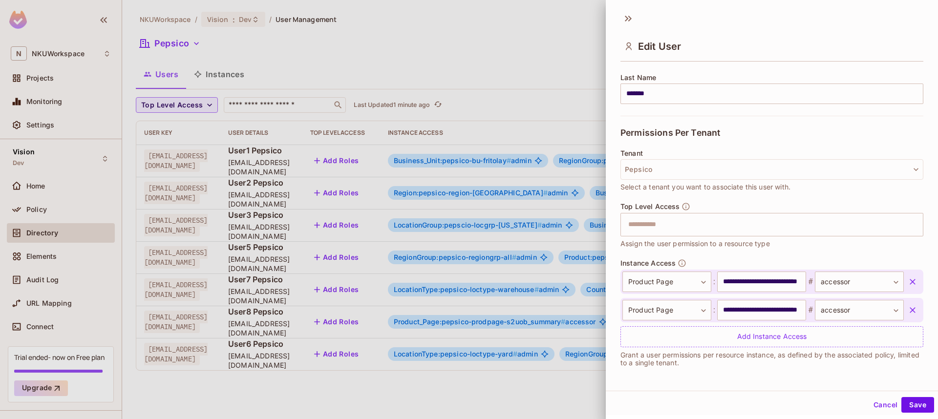
scroll to position [157, 0]
click at [916, 405] on button "Save" at bounding box center [918, 405] width 33 height 16
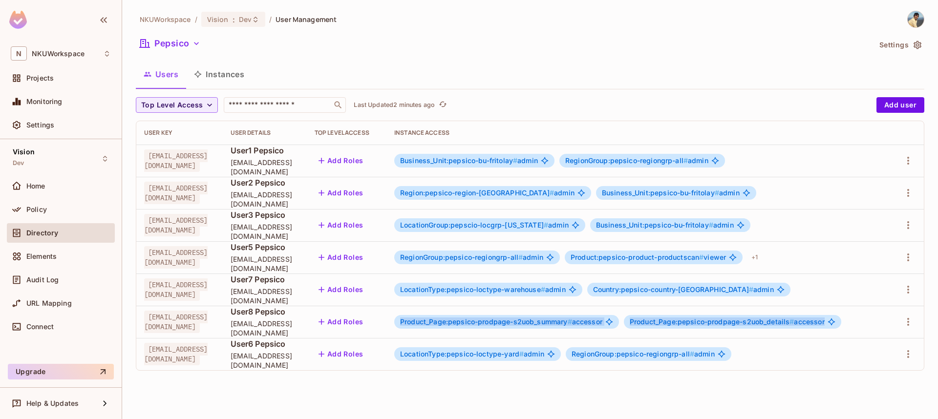
drag, startPoint x: 871, startPoint y: 324, endPoint x: 411, endPoint y: 323, distance: 460.4
click at [411, 323] on div "Product_Page:pepsico-prodpage-s2uob_summary # accessor Product_Page:pepsico-pro…" at bounding box center [638, 322] width 488 height 14
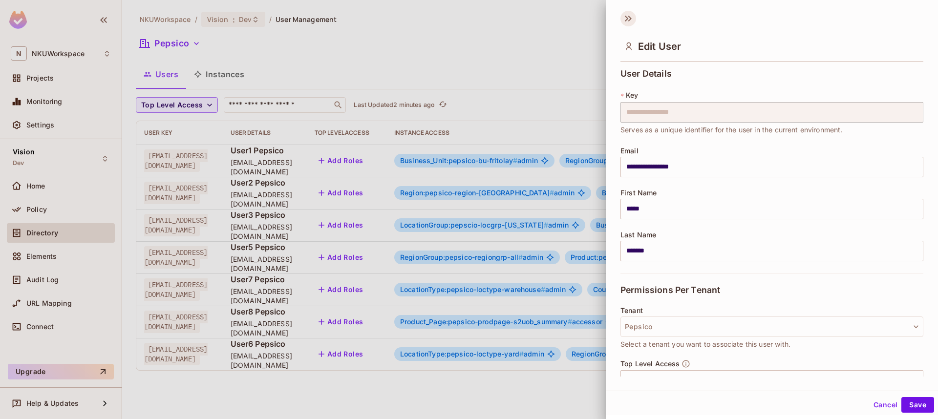
click at [628, 15] on icon at bounding box center [629, 19] width 16 height 16
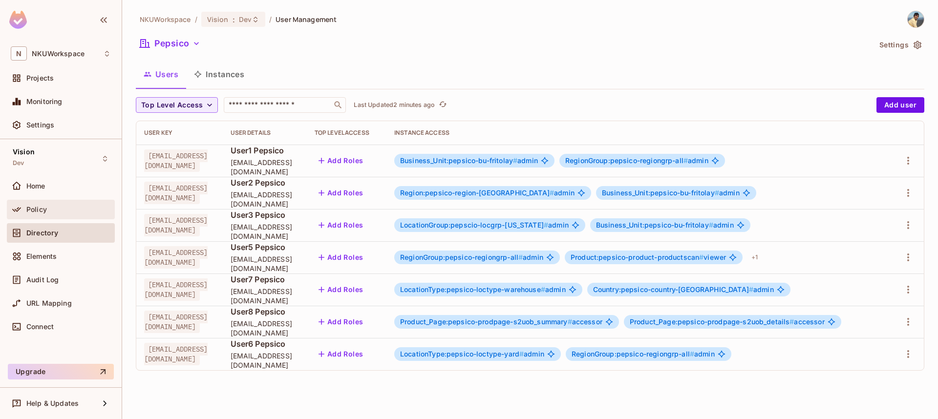
click at [43, 210] on span "Policy" at bounding box center [36, 210] width 21 height 8
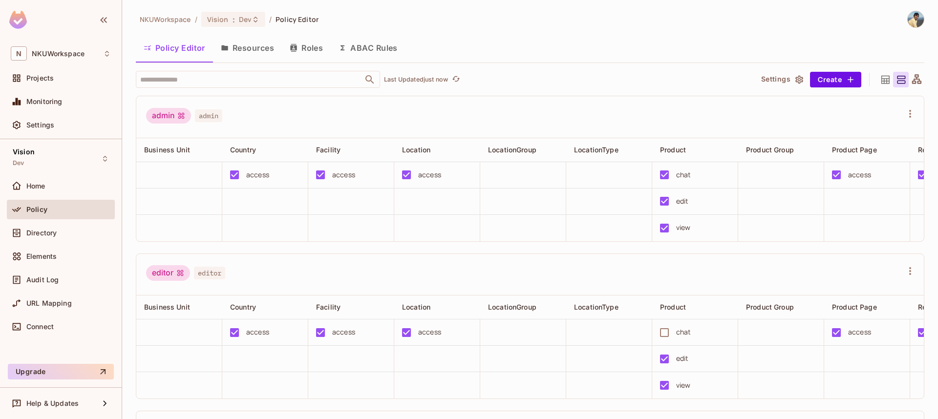
click at [369, 44] on button "ABAC Rules" at bounding box center [368, 48] width 75 height 24
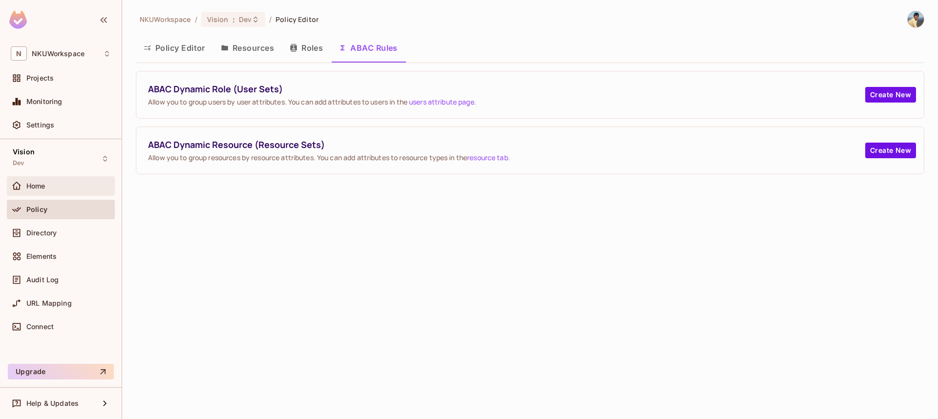
click at [49, 184] on div "Home" at bounding box center [68, 186] width 85 height 8
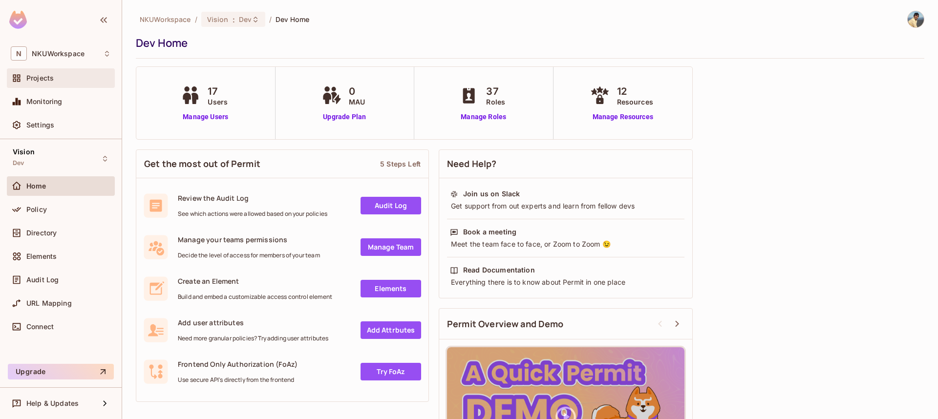
click at [41, 76] on span "Projects" at bounding box center [39, 78] width 27 height 8
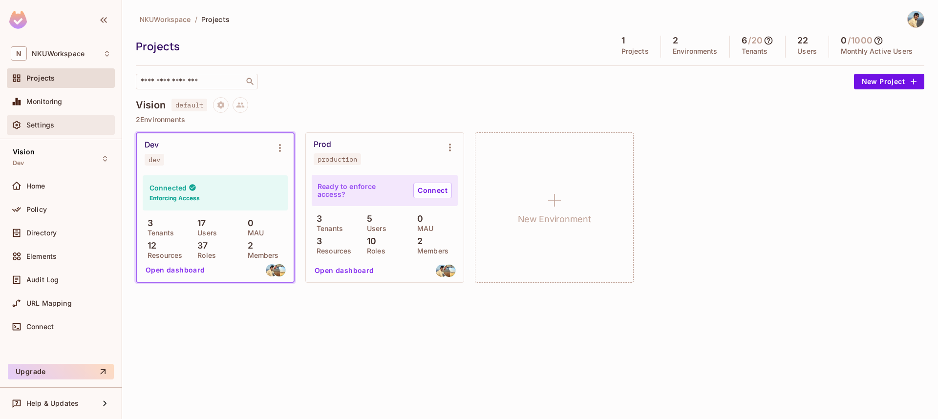
click at [39, 122] on span "Settings" at bounding box center [40, 125] width 28 height 8
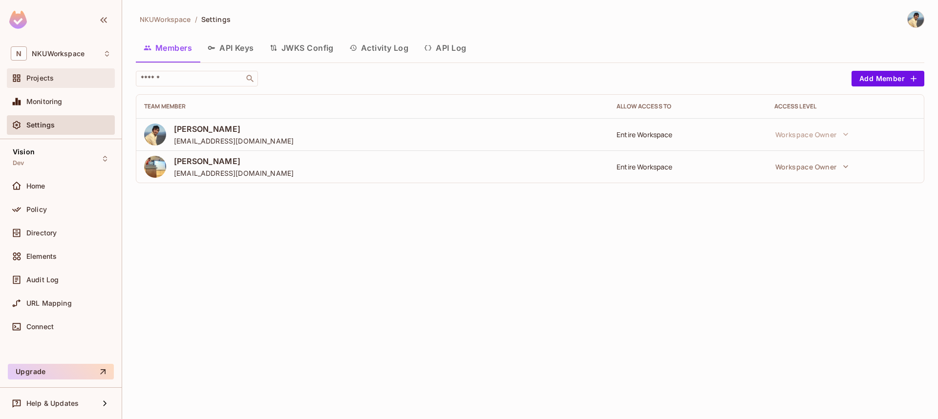
click at [48, 84] on div "Projects" at bounding box center [61, 78] width 108 height 20
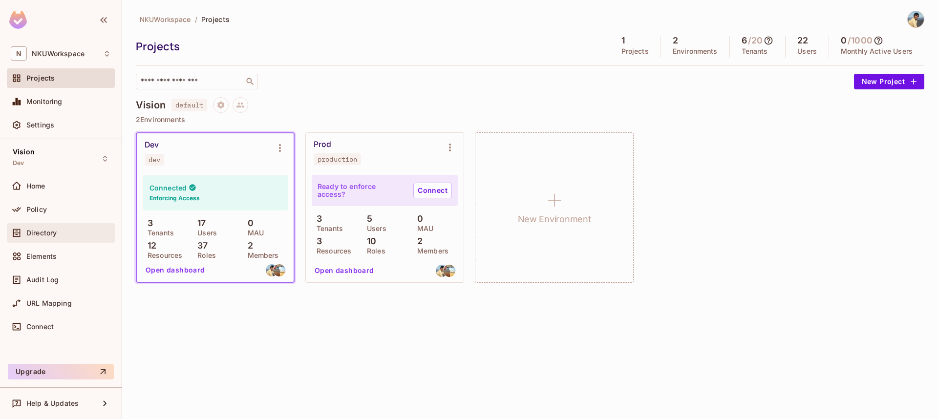
click at [46, 227] on div "Directory" at bounding box center [61, 233] width 100 height 12
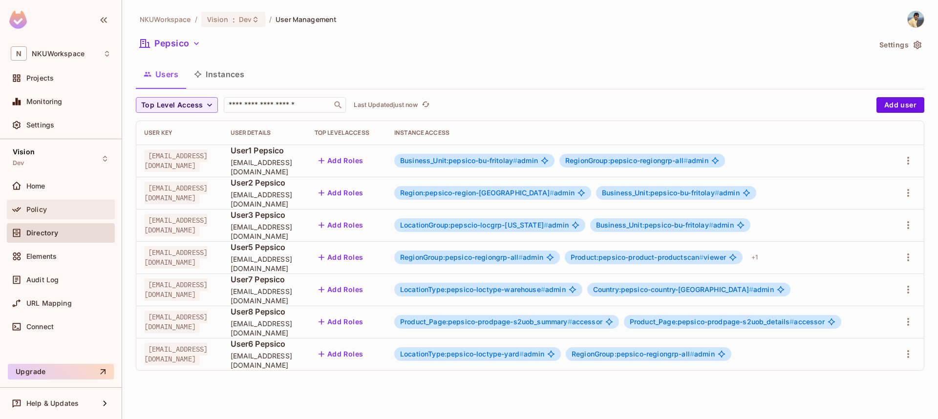
click at [51, 209] on div "Policy" at bounding box center [68, 210] width 85 height 8
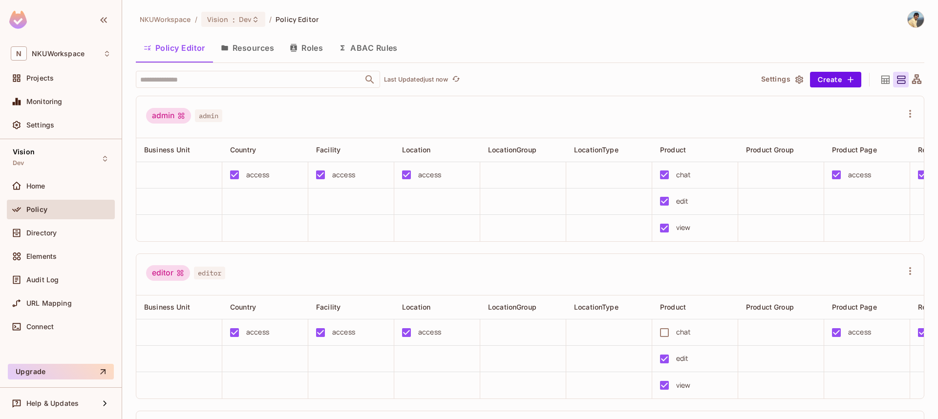
click at [252, 48] on button "Resources" at bounding box center [247, 48] width 69 height 24
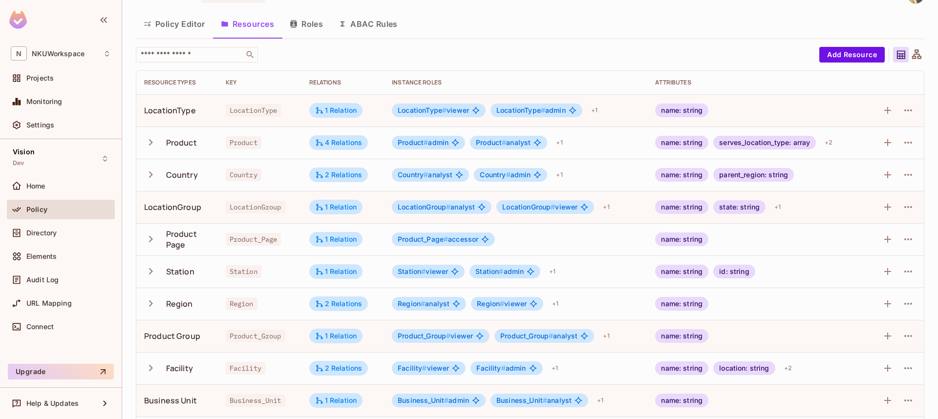
scroll to position [30, 0]
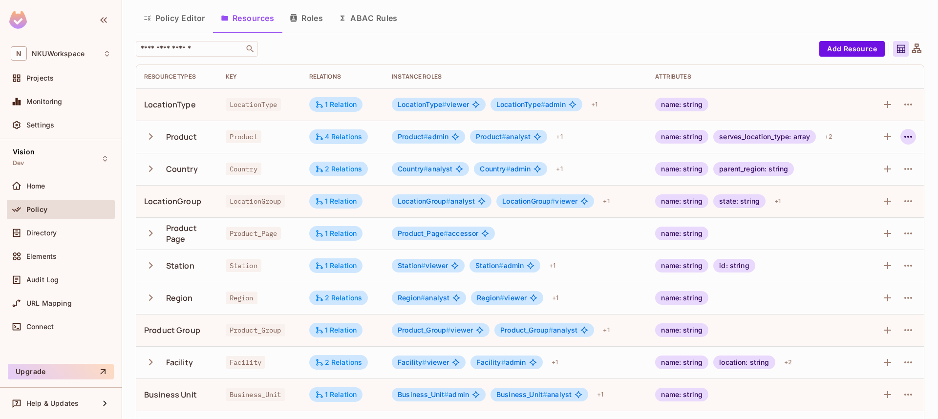
click at [909, 135] on icon "button" at bounding box center [909, 137] width 12 height 12
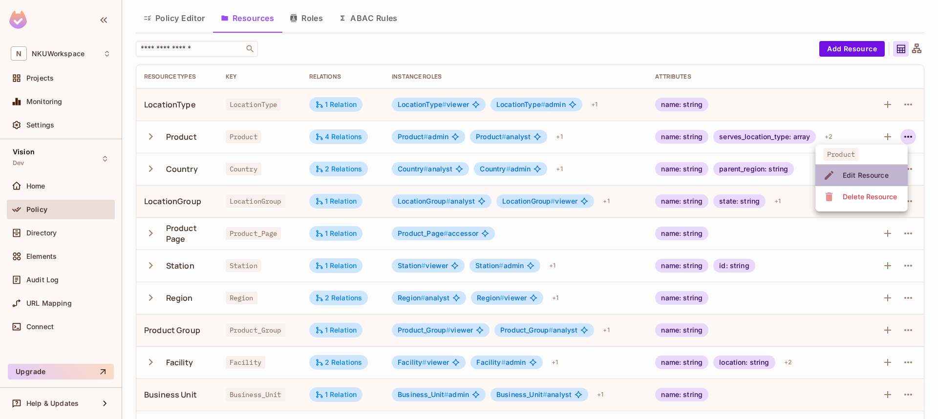
click at [868, 177] on div "Edit Resource" at bounding box center [866, 176] width 46 height 10
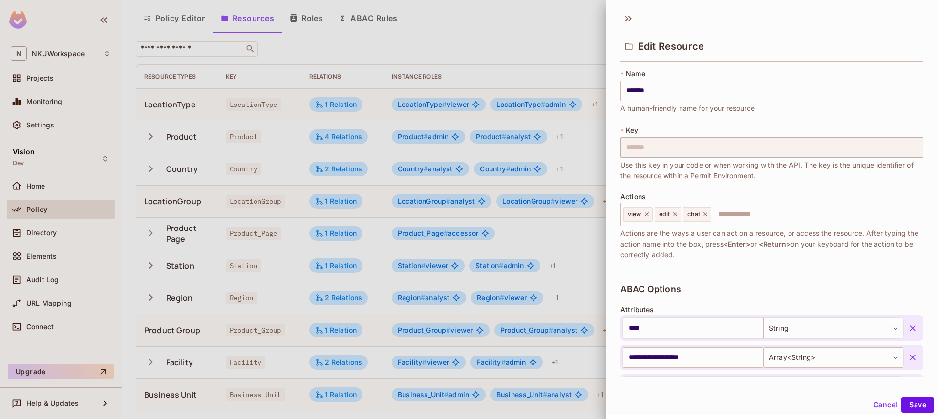
click at [705, 253] on span "Actions are the ways a user can act on a resource, or access the resource. Afte…" at bounding box center [772, 244] width 303 height 32
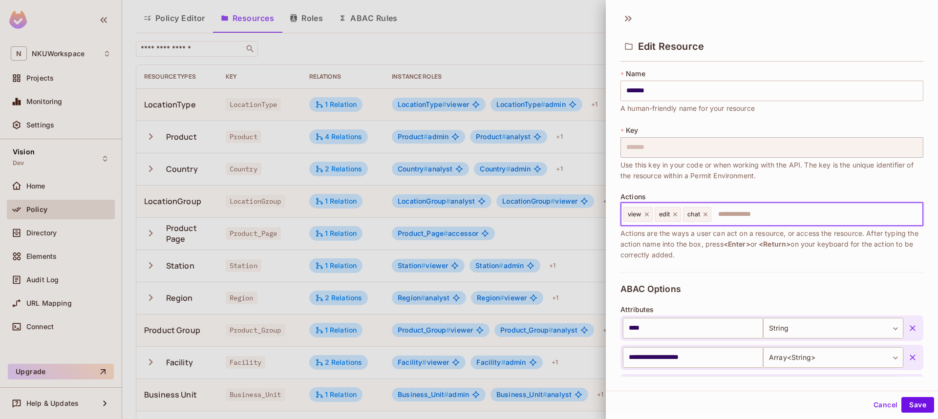
click at [738, 216] on input "text" at bounding box center [816, 215] width 207 height 20
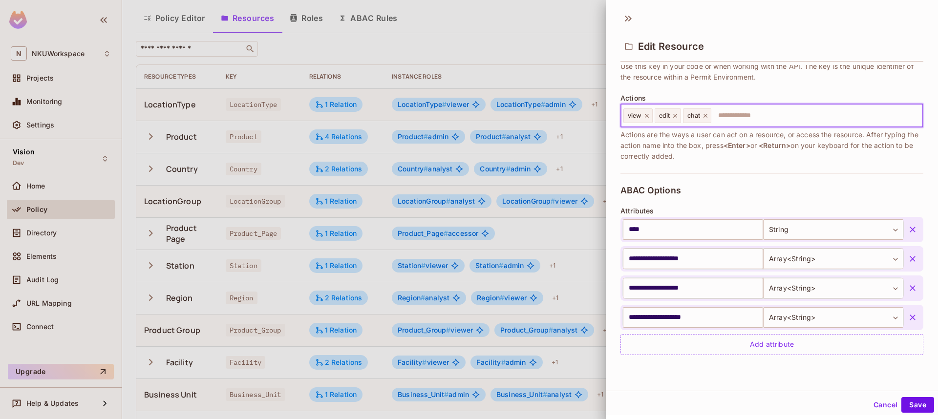
scroll to position [98, 0]
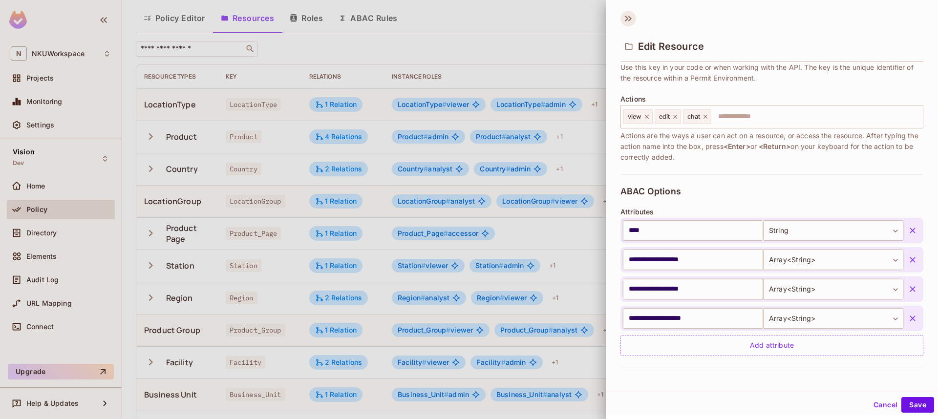
click at [627, 19] on icon at bounding box center [626, 19] width 3 height 6
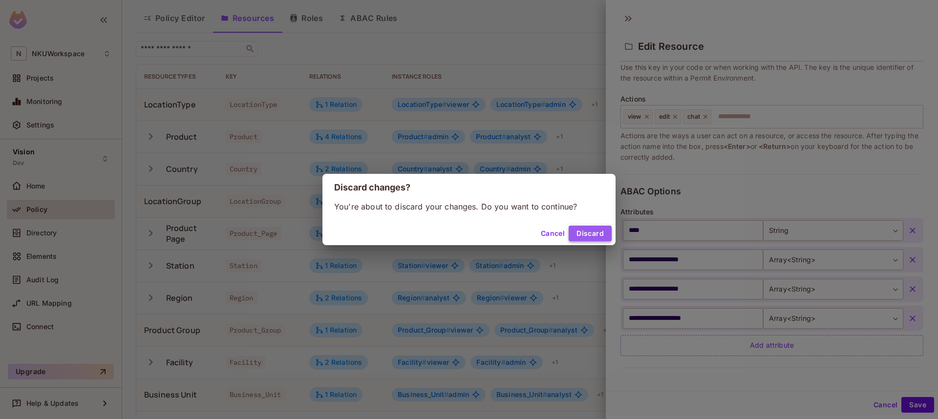
click at [594, 230] on button "Discard" at bounding box center [590, 234] width 43 height 16
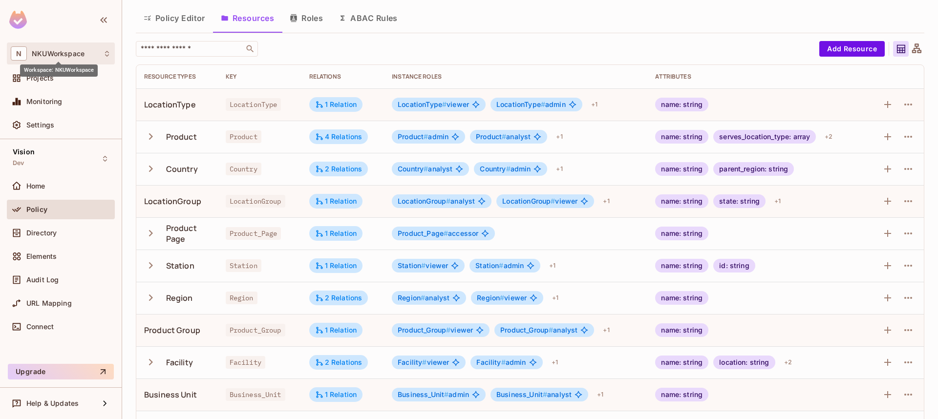
click at [76, 58] on div "Workspace: NKUWorkspace" at bounding box center [59, 67] width 78 height 19
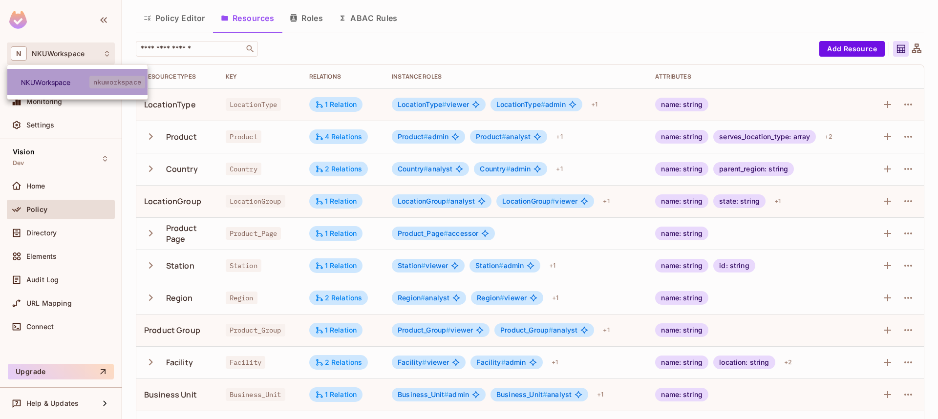
click at [56, 87] on li "NKUWorkspace nkuworkspace" at bounding box center [77, 82] width 140 height 26
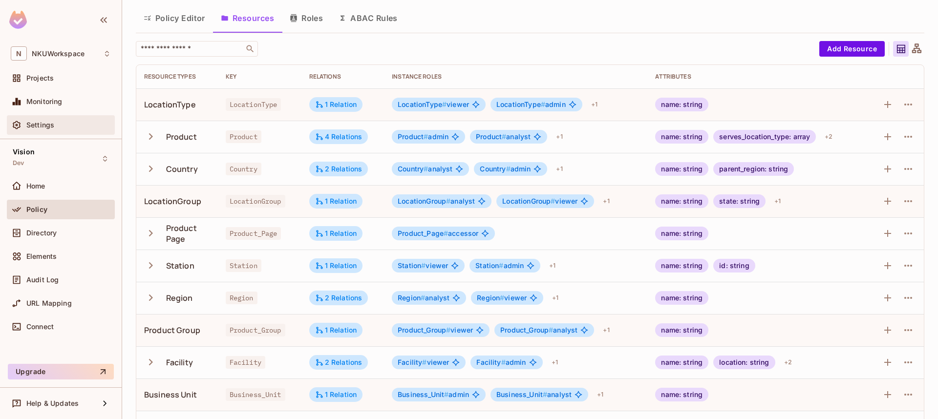
scroll to position [0, 0]
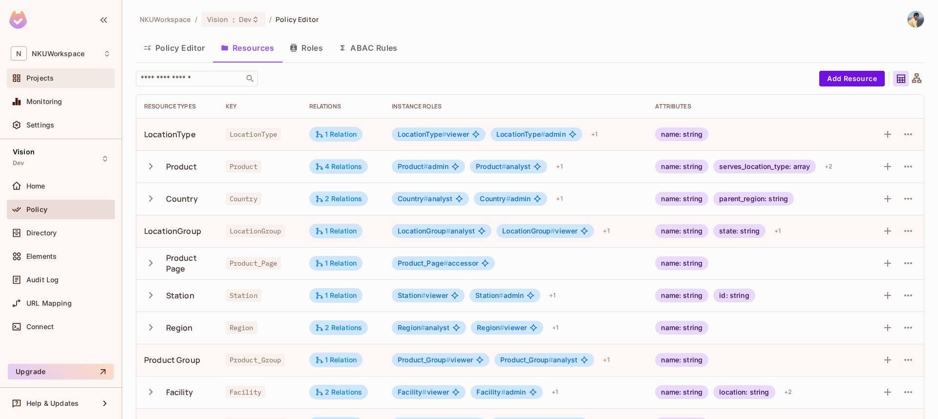
click at [49, 76] on span "Projects" at bounding box center [39, 78] width 27 height 8
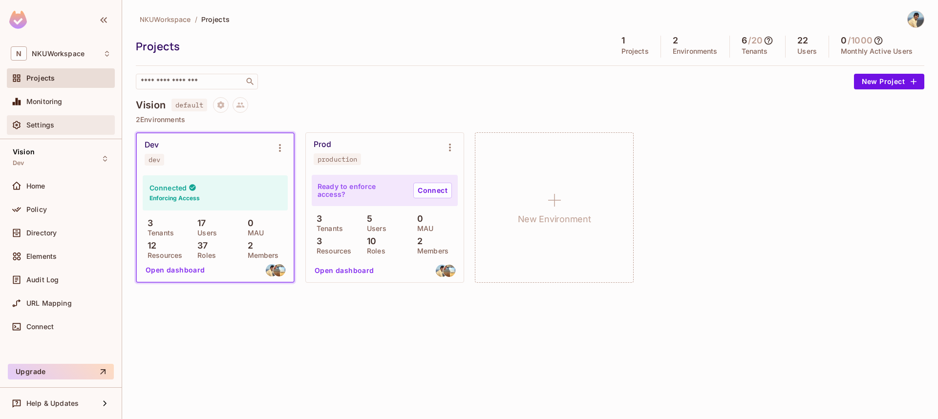
click at [48, 127] on span "Settings" at bounding box center [40, 125] width 28 height 8
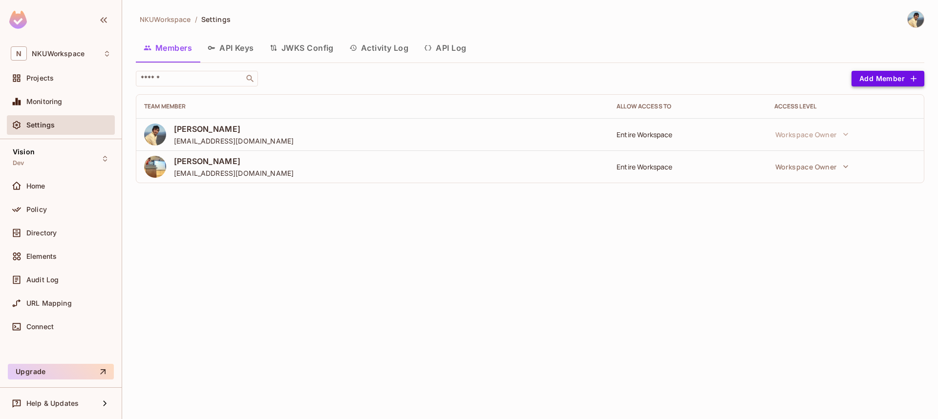
click at [894, 74] on button "Add Member" at bounding box center [888, 79] width 73 height 16
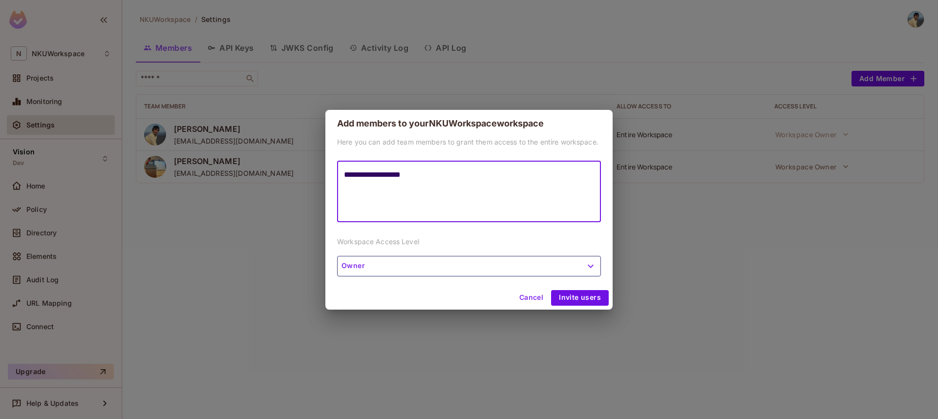
type textarea "**********"
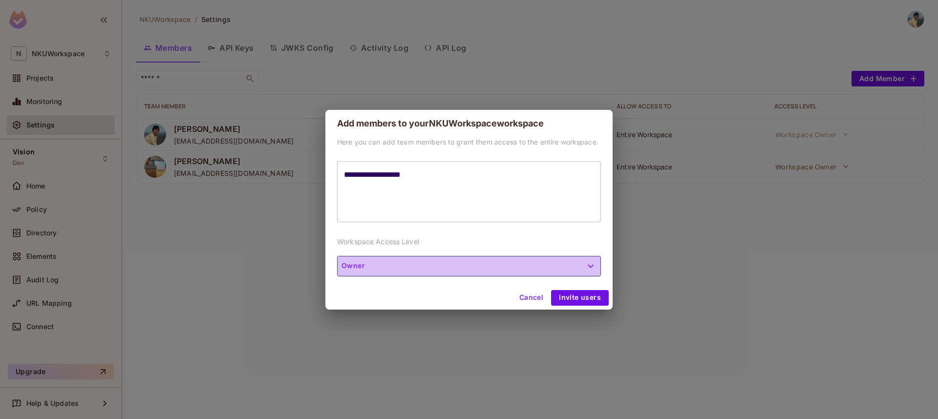
click at [591, 266] on icon "button" at bounding box center [591, 265] width 6 height 3
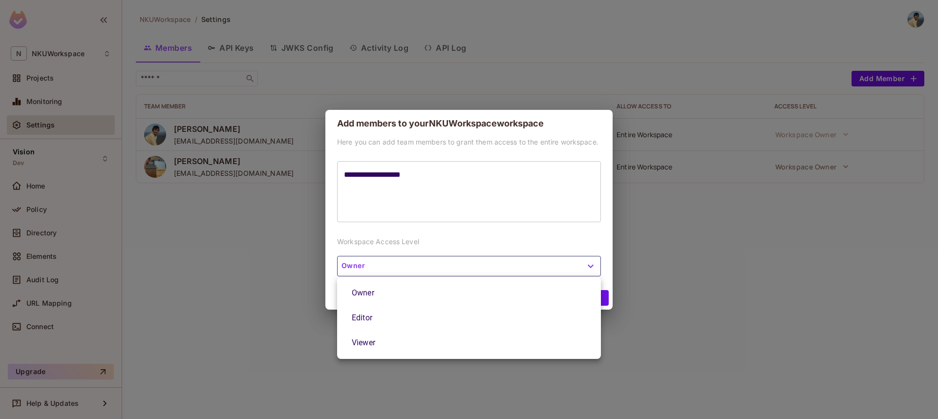
click at [422, 244] on div at bounding box center [469, 209] width 938 height 419
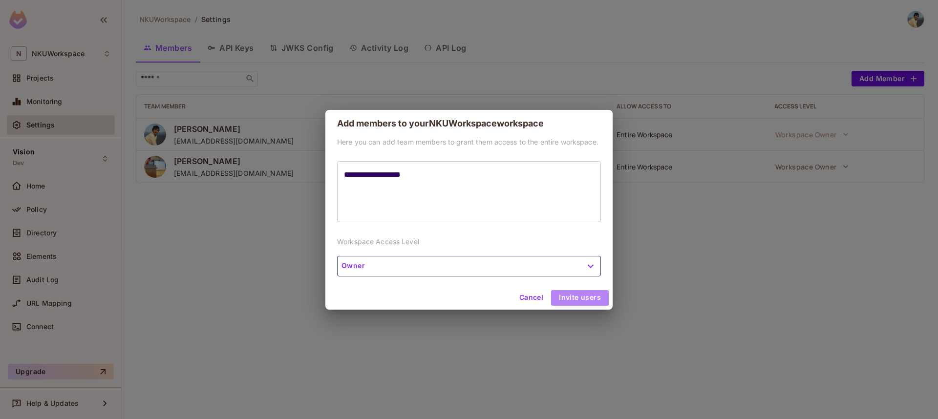
click at [583, 297] on button "Invite users" at bounding box center [580, 298] width 58 height 16
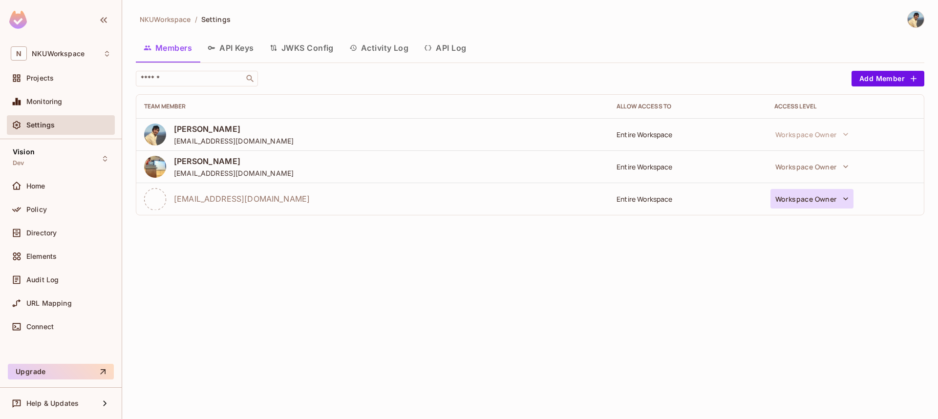
click at [847, 202] on icon "button" at bounding box center [846, 199] width 10 height 10
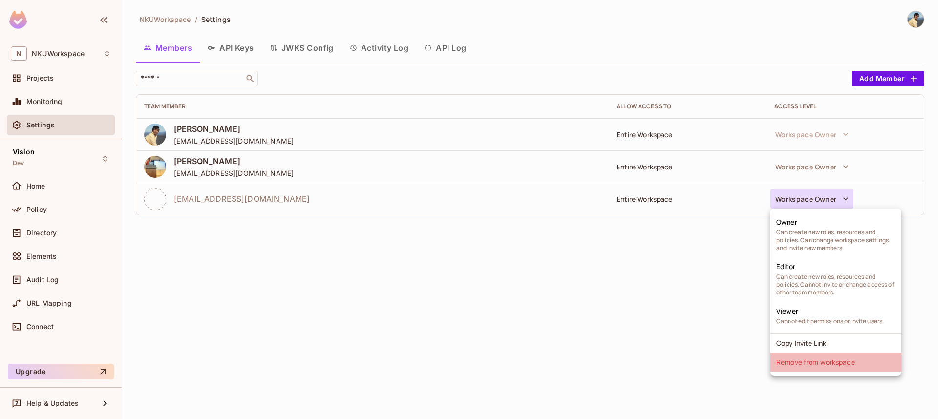
click at [816, 363] on li "Remove from workspace" at bounding box center [836, 362] width 131 height 19
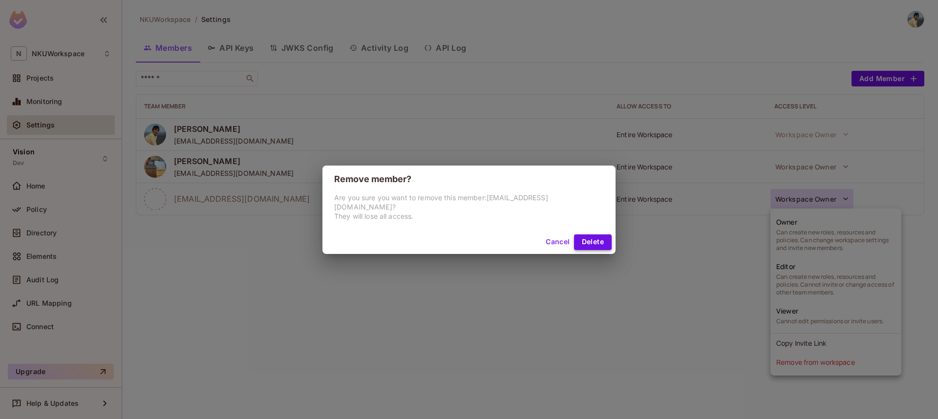
click at [582, 242] on button "Delete" at bounding box center [593, 243] width 38 height 16
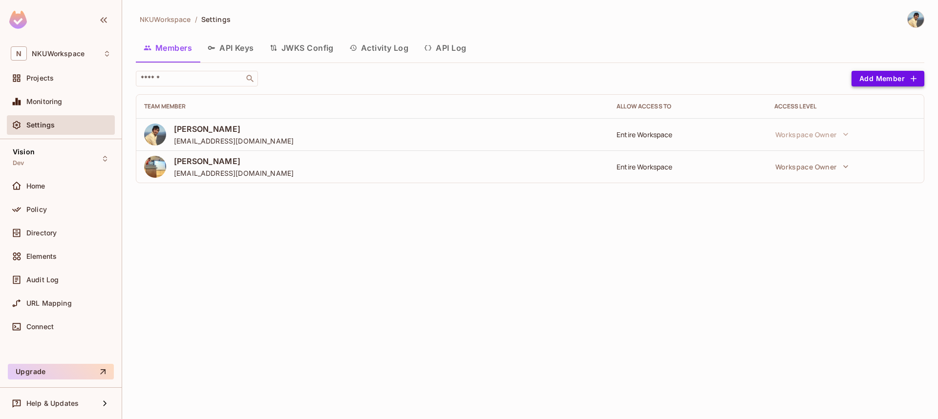
click at [879, 79] on button "Add Member" at bounding box center [888, 79] width 73 height 16
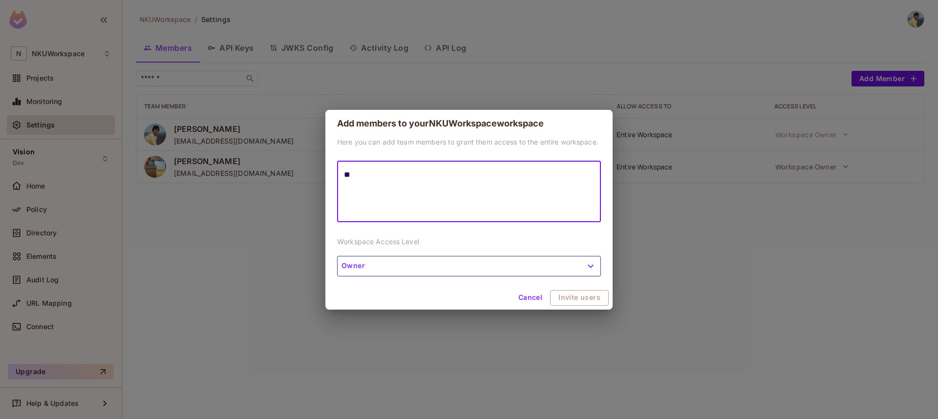
type textarea "*"
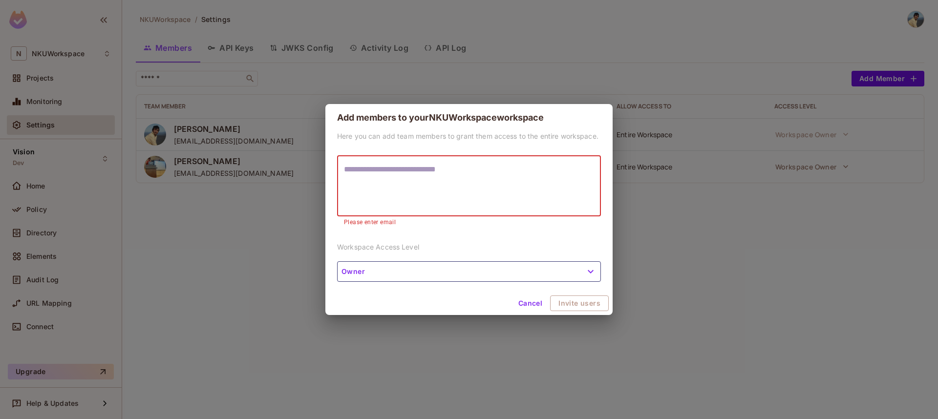
paste textarea "**********"
type textarea "**********"
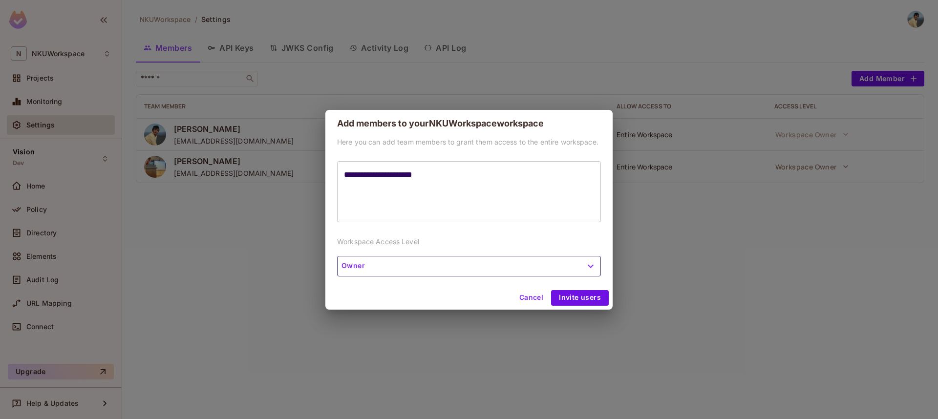
click at [448, 238] on div "**********" at bounding box center [468, 211] width 287 height 149
click at [578, 297] on button "Invite users" at bounding box center [580, 298] width 58 height 16
